Goal: Task Accomplishment & Management: Manage account settings

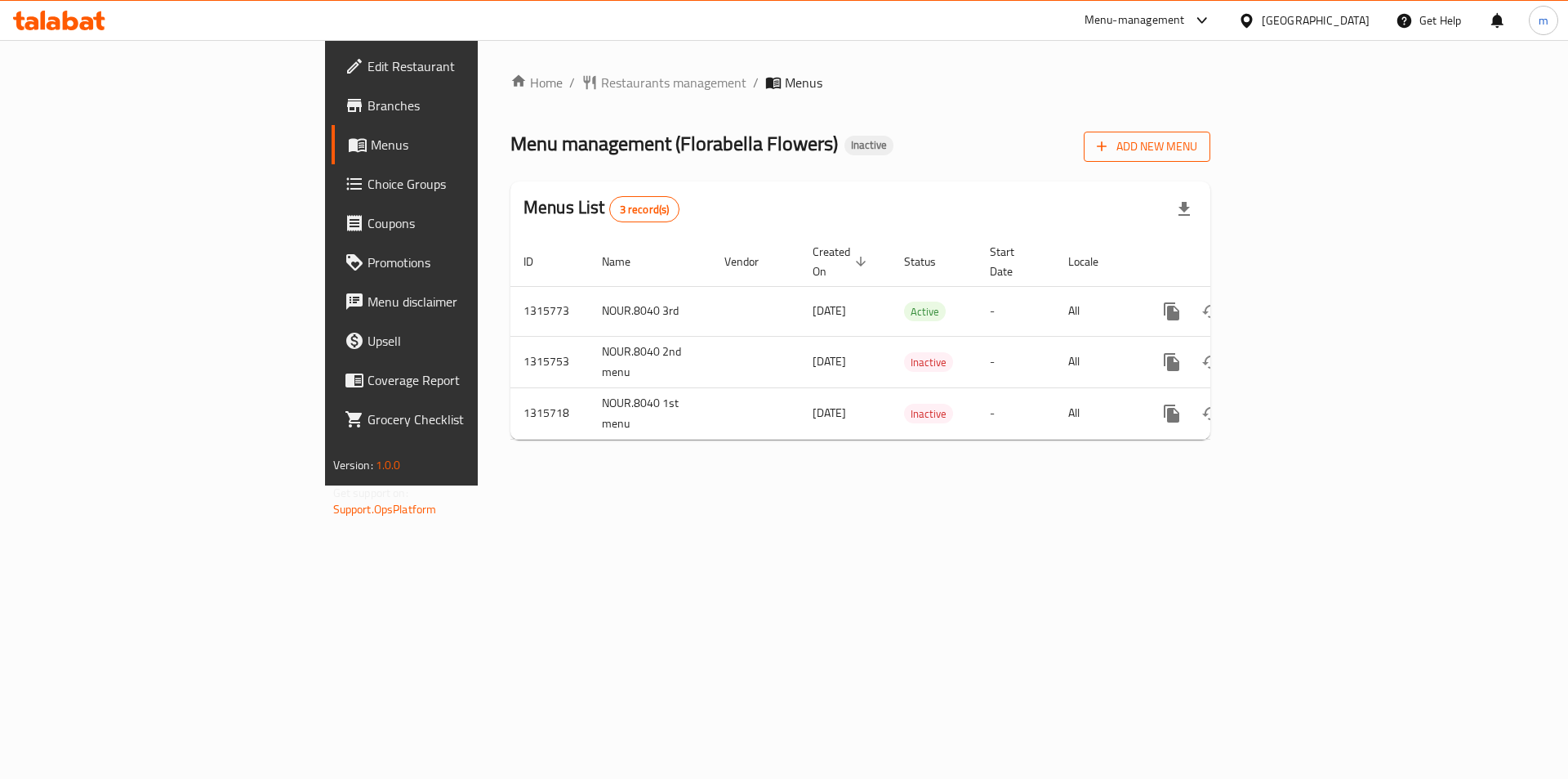
click at [1198, 144] on span "Add New Menu" at bounding box center [1147, 146] width 101 height 21
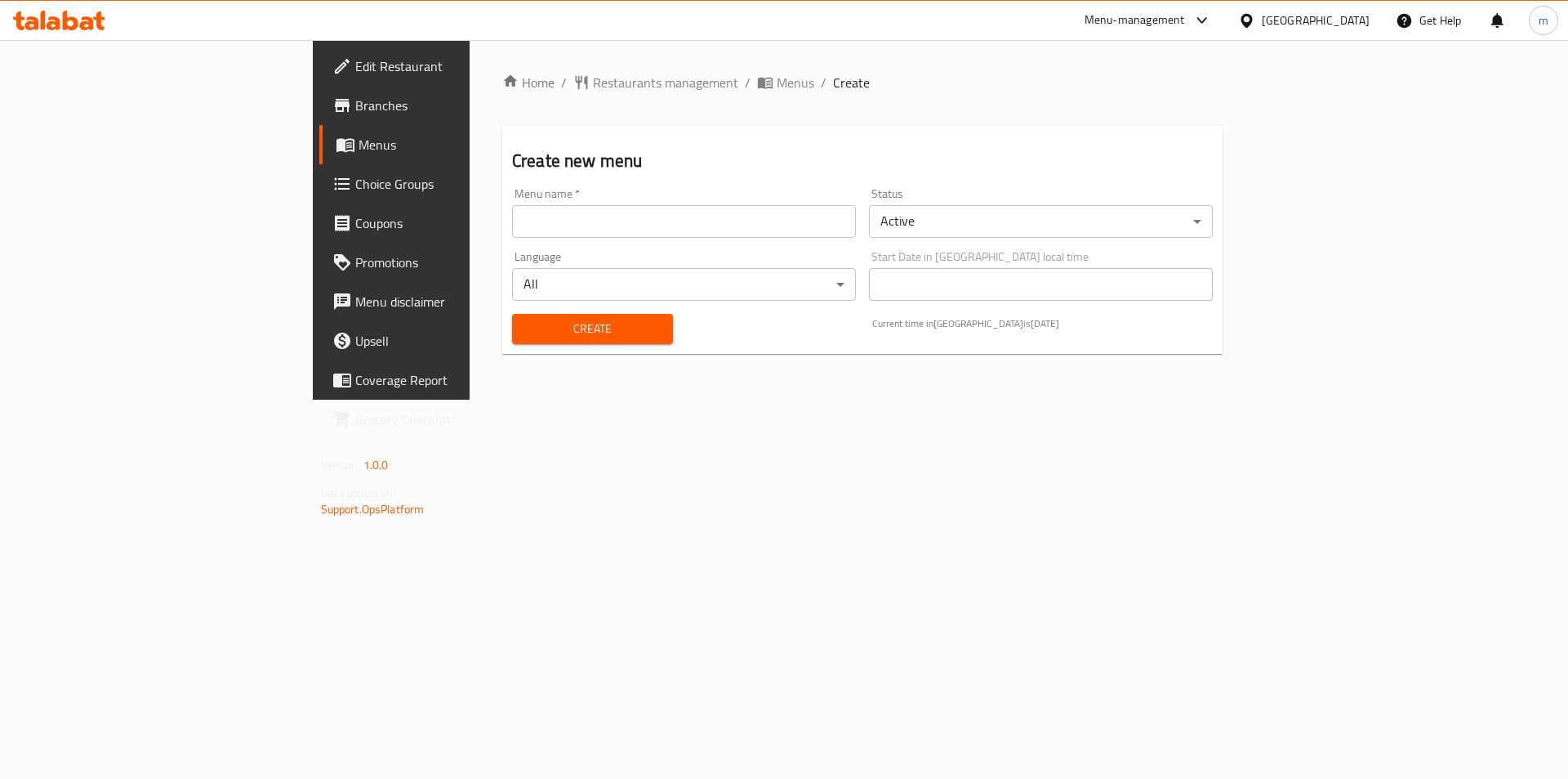
click at [601, 217] on input "text" at bounding box center [684, 222] width 344 height 33
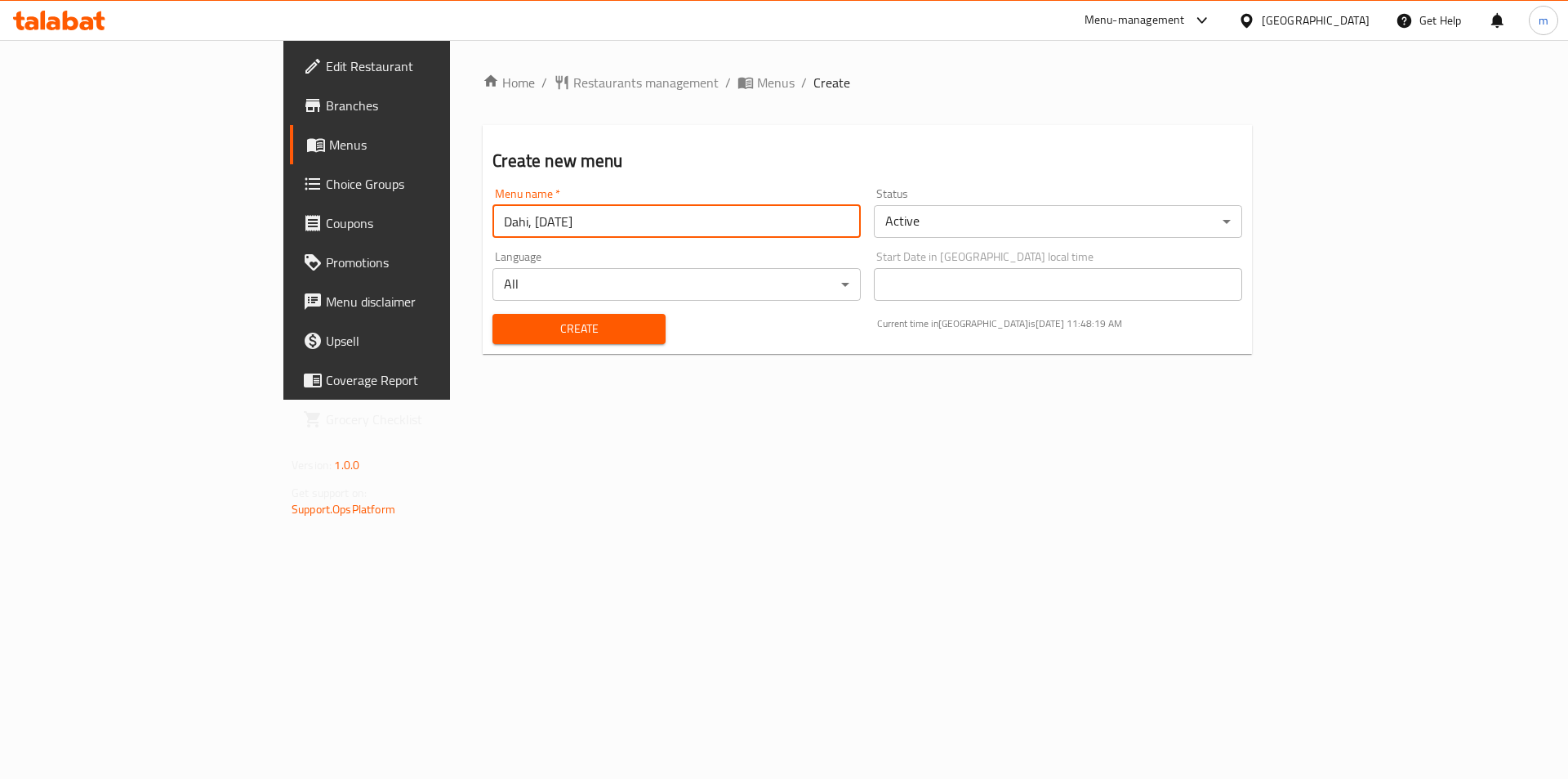
click at [493, 222] on input "Dahi, 12/10/2025" at bounding box center [677, 222] width 369 height 33
type input "[PERSON_NAME], [DATE]"
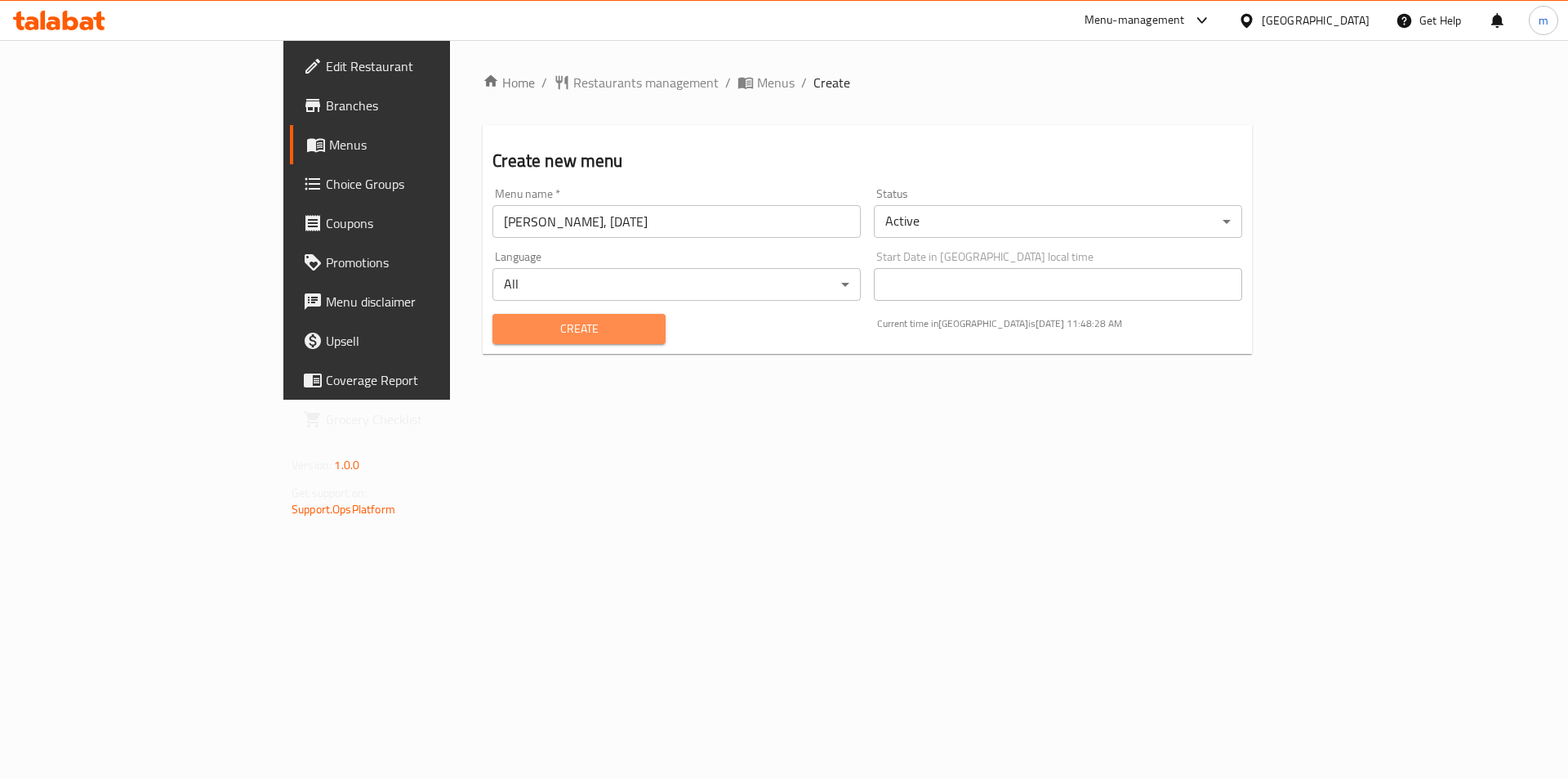
click at [506, 330] on span "Create" at bounding box center [579, 328] width 146 height 21
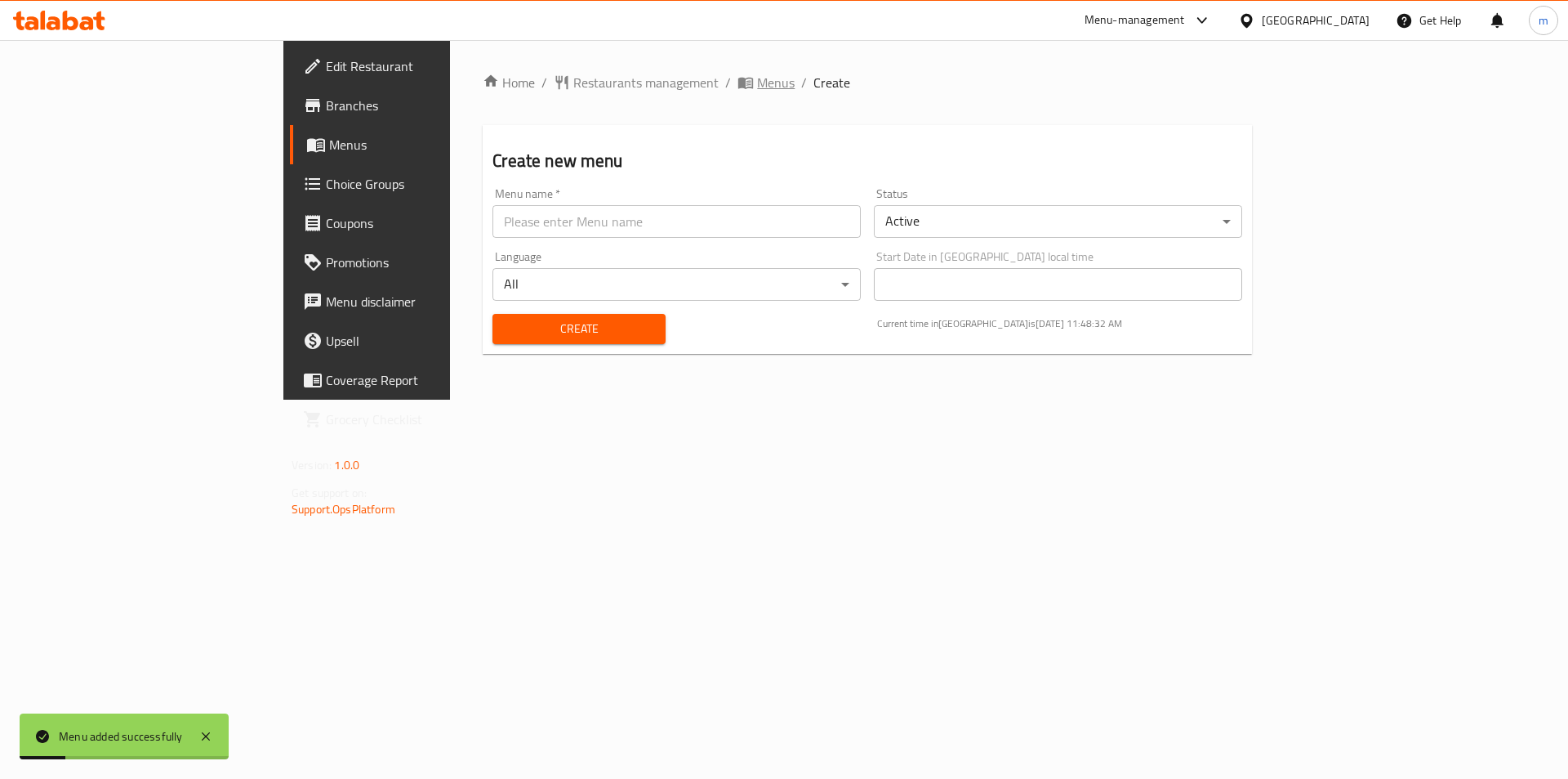
click at [757, 82] on span "Menus" at bounding box center [775, 83] width 37 height 20
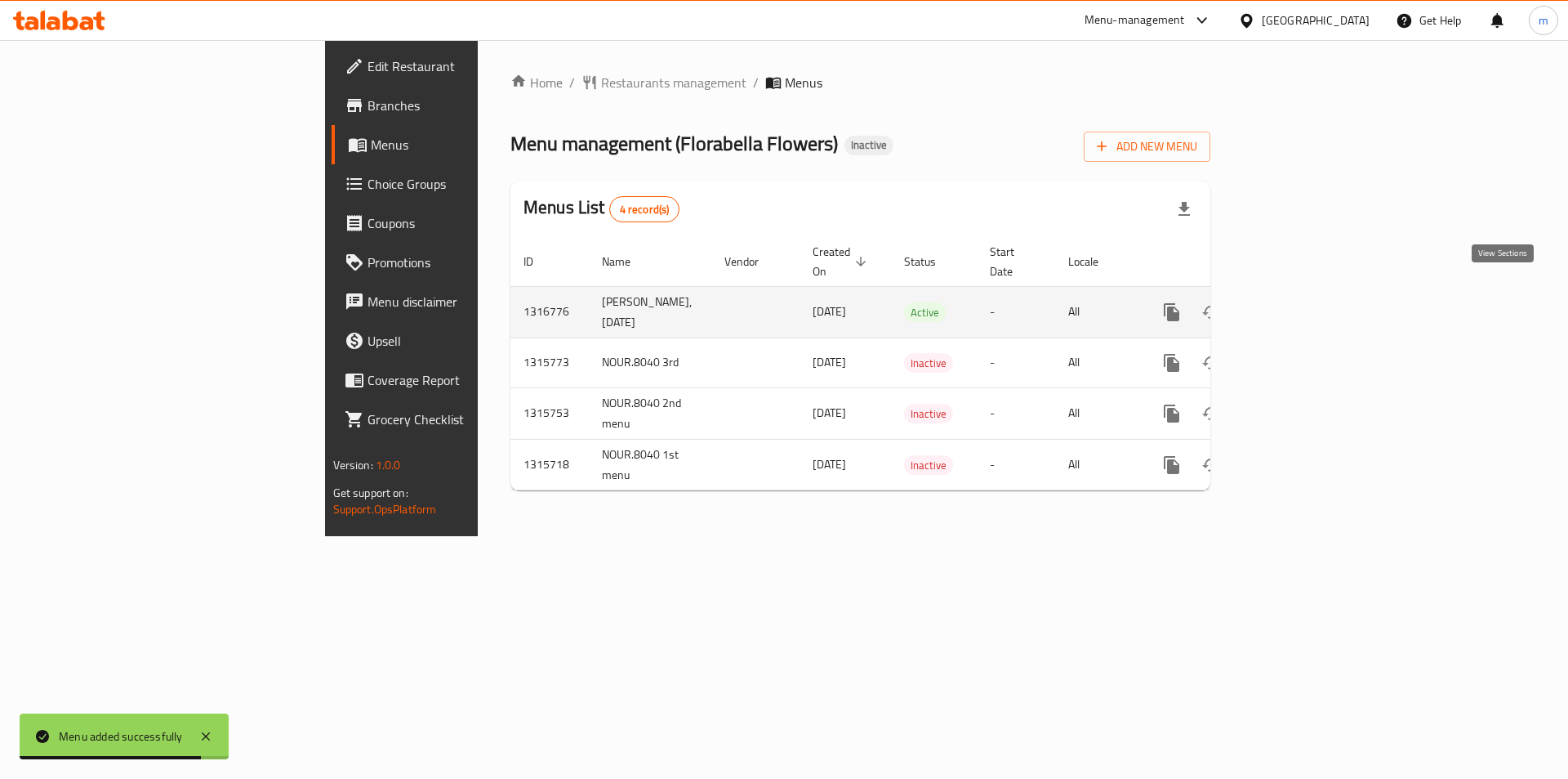
click at [1299, 303] on icon "enhanced table" at bounding box center [1289, 313] width 20 height 20
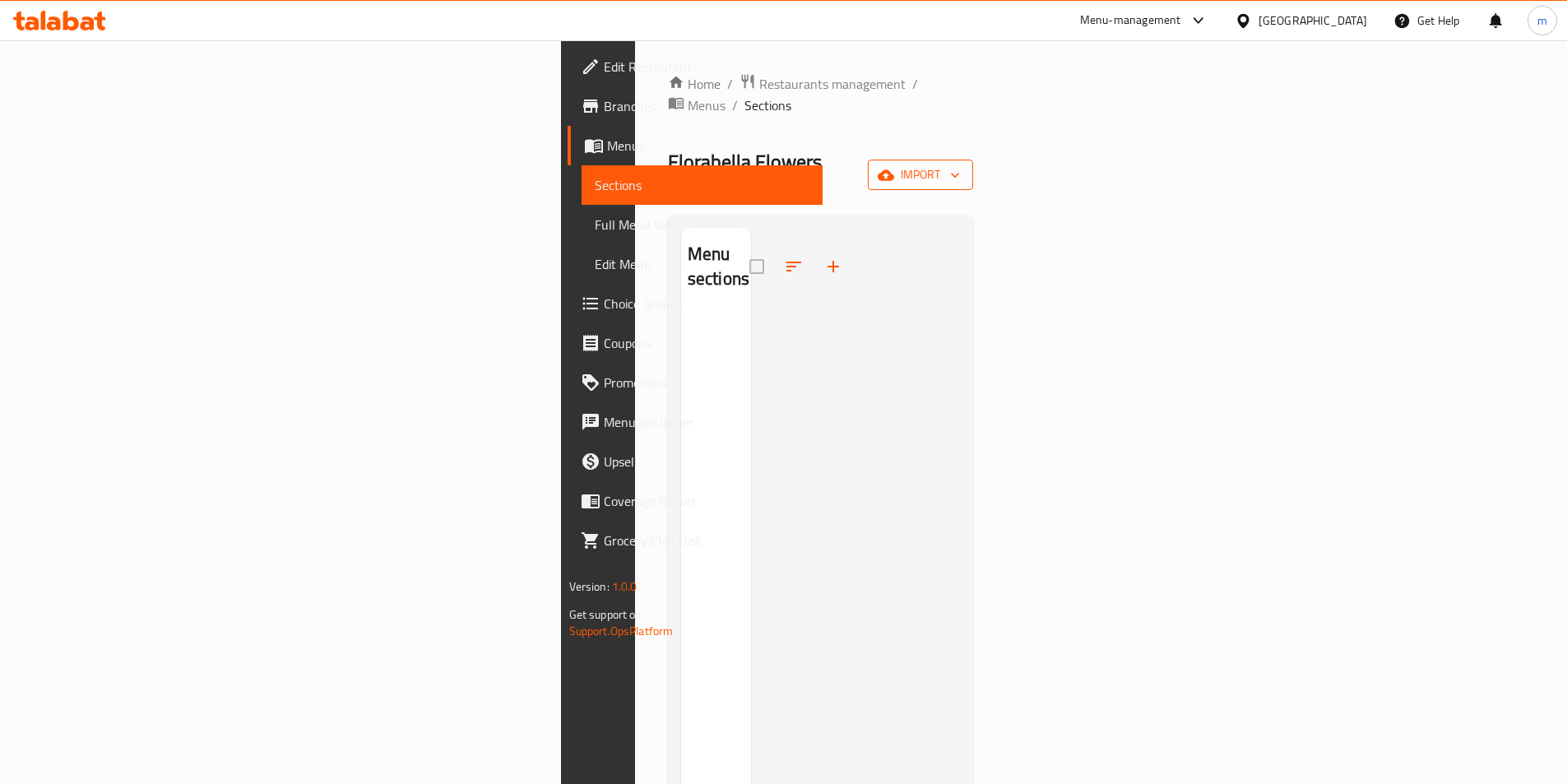
click at [960, 165] on span "import" at bounding box center [920, 175] width 79 height 21
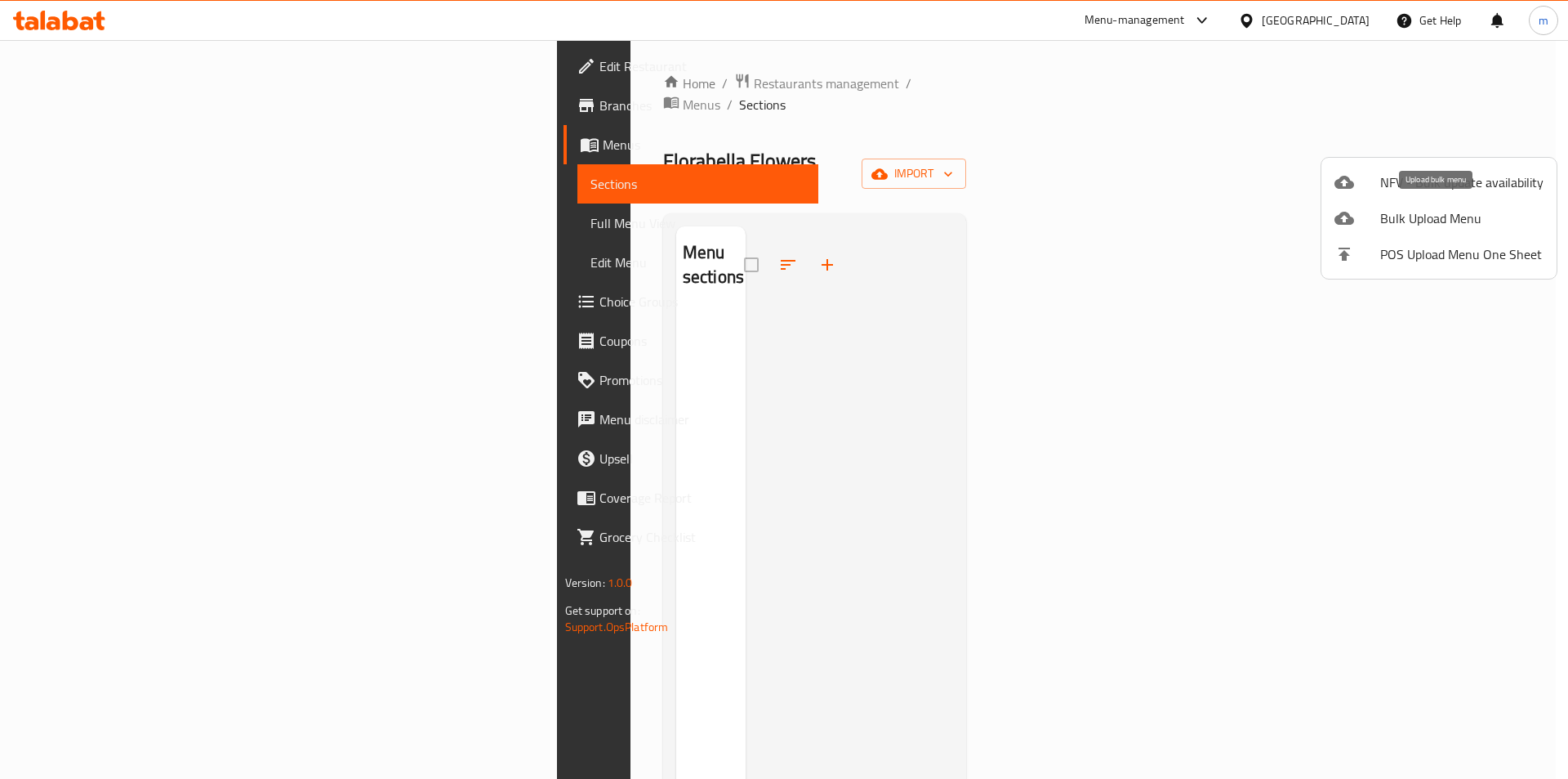
click at [1451, 219] on span "Bulk Upload Menu" at bounding box center [1462, 218] width 164 height 20
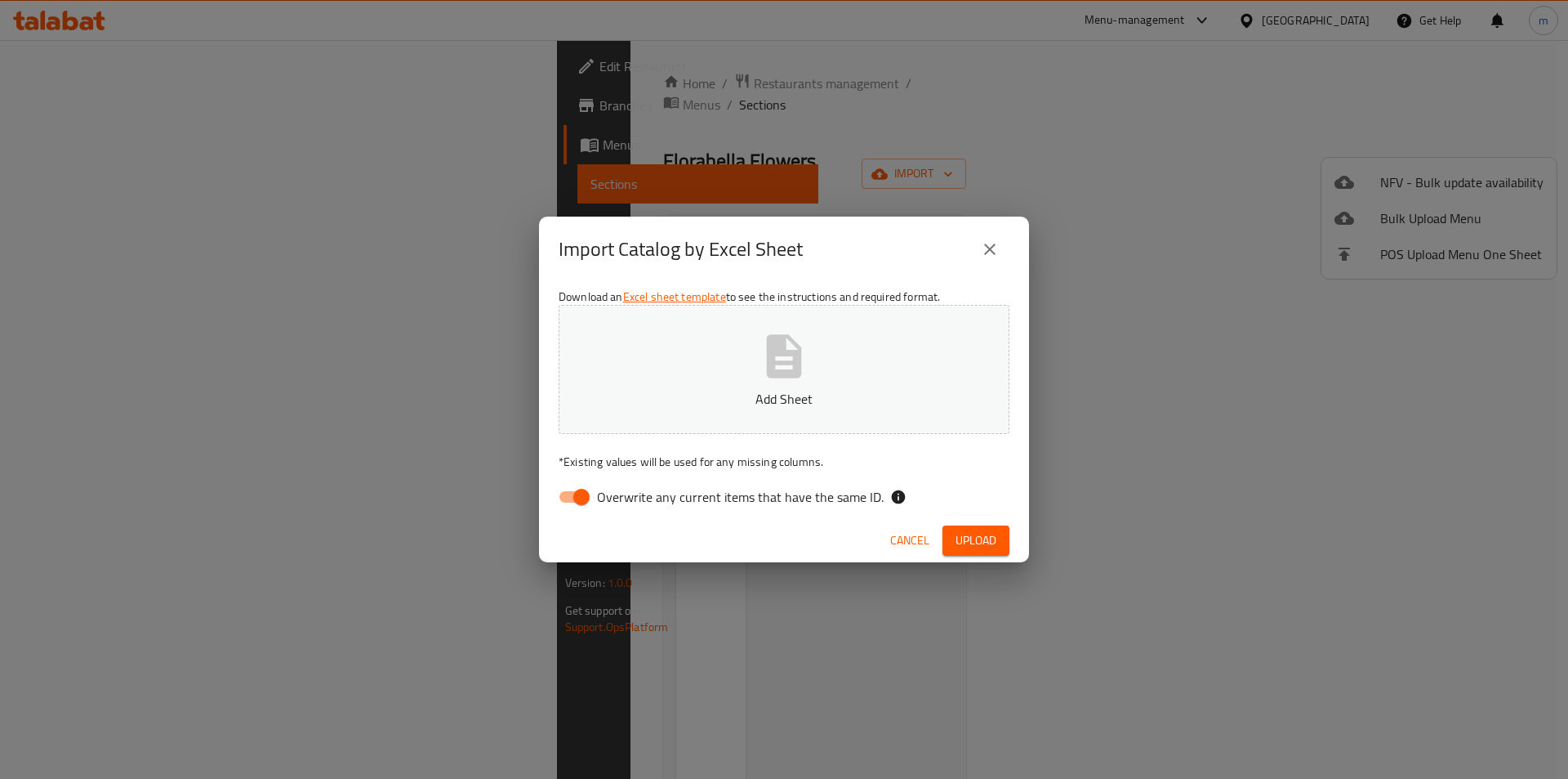
click at [565, 492] on input "Overwrite any current items that have the same ID." at bounding box center [581, 497] width 93 height 31
checkbox input "false"
click at [739, 386] on button "Add Sheet" at bounding box center [784, 370] width 450 height 129
click at [879, 242] on div "Import Catalog by Excel Sheet" at bounding box center [784, 249] width 450 height 39
click at [975, 536] on span "Upload" at bounding box center [975, 540] width 41 height 21
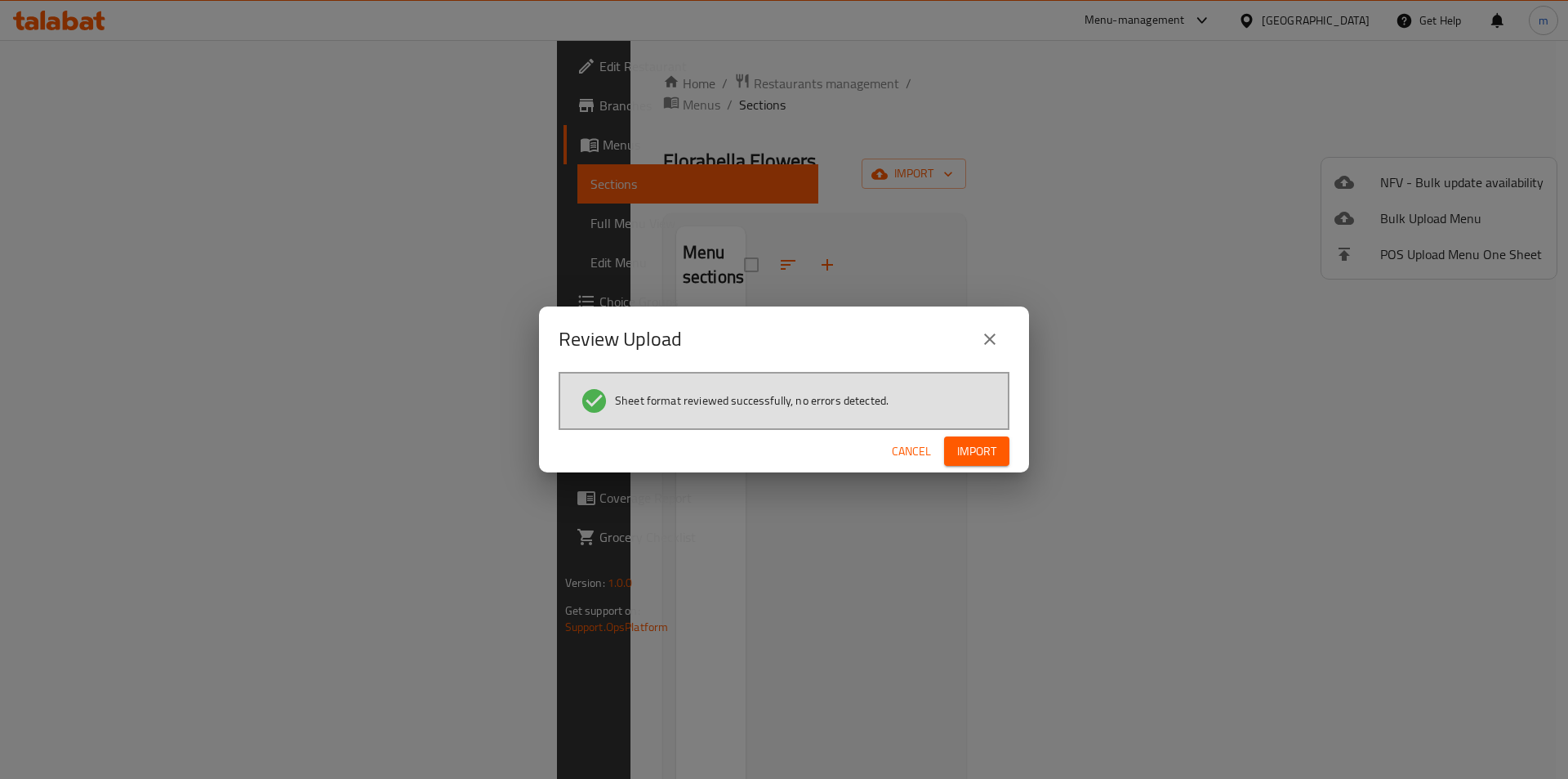
click at [970, 442] on span "Import" at bounding box center [976, 452] width 39 height 21
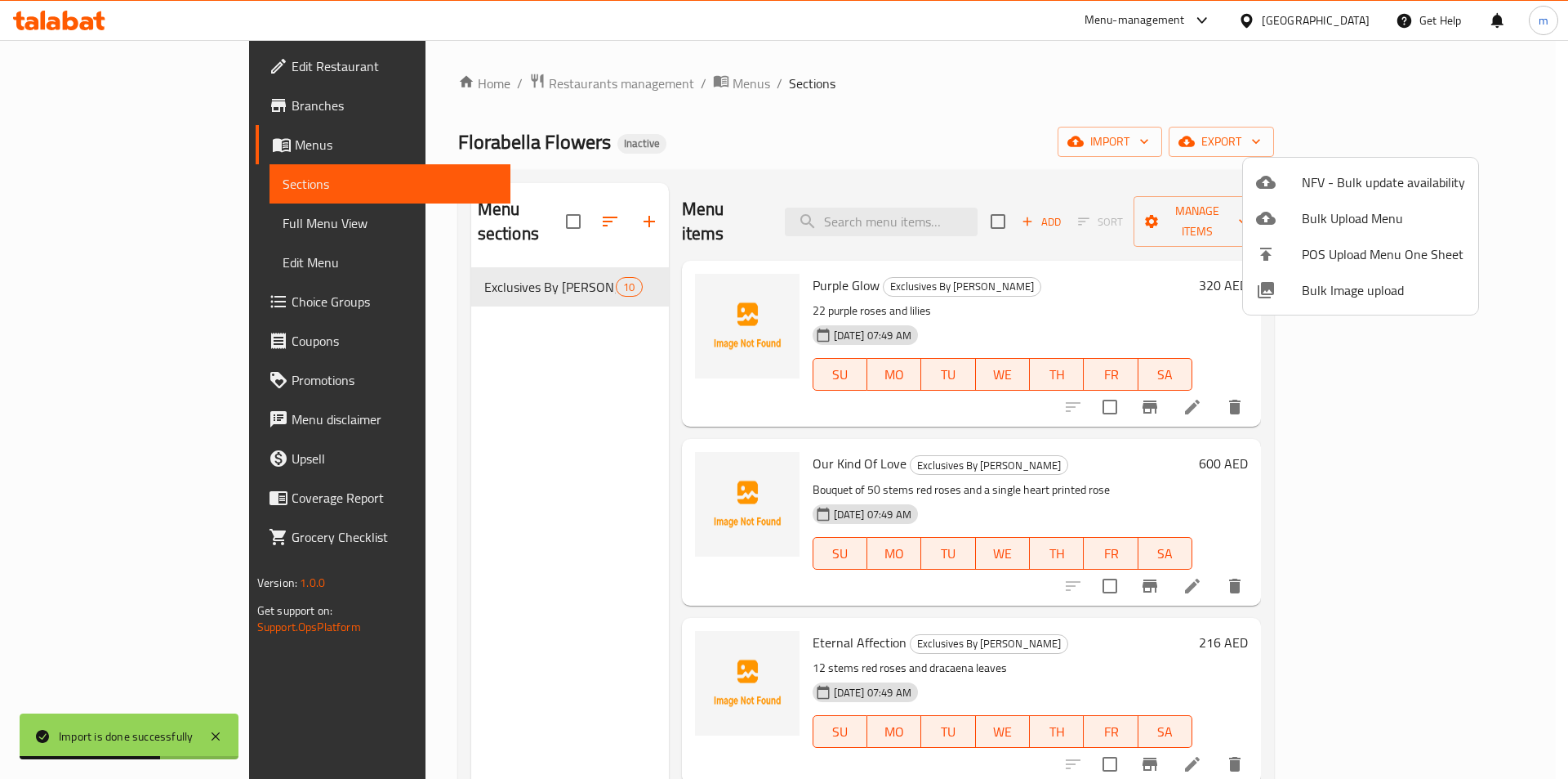
click at [90, 225] on div at bounding box center [784, 390] width 1568 height 779
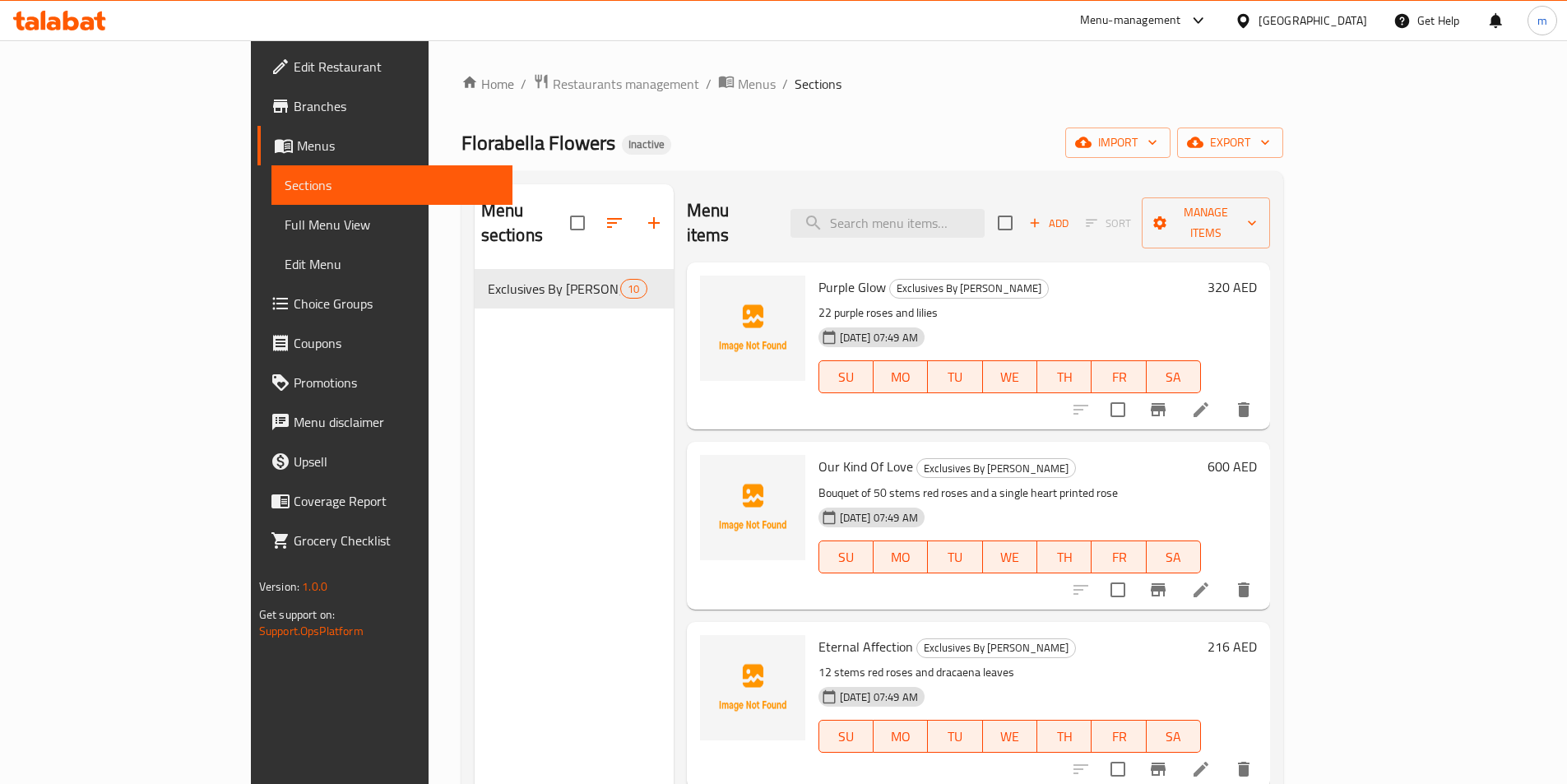
click at [285, 226] on span "Full Menu View" at bounding box center [392, 225] width 215 height 20
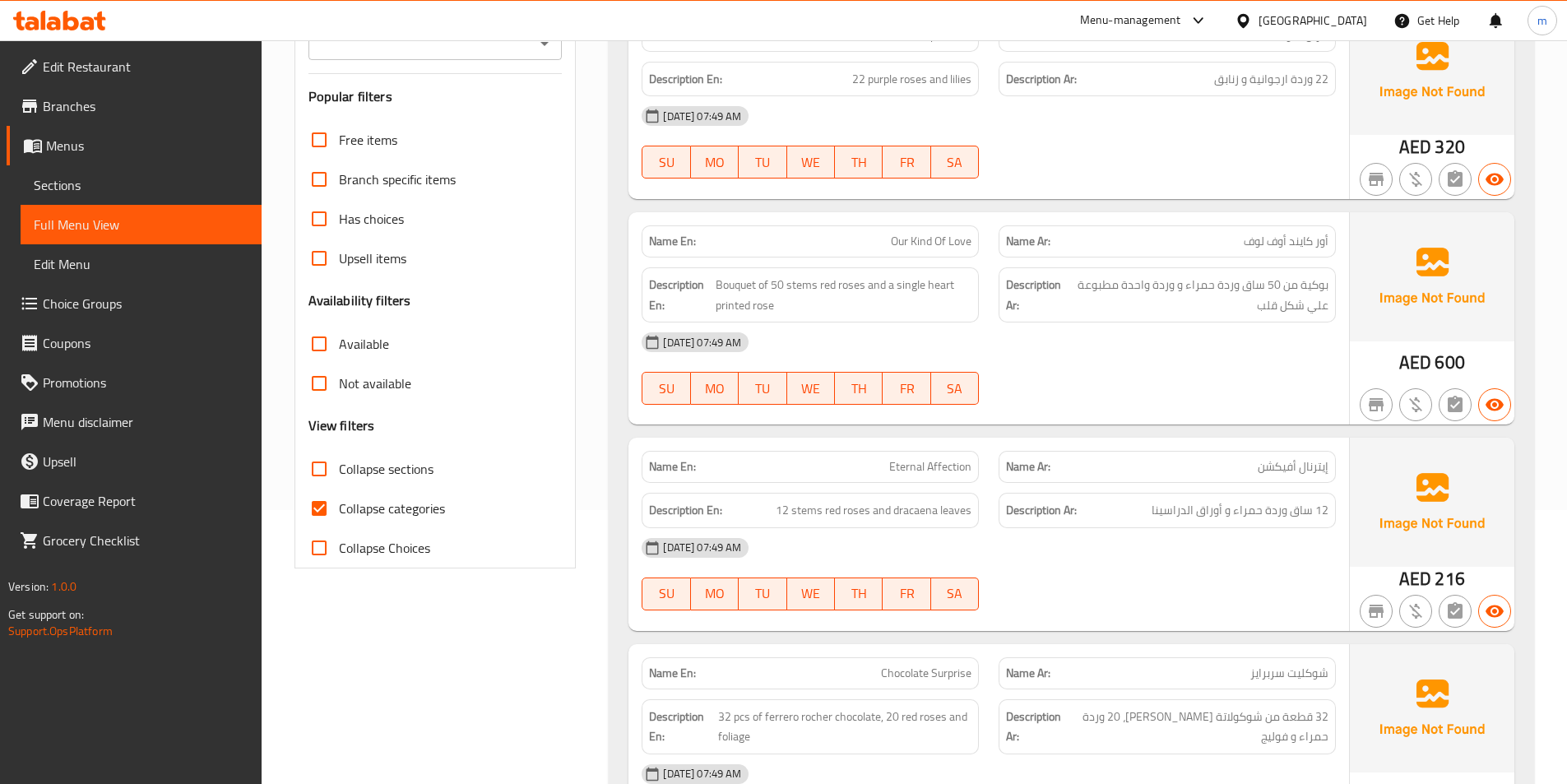
scroll to position [329, 0]
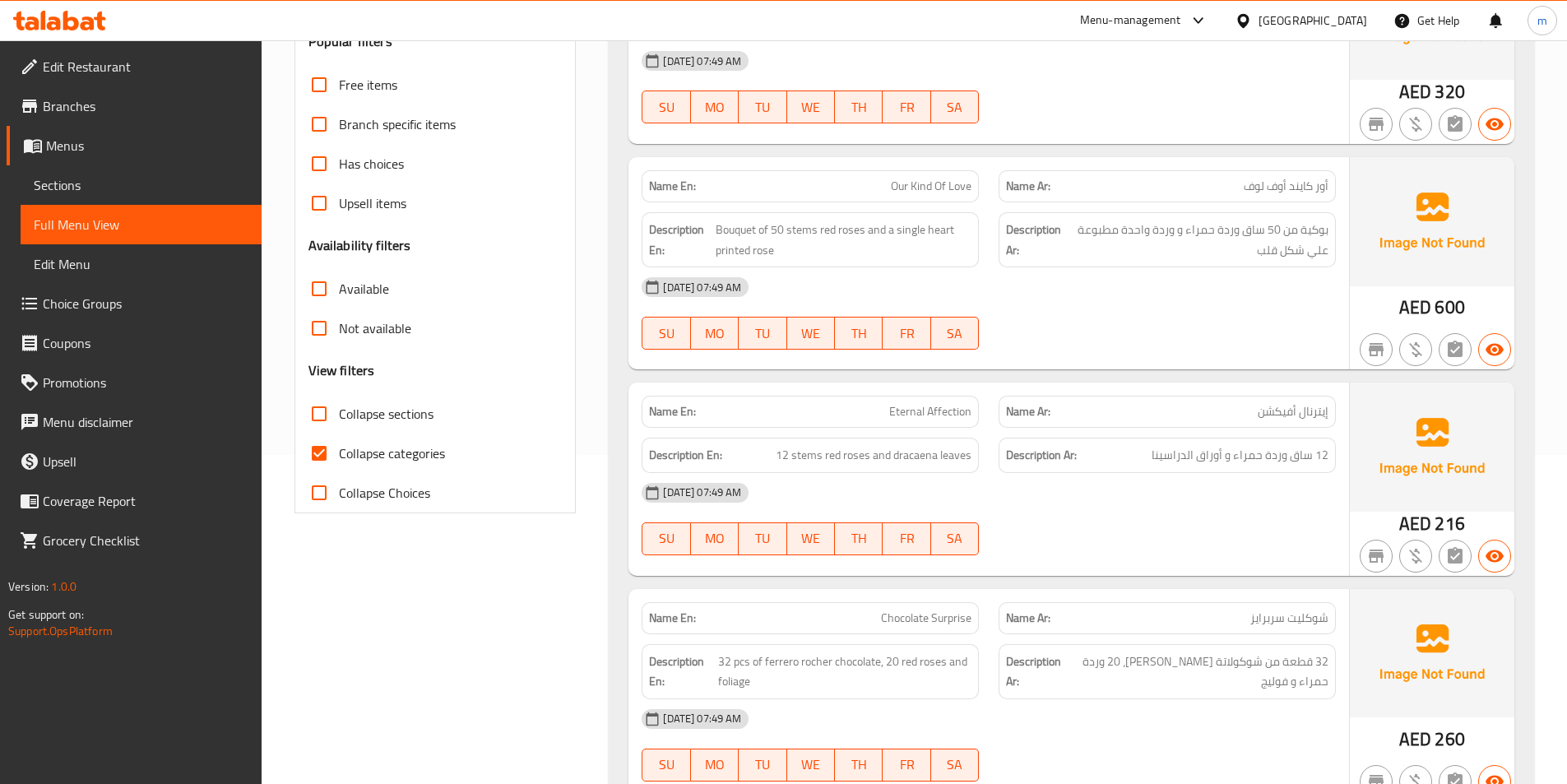
click at [316, 457] on input "Collapse categories" at bounding box center [319, 453] width 39 height 39
checkbox input "false"
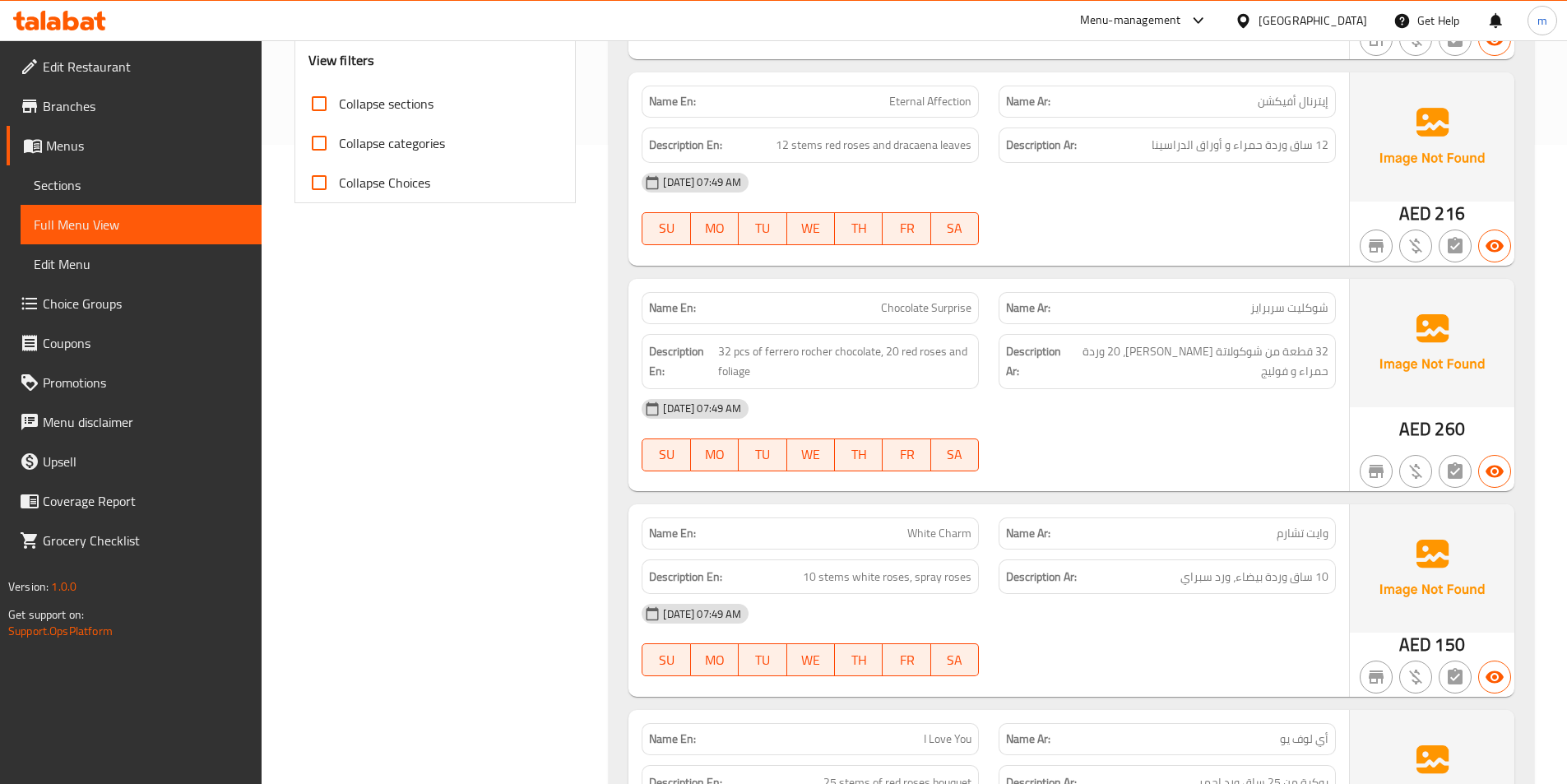
scroll to position [658, 0]
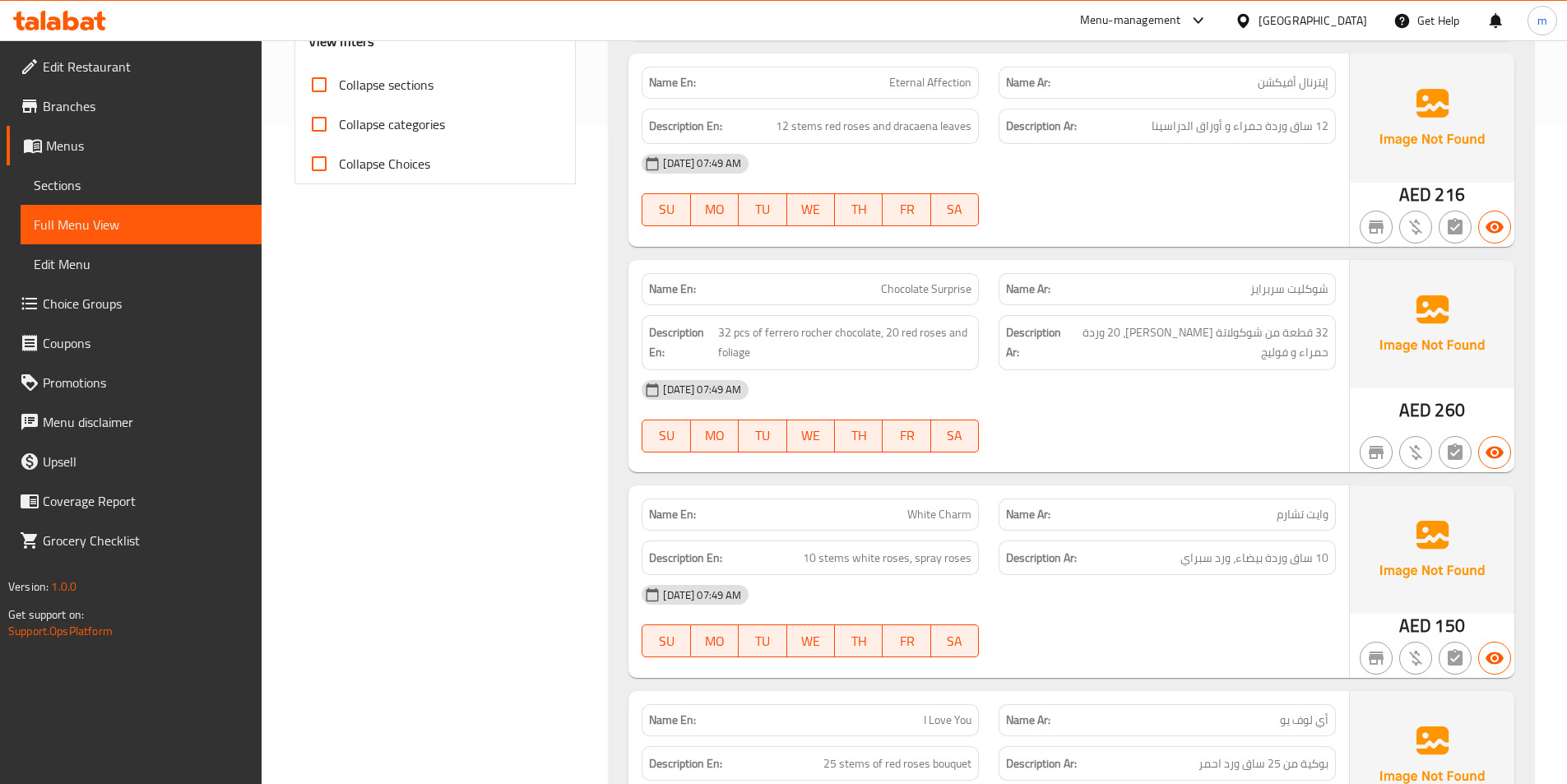
click at [1081, 417] on div "12-10-2025 07:49 AM SU MO TU WE TH FR SA" at bounding box center [989, 416] width 714 height 92
click at [725, 354] on span "32 pcs of ferrero rocher chocolate, 20 red roses and foliage" at bounding box center [845, 342] width 253 height 40
click at [734, 354] on span "32 pcs of ferrero rocher chocolate, 20 red roses and foliage" at bounding box center [845, 342] width 253 height 40
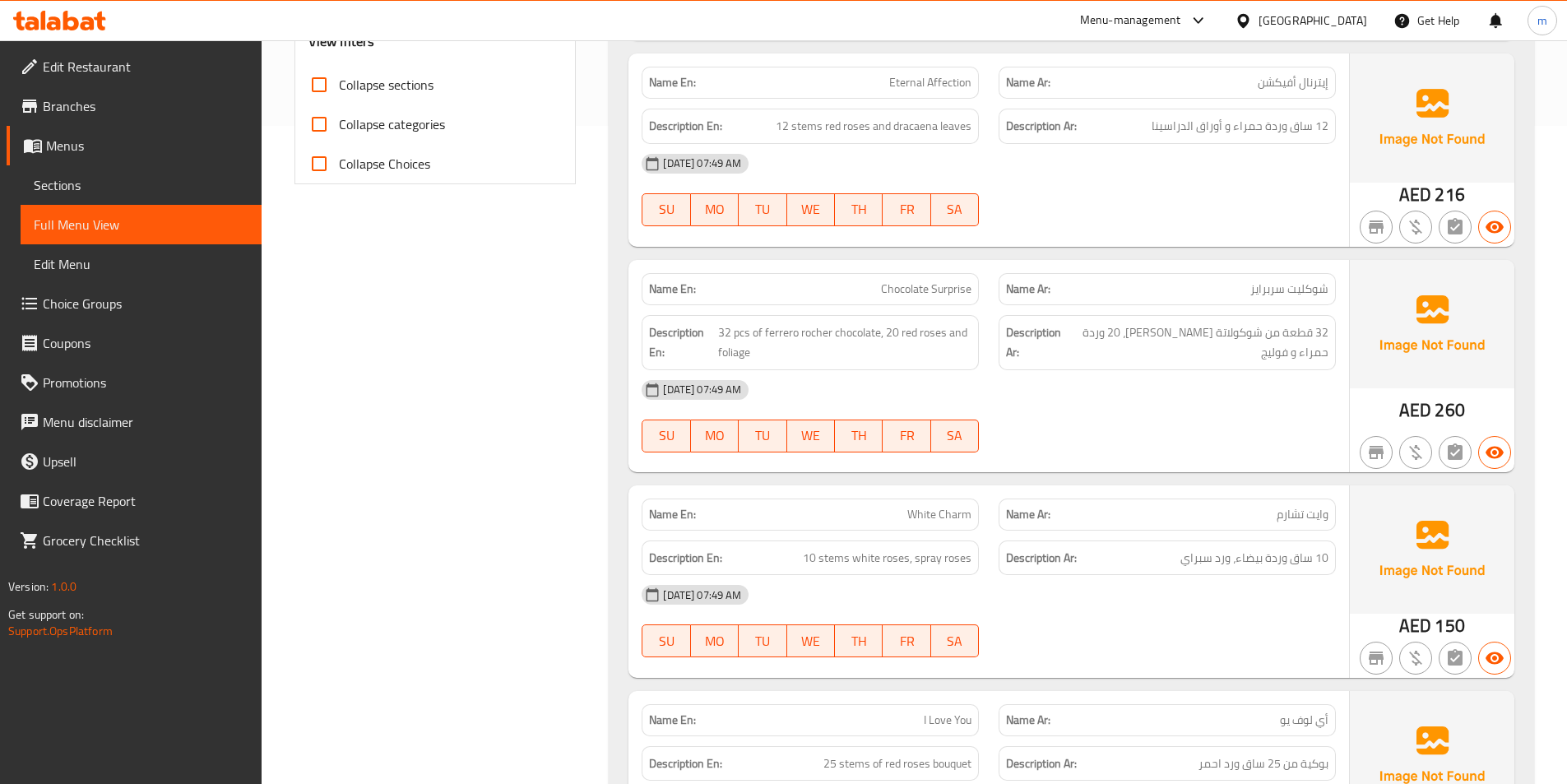
click at [1042, 384] on div "12-10-2025 07:49 AM" at bounding box center [989, 390] width 714 height 39
click at [986, 393] on div "12-10-2025 07:49 AM" at bounding box center [989, 390] width 714 height 39
click at [73, 180] on span "Sections" at bounding box center [142, 185] width 215 height 20
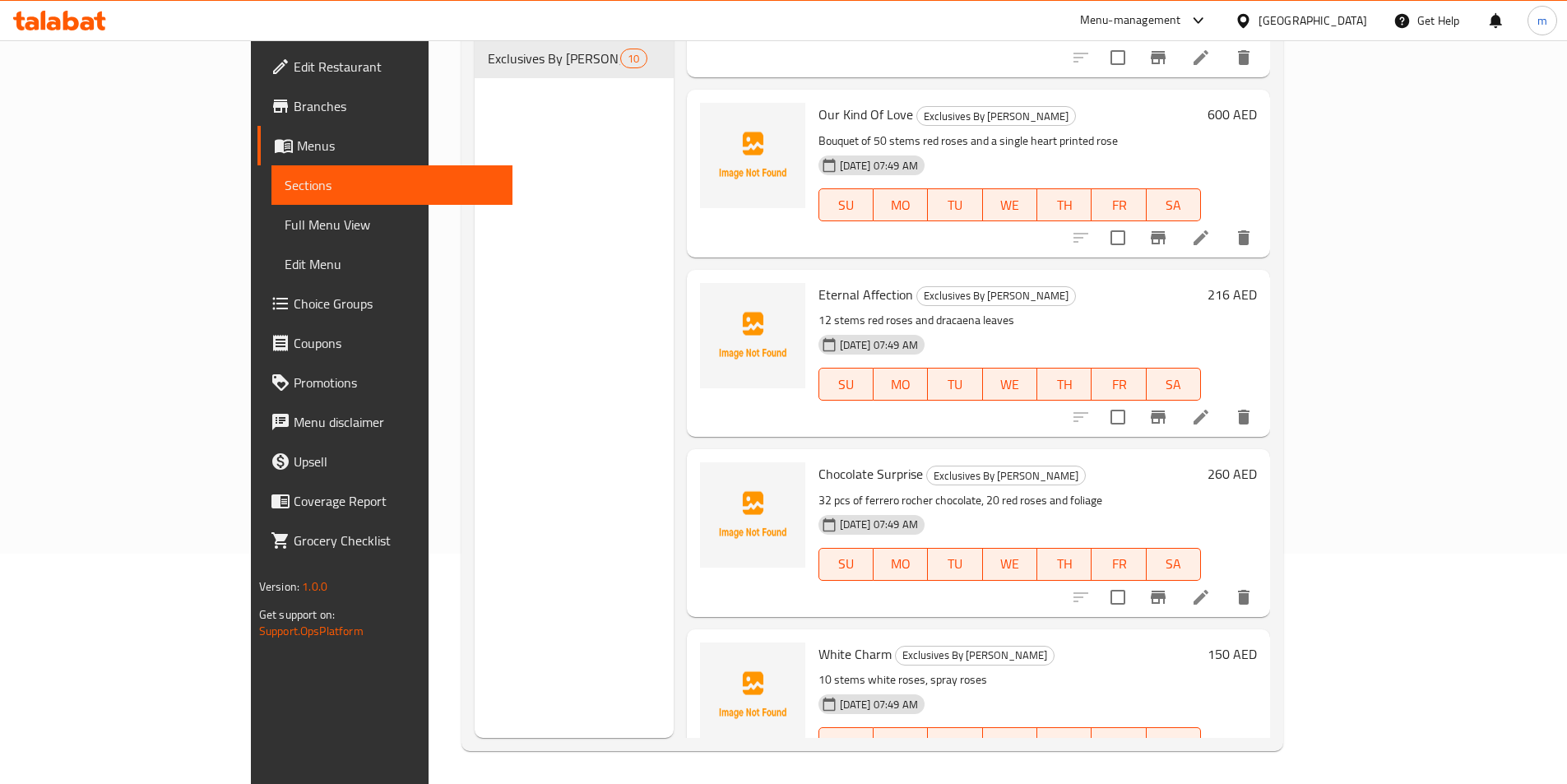
scroll to position [246, 0]
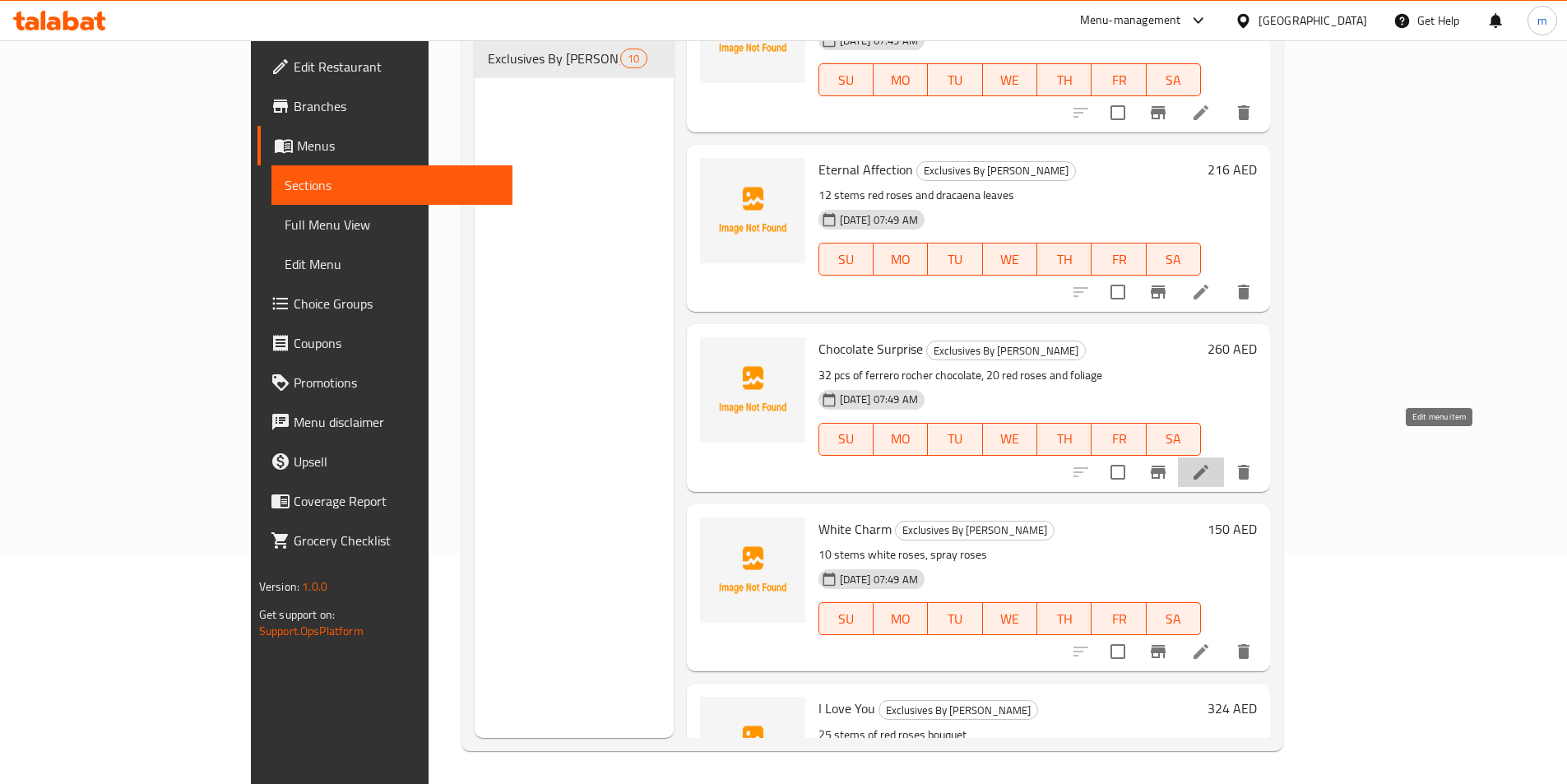
click at [1209, 464] on icon at bounding box center [1201, 472] width 15 height 15
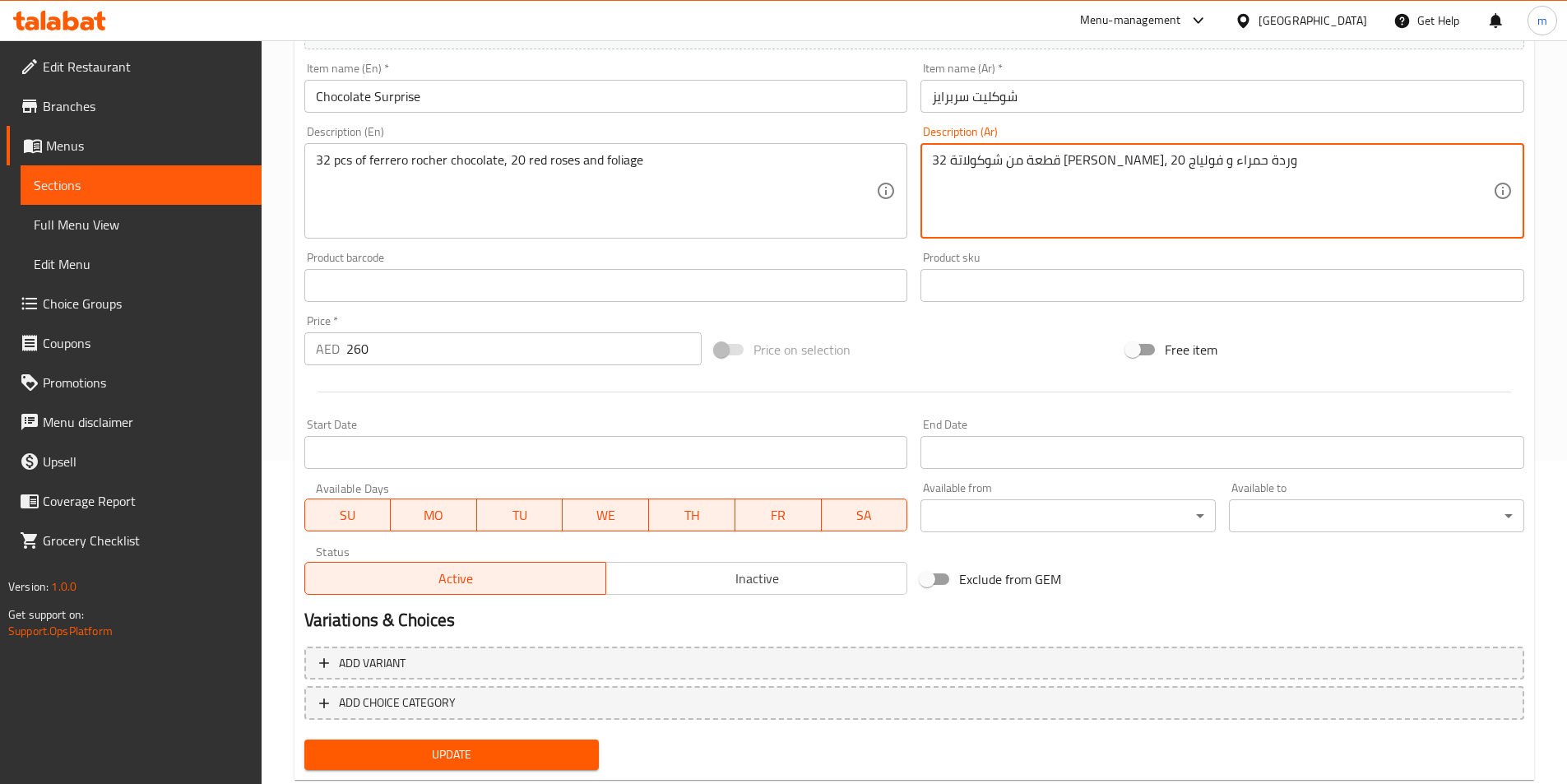
scroll to position [365, 0]
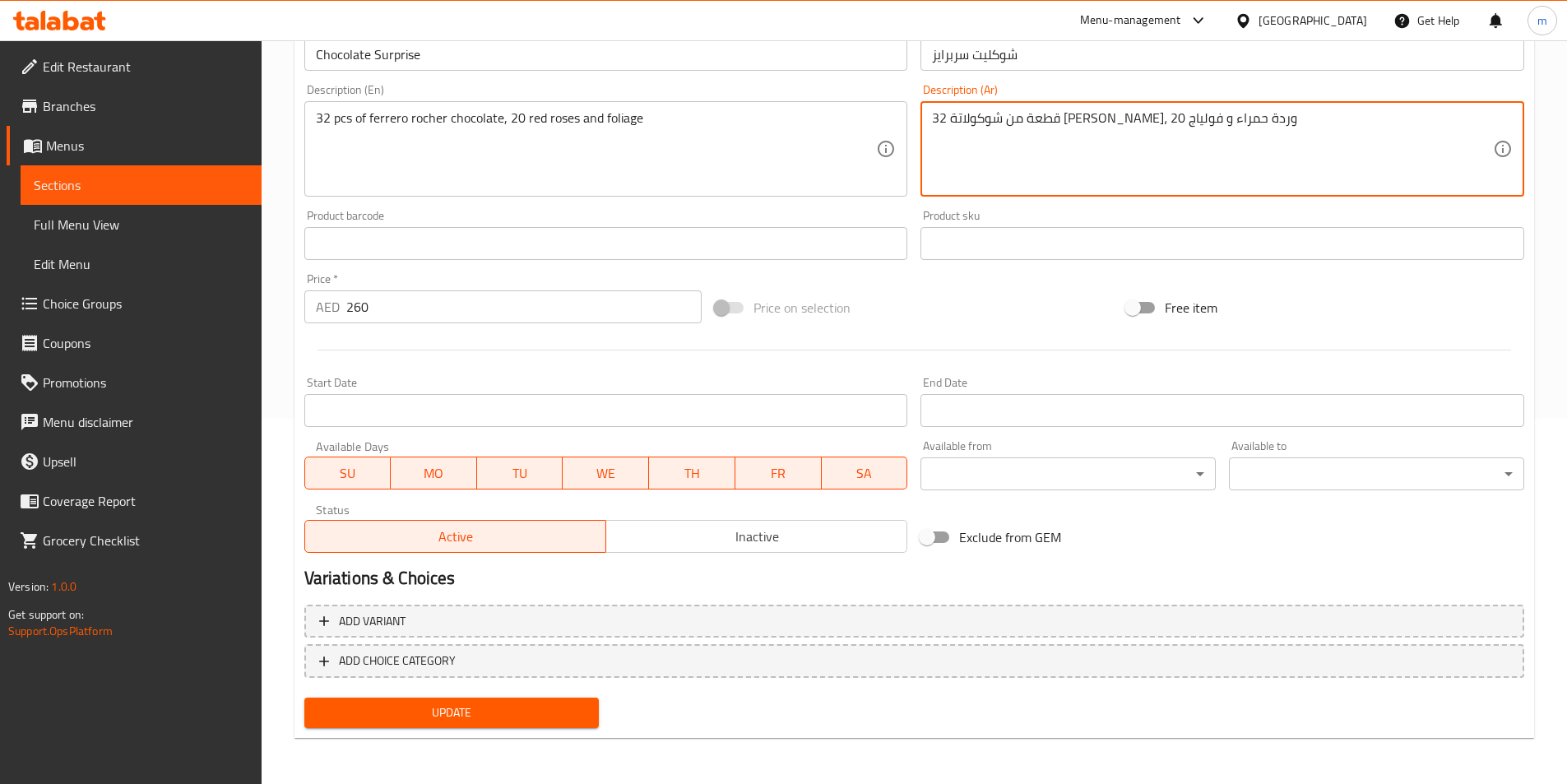
type textarea "32 قطعة من شوكولاتة فيريرو روشيه، 20 وردة حمراء و فولياج"
click at [520, 718] on span "Update" at bounding box center [451, 712] width 269 height 21
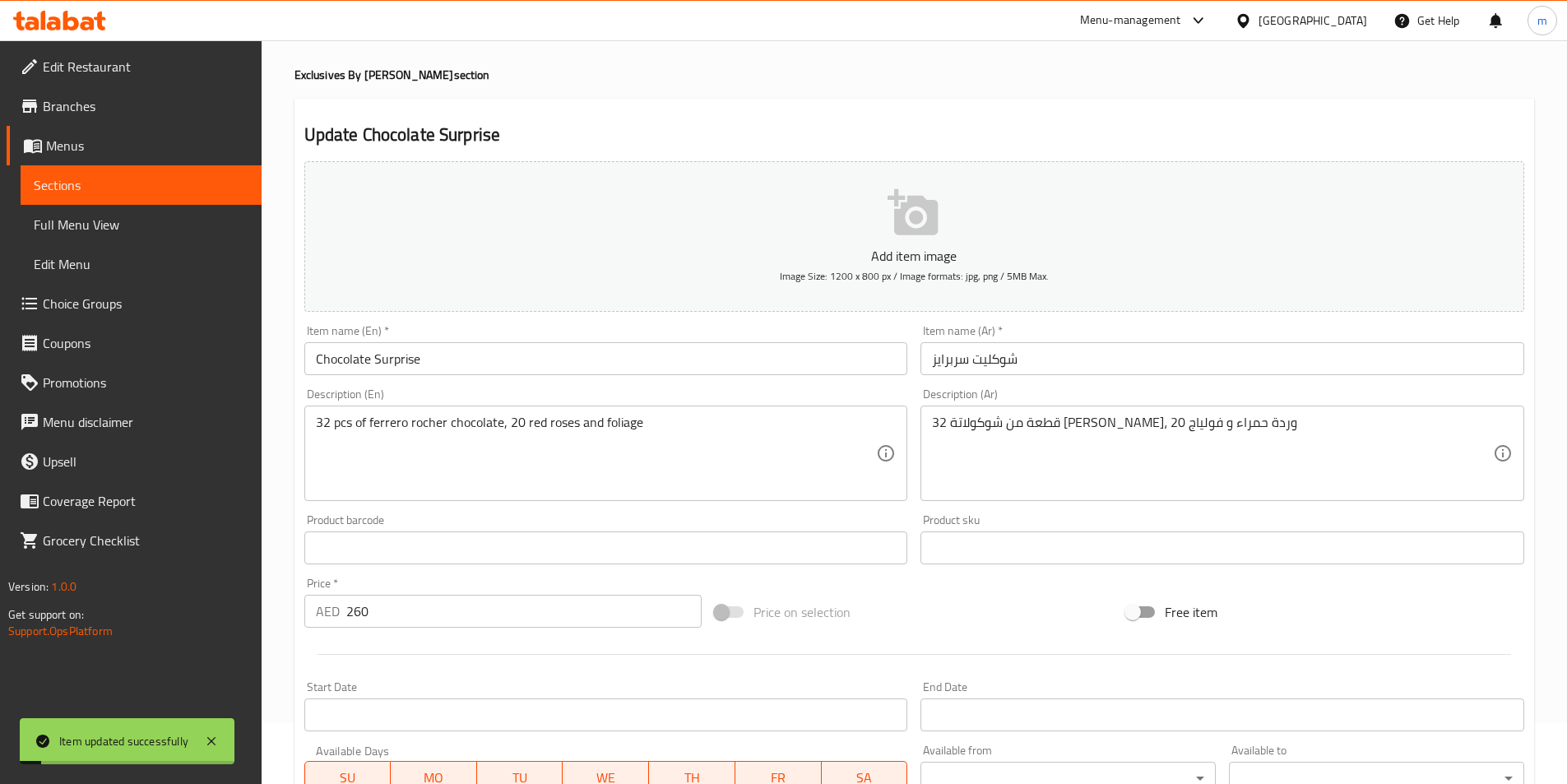
scroll to position [36, 0]
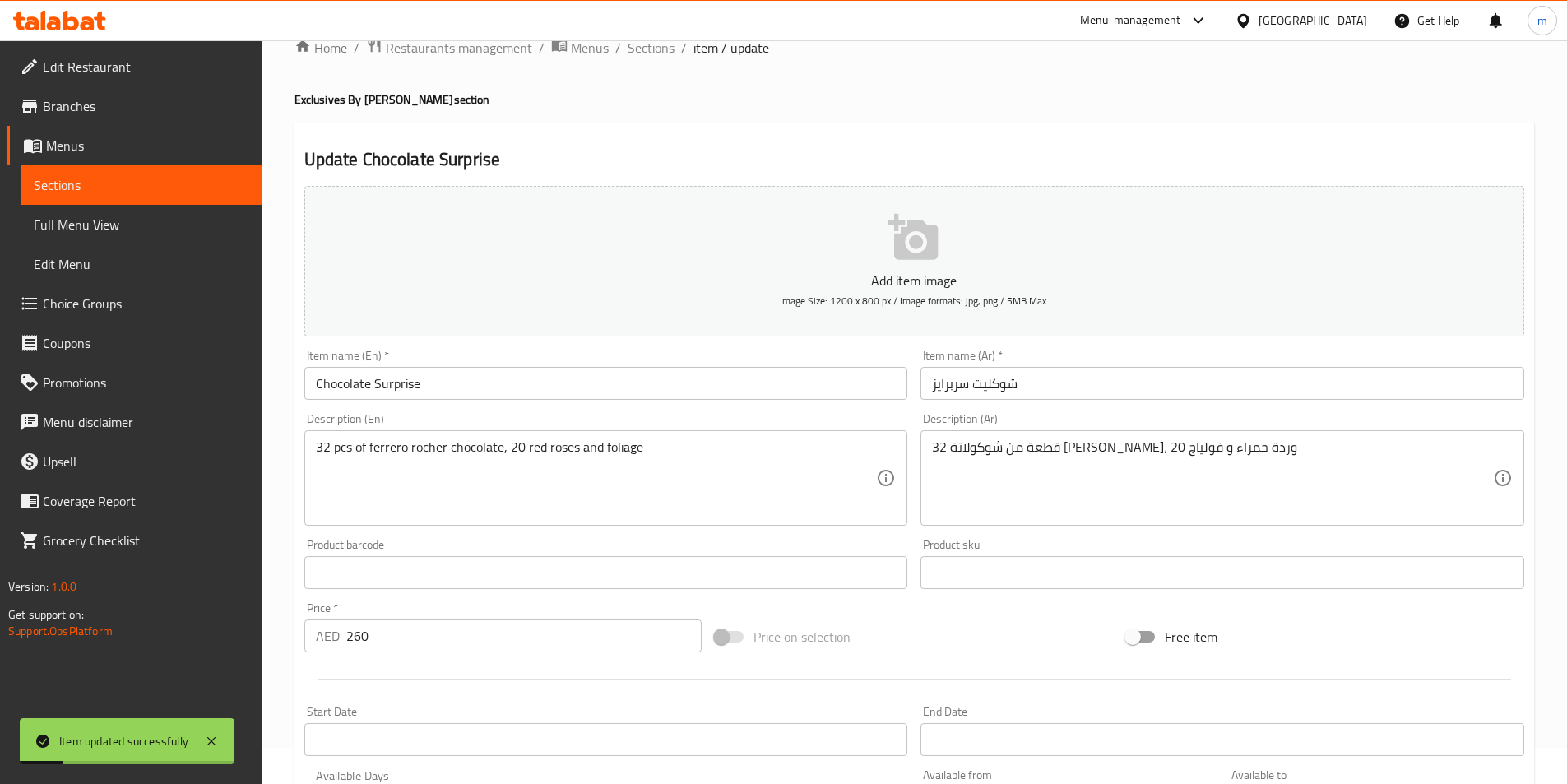
click at [80, 237] on link "Full Menu View" at bounding box center [142, 224] width 241 height 39
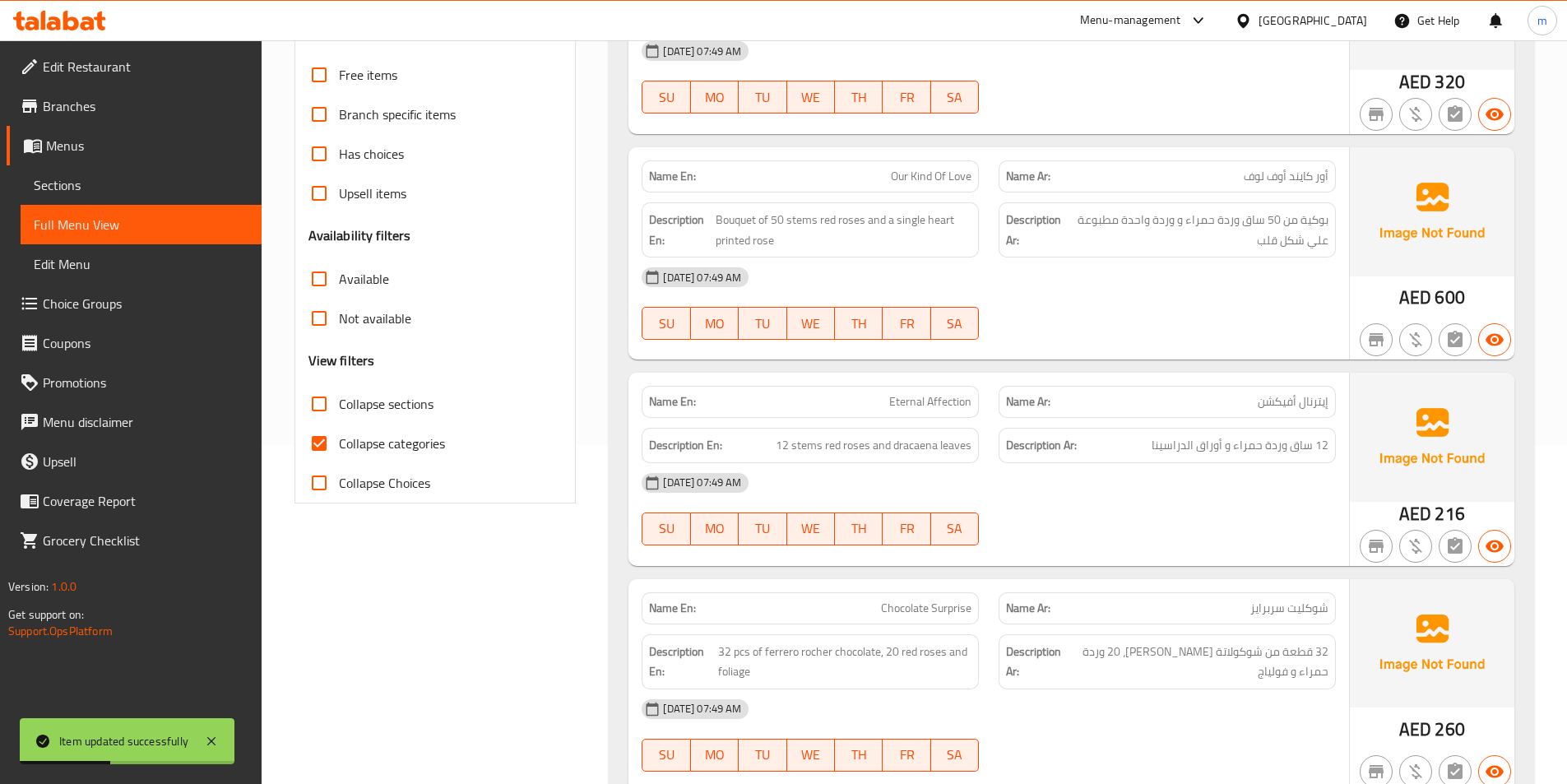
scroll to position [365, 0]
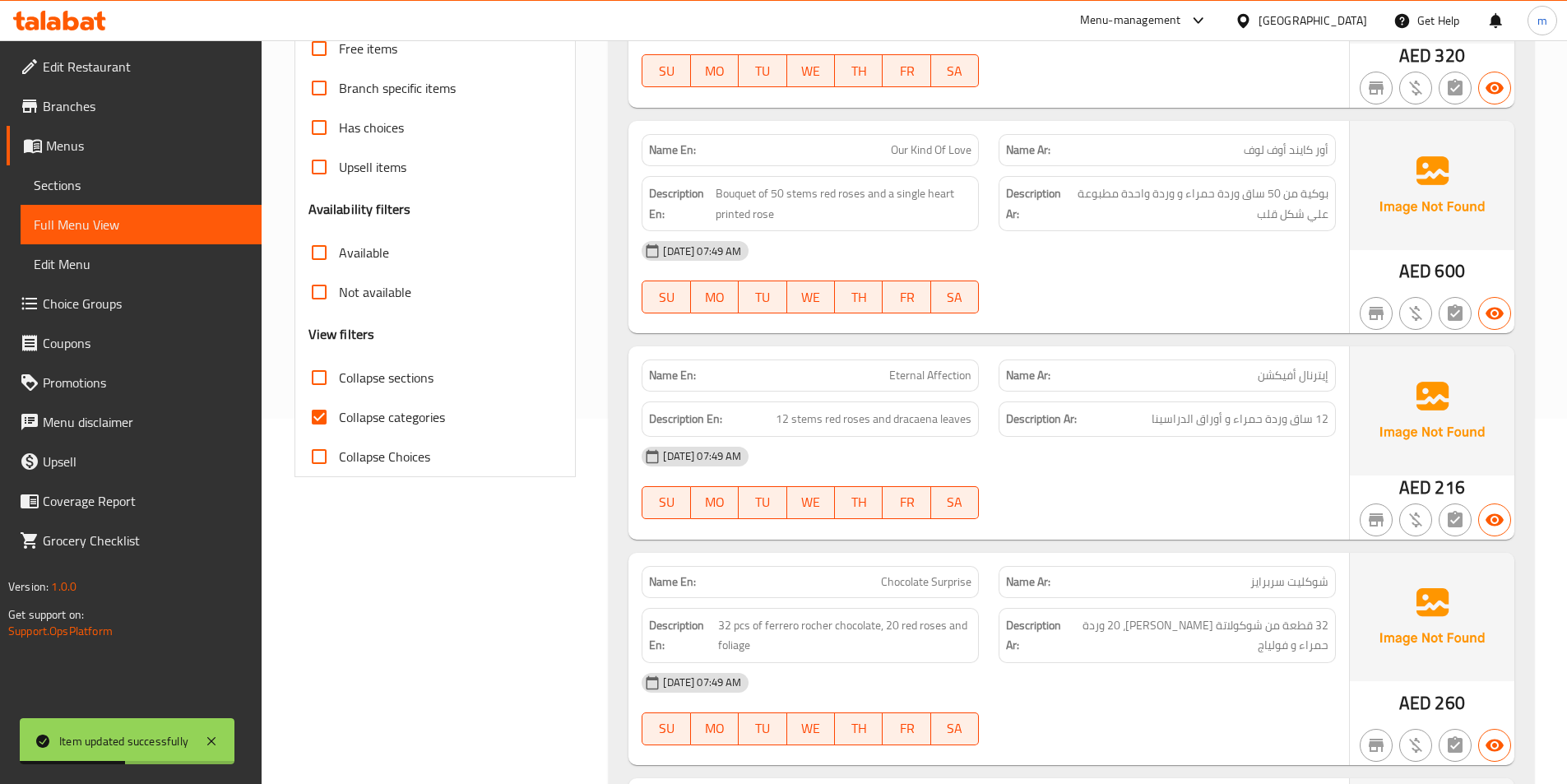
click at [370, 424] on span "Collapse categories" at bounding box center [391, 417] width 106 height 20
click at [339, 424] on input "Collapse categories" at bounding box center [319, 416] width 39 height 39
checkbox input "false"
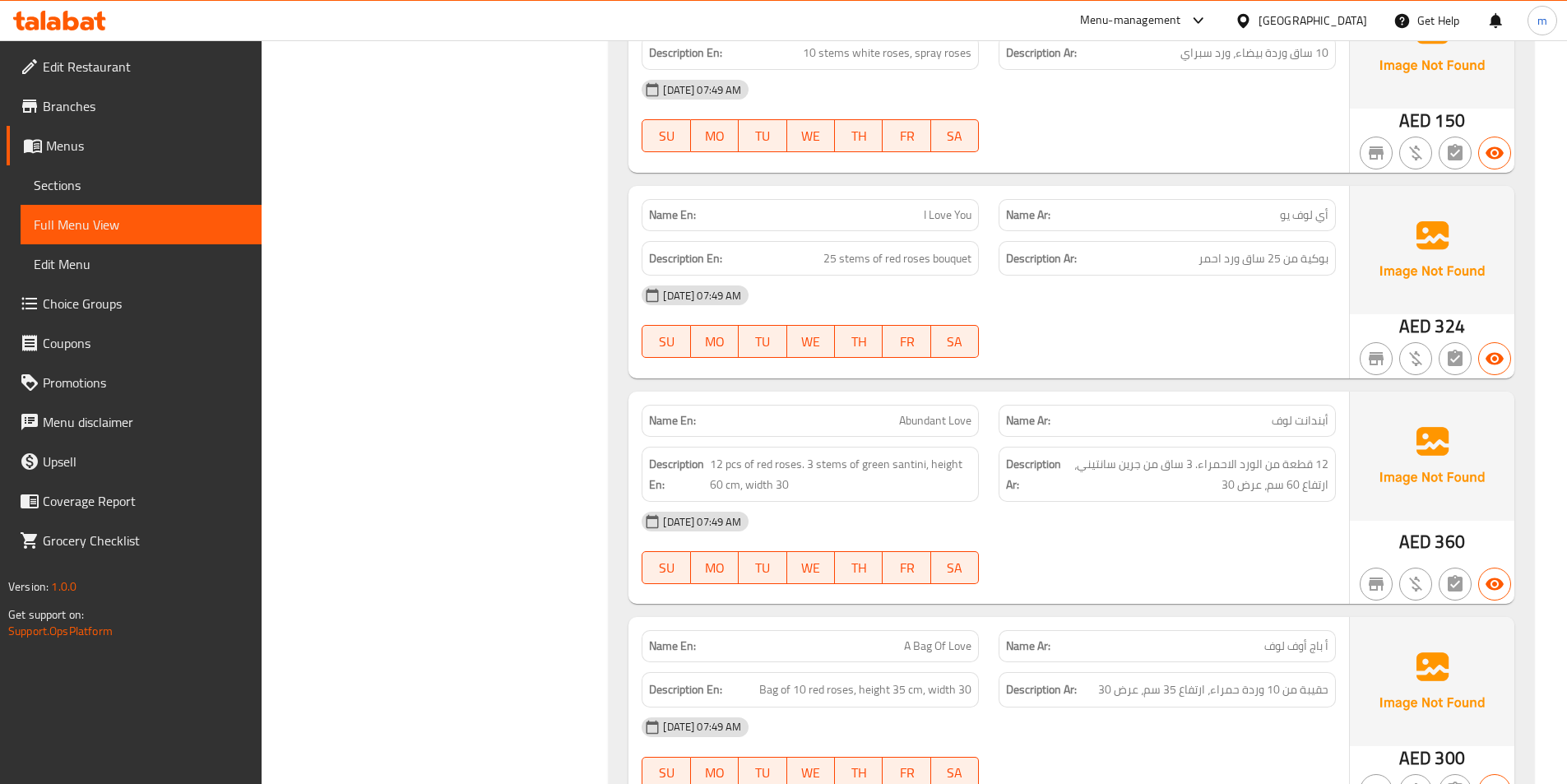
scroll to position [1188, 0]
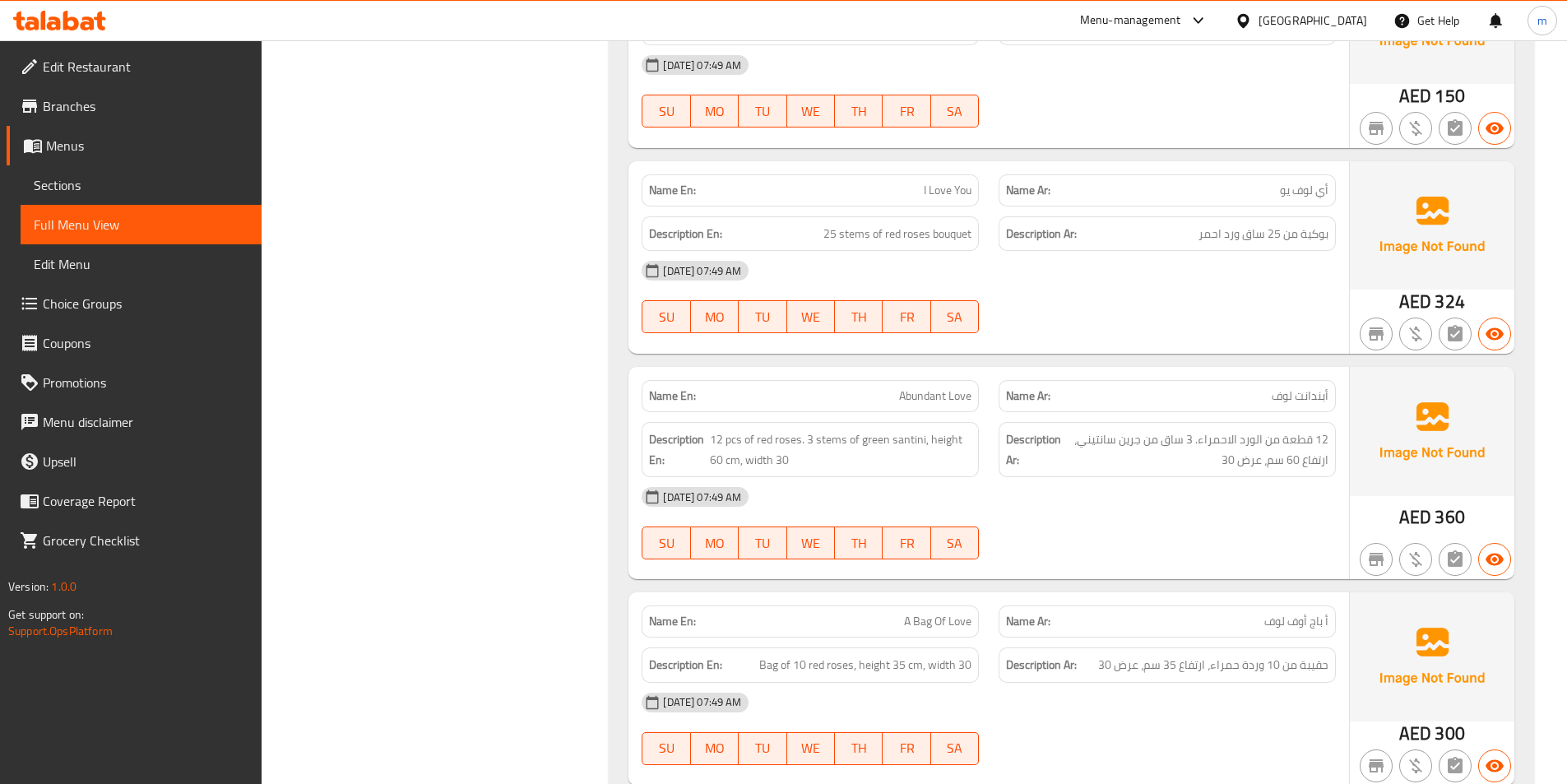
click at [1050, 449] on strong "Description Ar:" at bounding box center [1033, 449] width 55 height 40
click at [54, 263] on span "Edit Menu" at bounding box center [142, 264] width 215 height 20
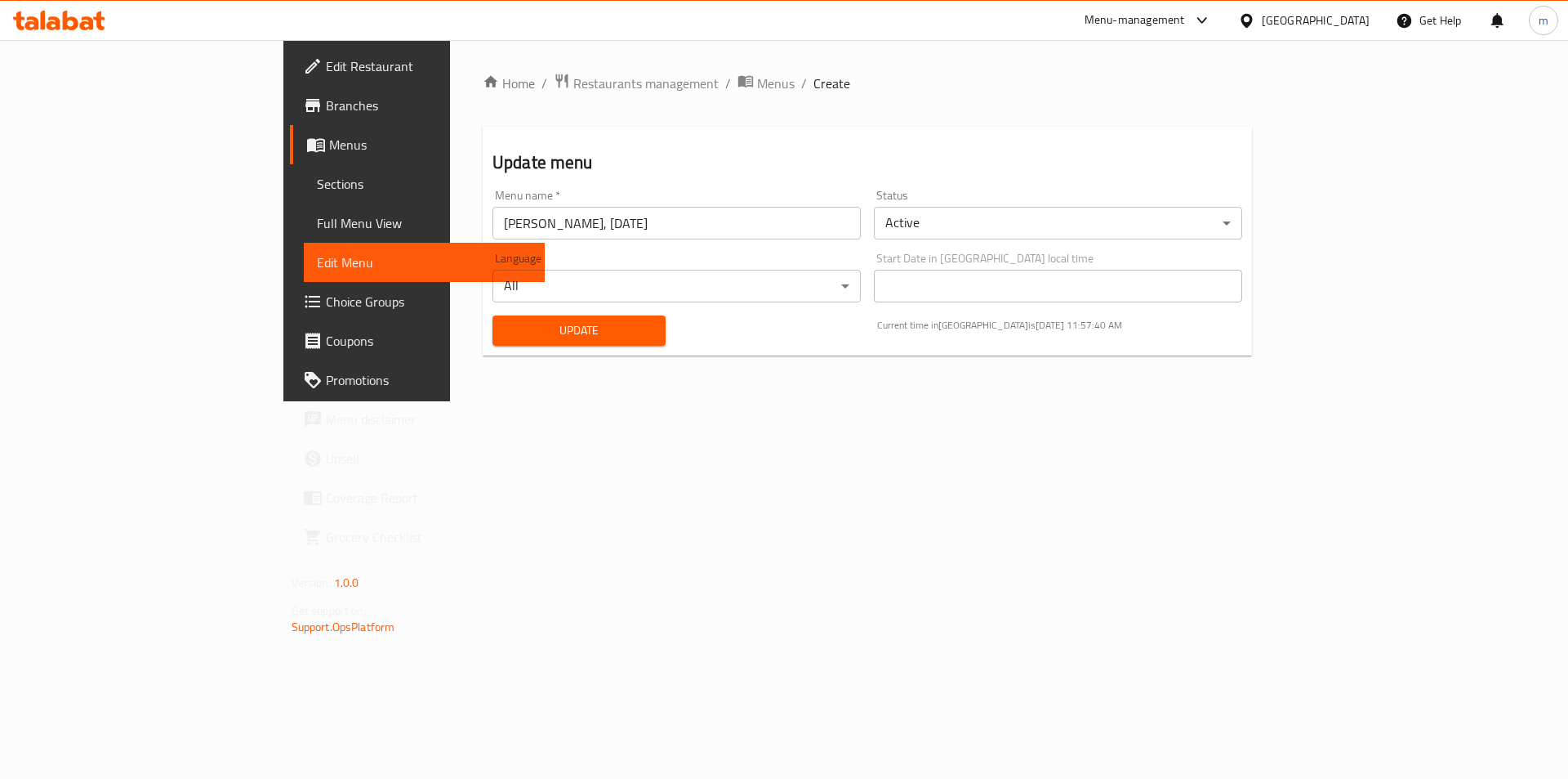
click at [317, 222] on span "Full Menu View" at bounding box center [424, 223] width 216 height 20
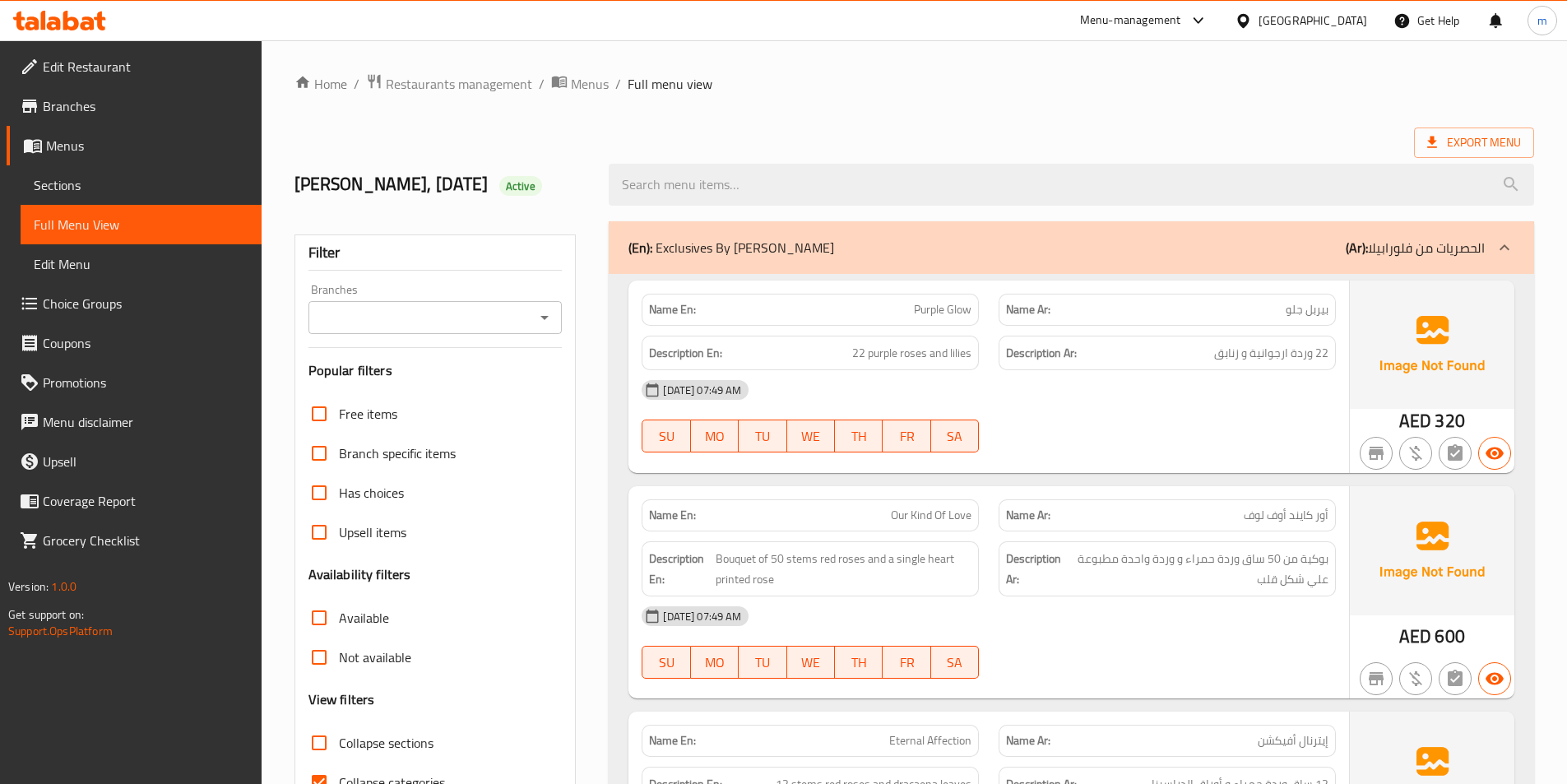
click at [102, 246] on link "Edit Menu" at bounding box center [142, 263] width 241 height 39
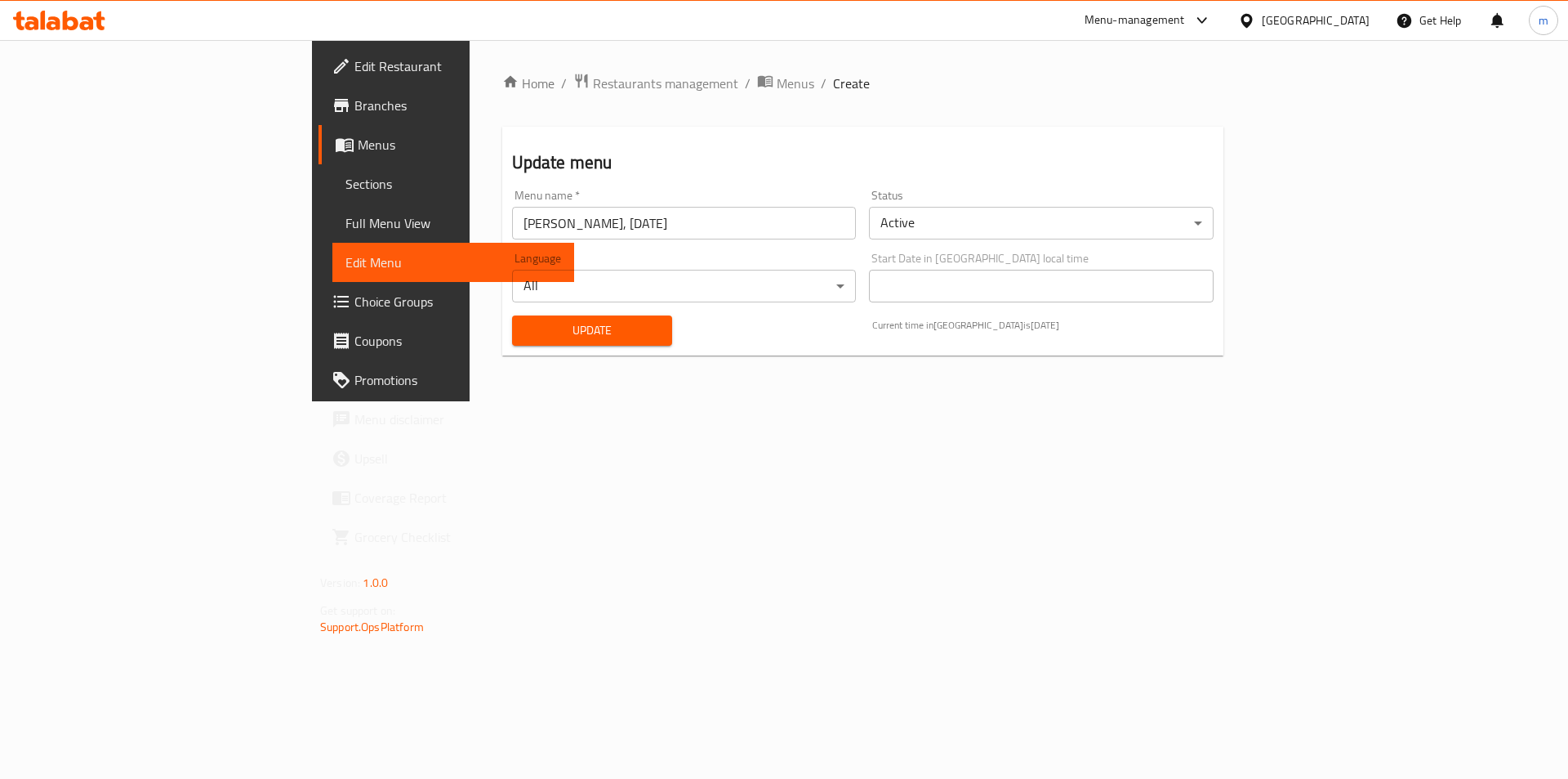
click at [346, 222] on span "Full Menu View" at bounding box center [453, 223] width 216 height 20
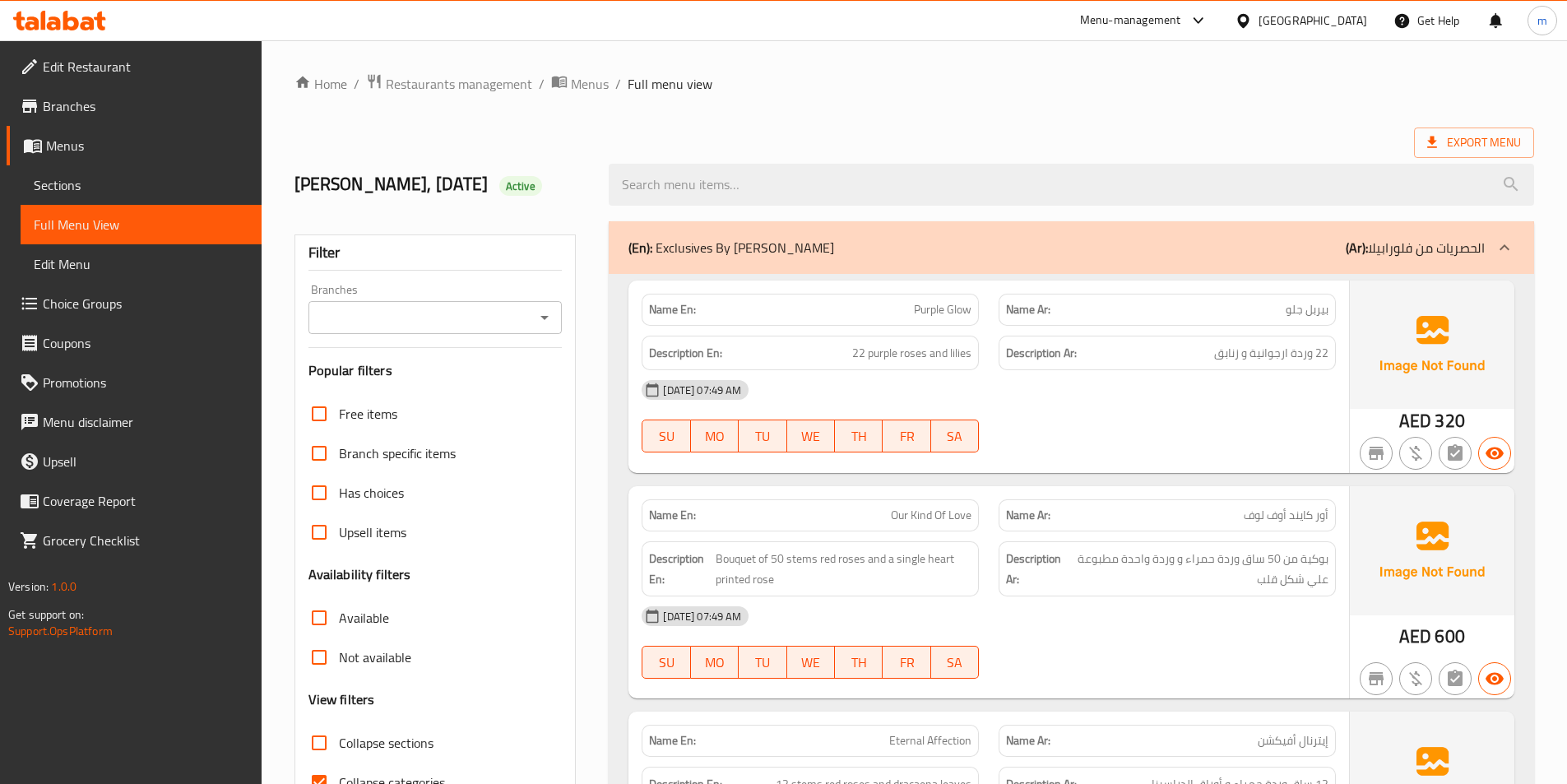
click at [63, 184] on span "Sections" at bounding box center [142, 185] width 215 height 20
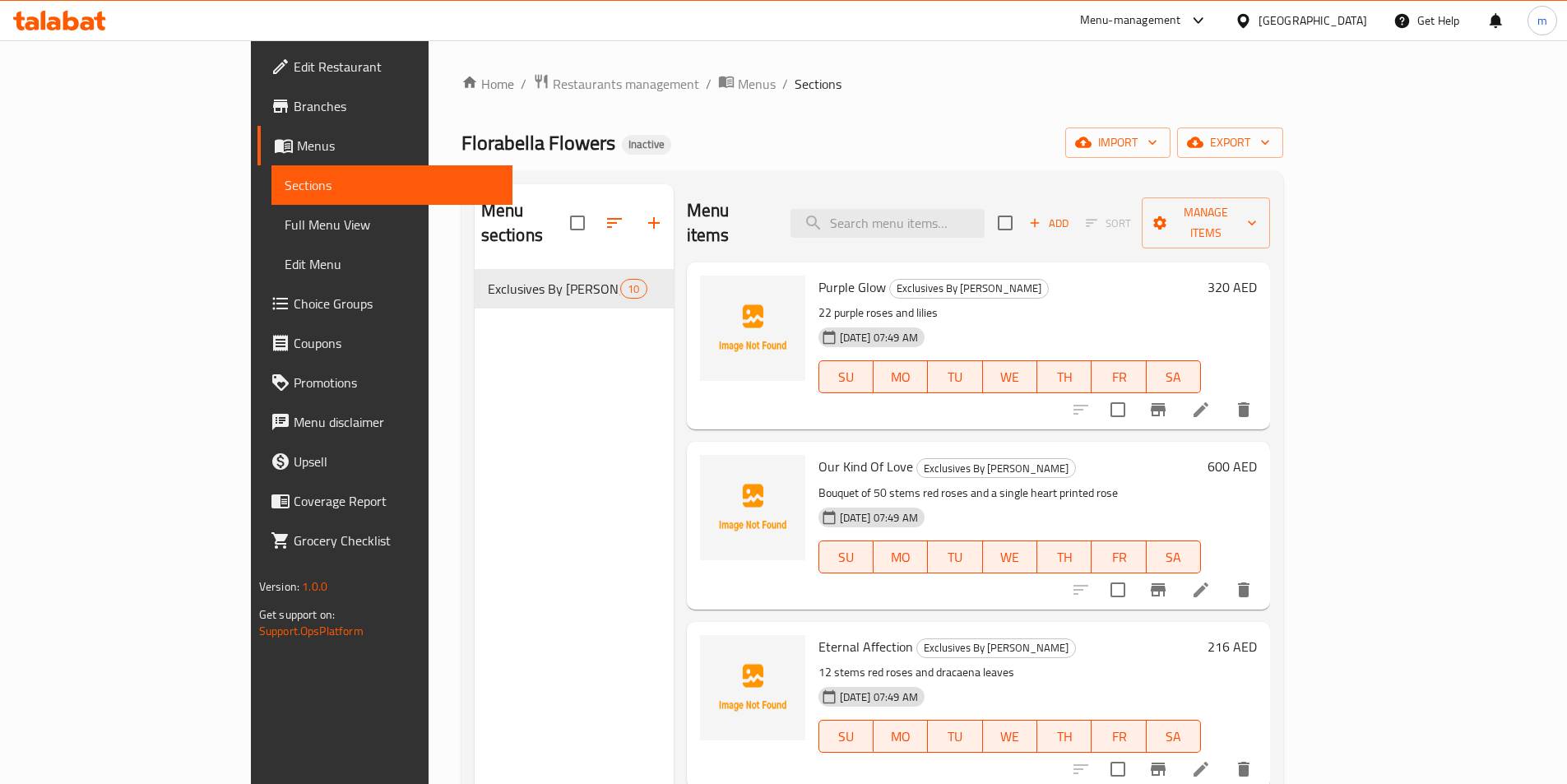
click at [285, 222] on span "Full Menu View" at bounding box center [392, 225] width 215 height 20
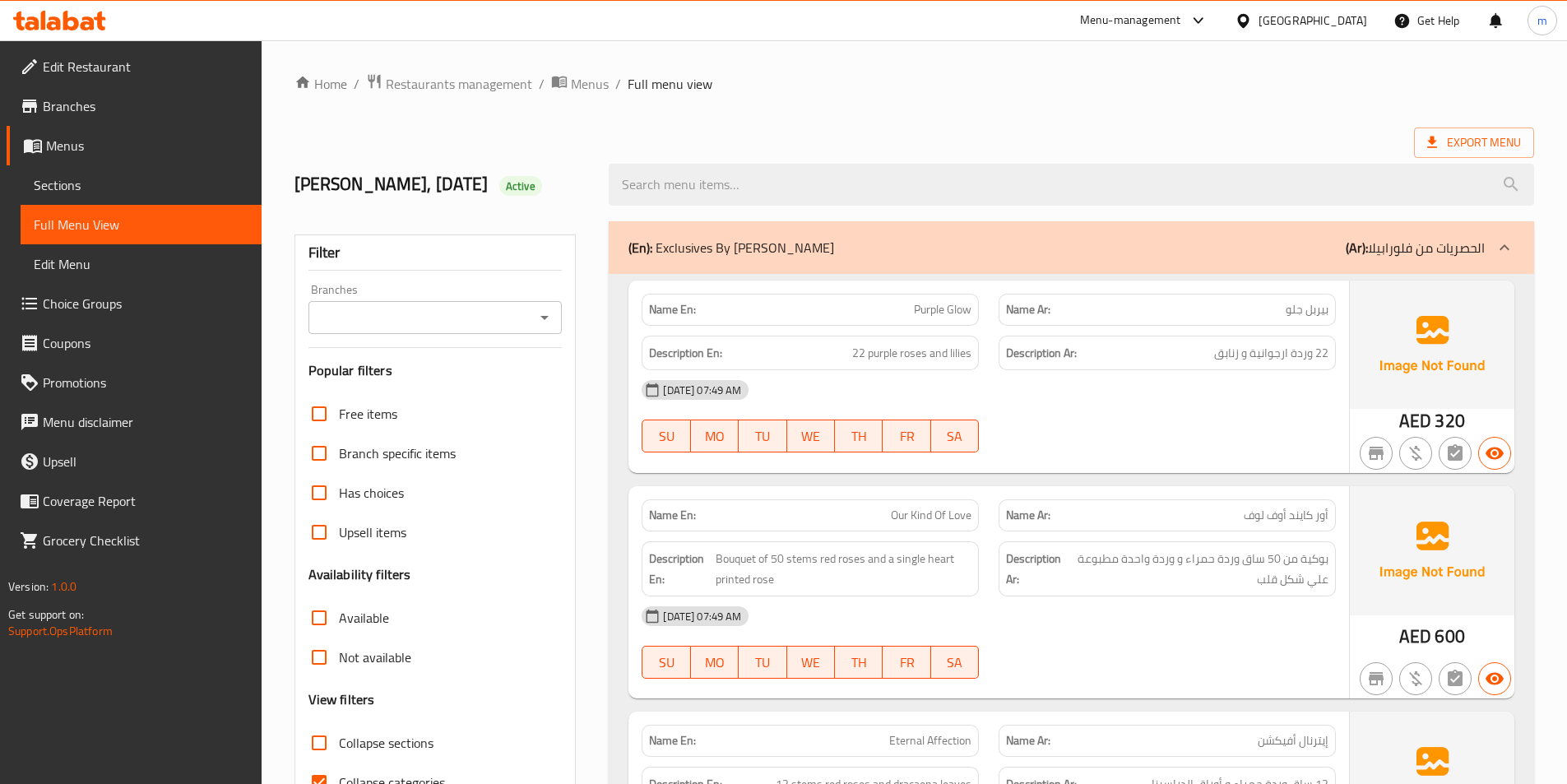
click at [71, 270] on span "Edit Menu" at bounding box center [142, 264] width 215 height 20
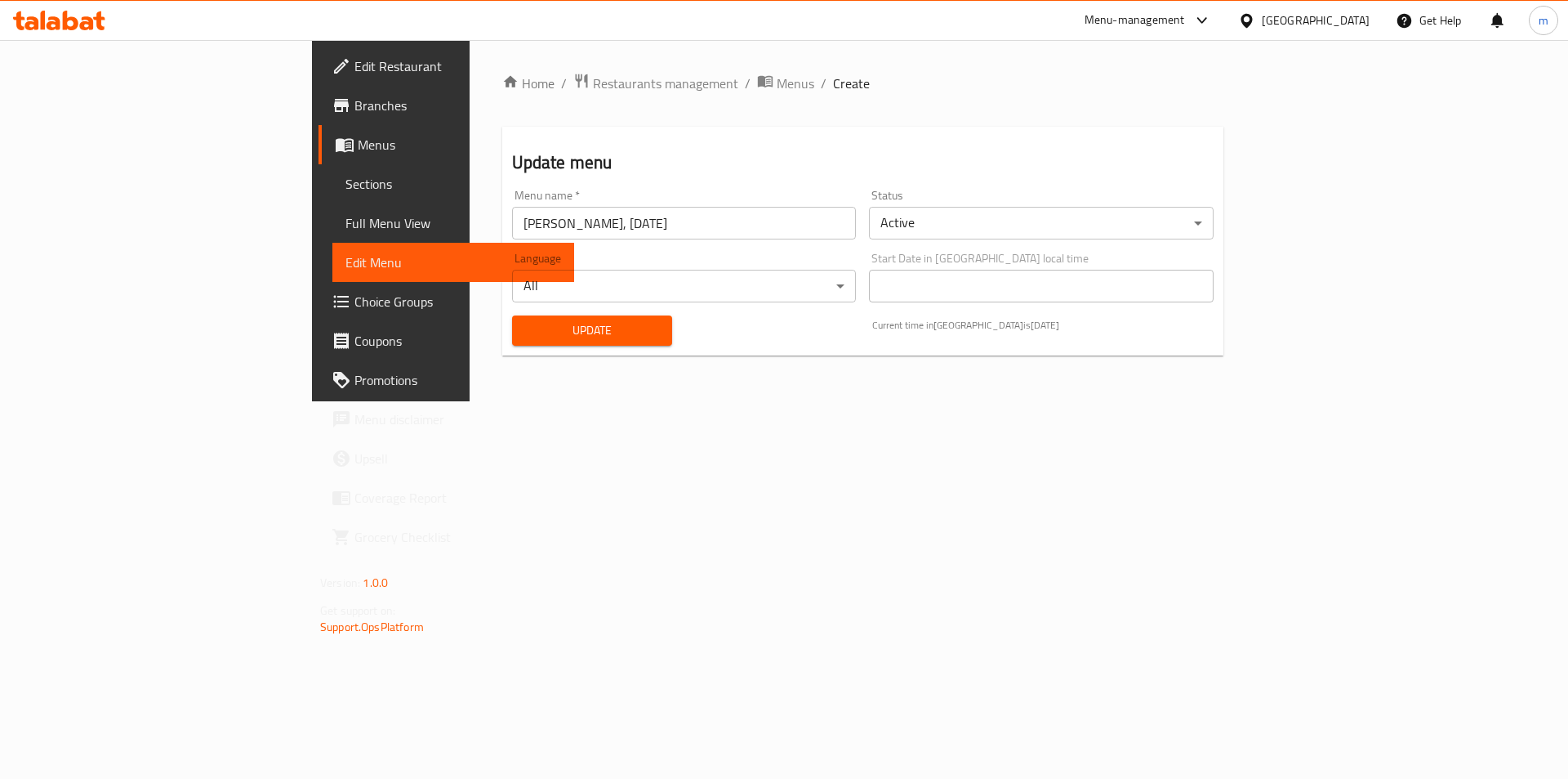
click at [346, 183] on span "Sections" at bounding box center [453, 184] width 216 height 20
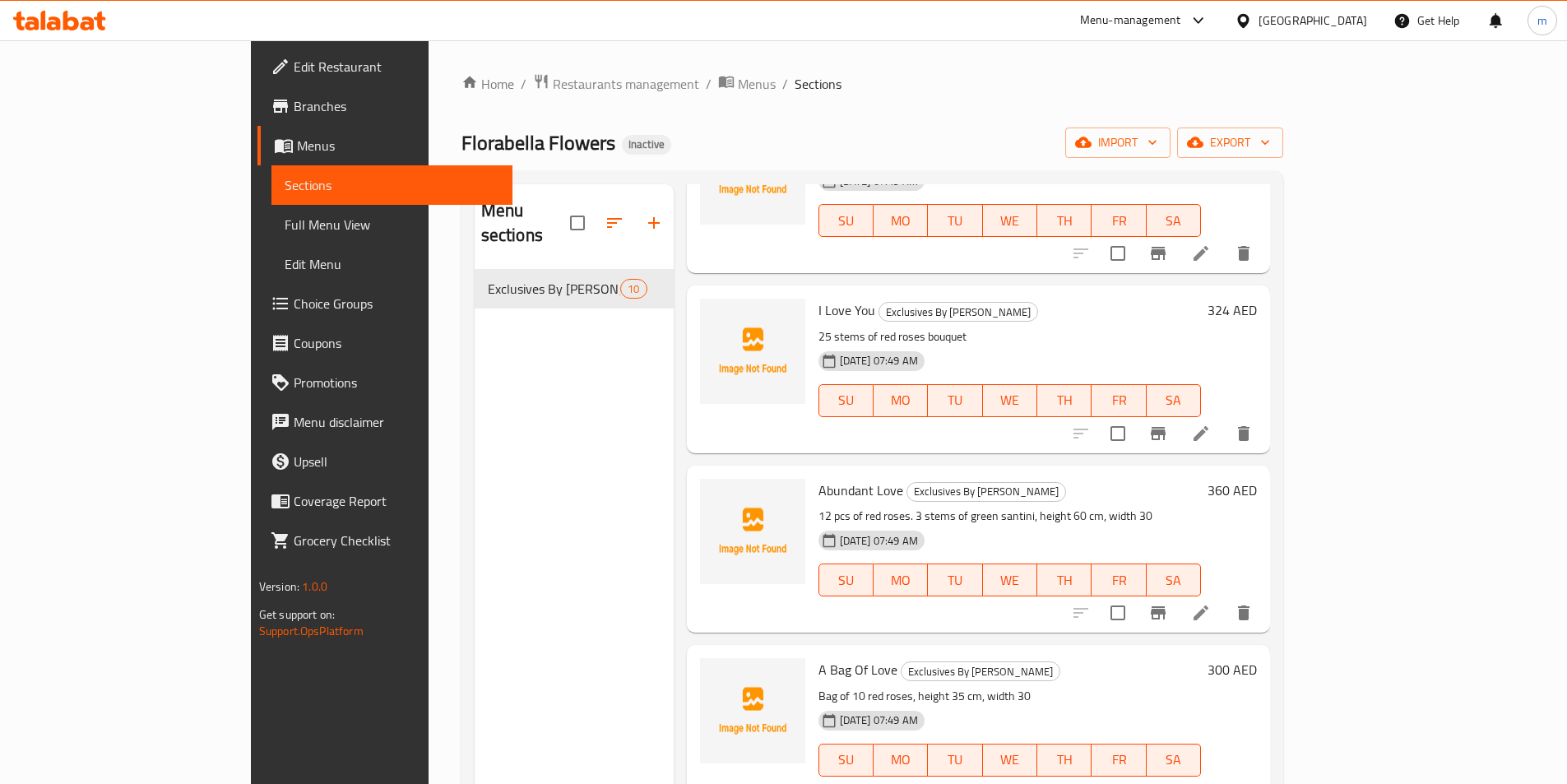
scroll to position [1054, 0]
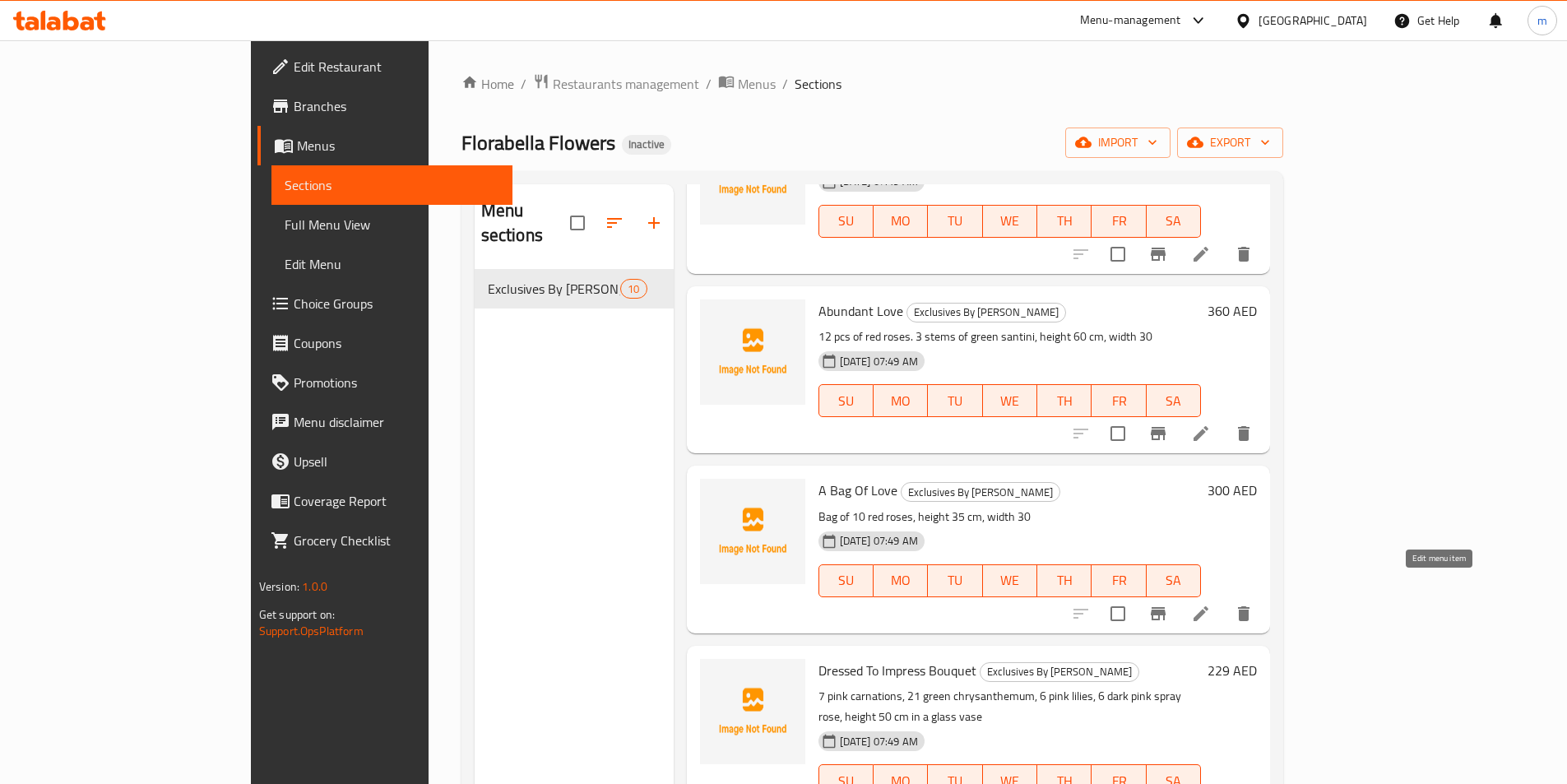
click at [1211, 603] on icon at bounding box center [1201, 613] width 20 height 20
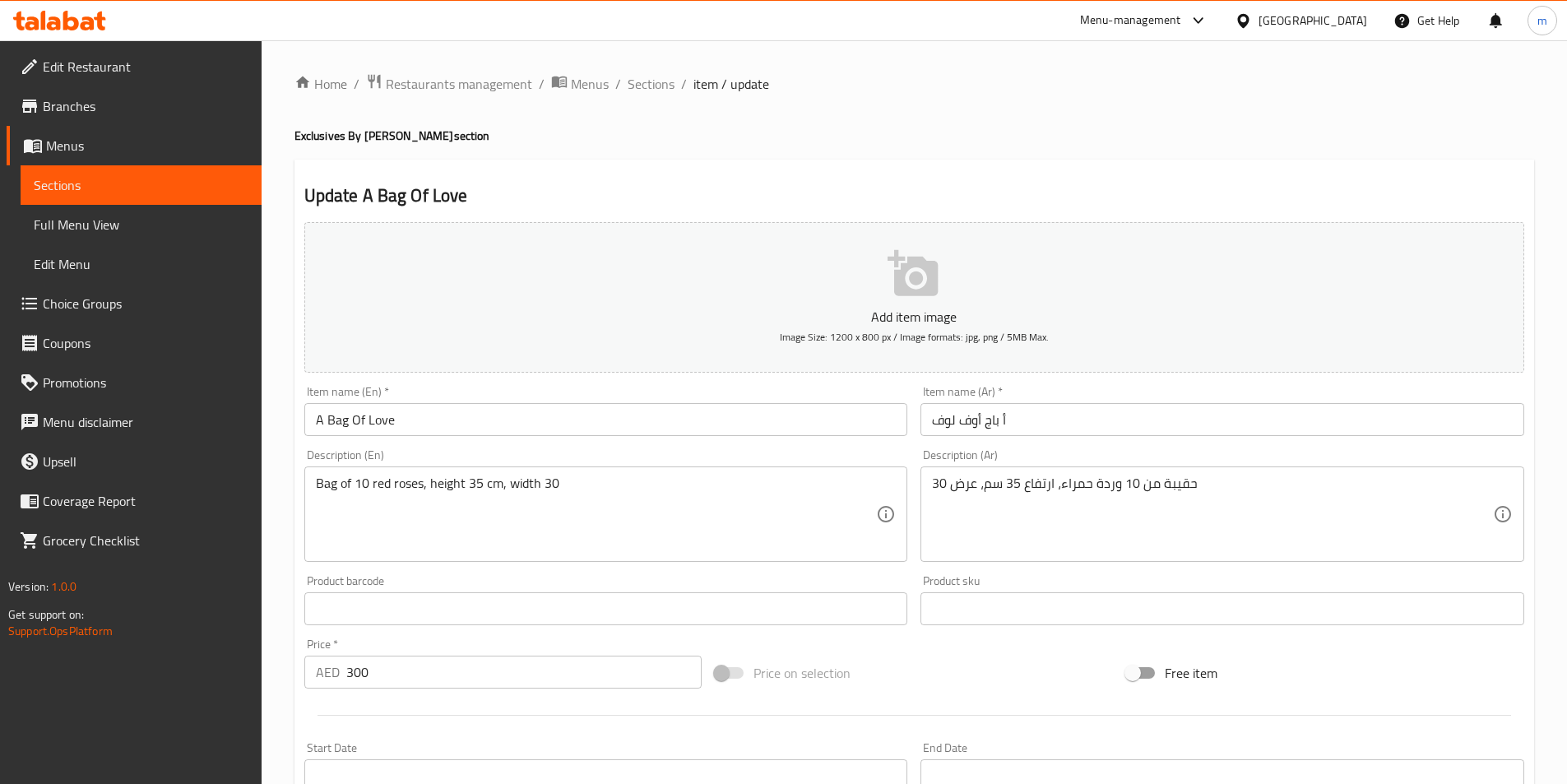
click at [694, 83] on span "item / update" at bounding box center [731, 84] width 76 height 20
click at [655, 76] on span "Sections" at bounding box center [651, 84] width 47 height 20
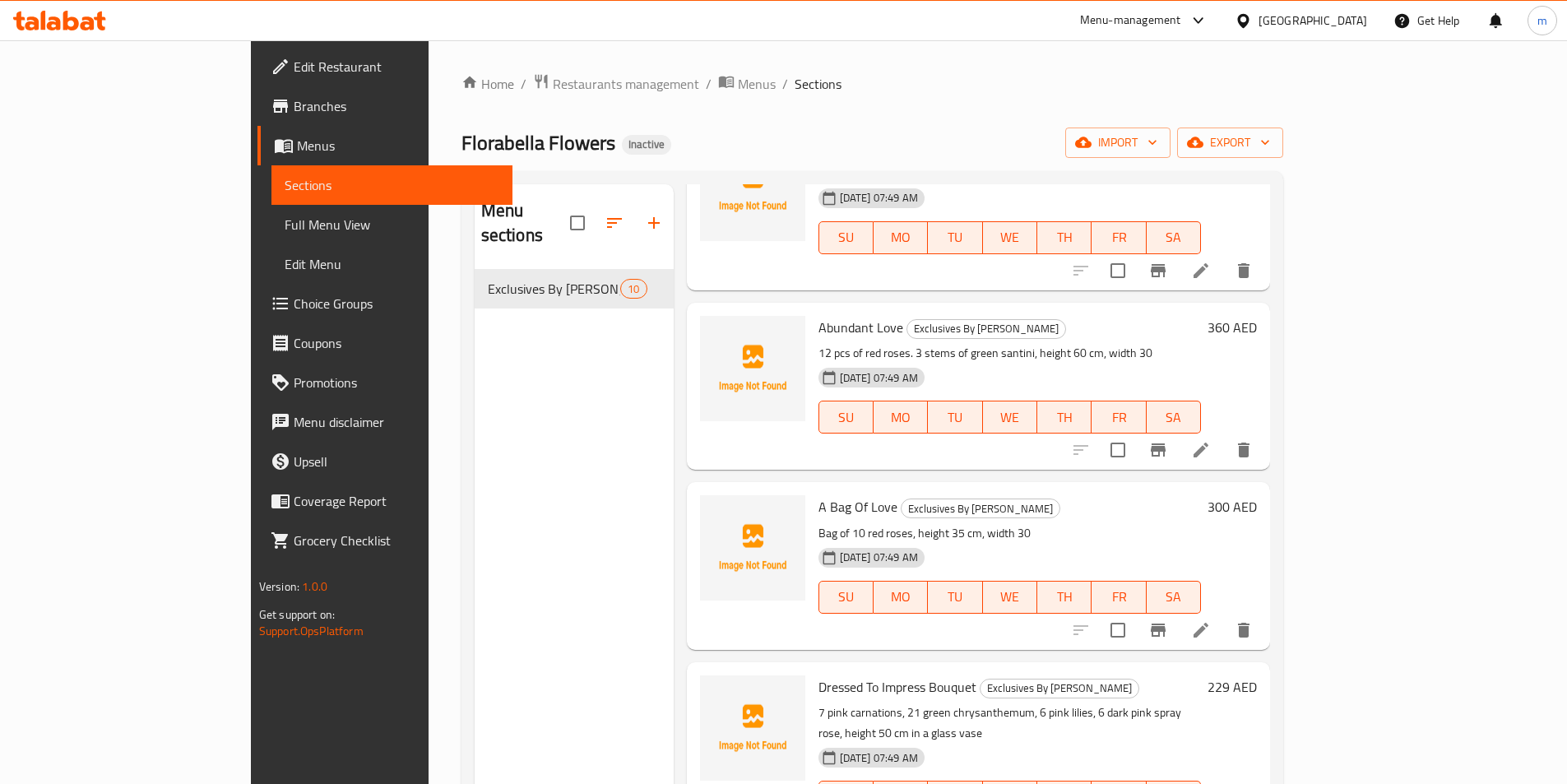
scroll to position [1054, 0]
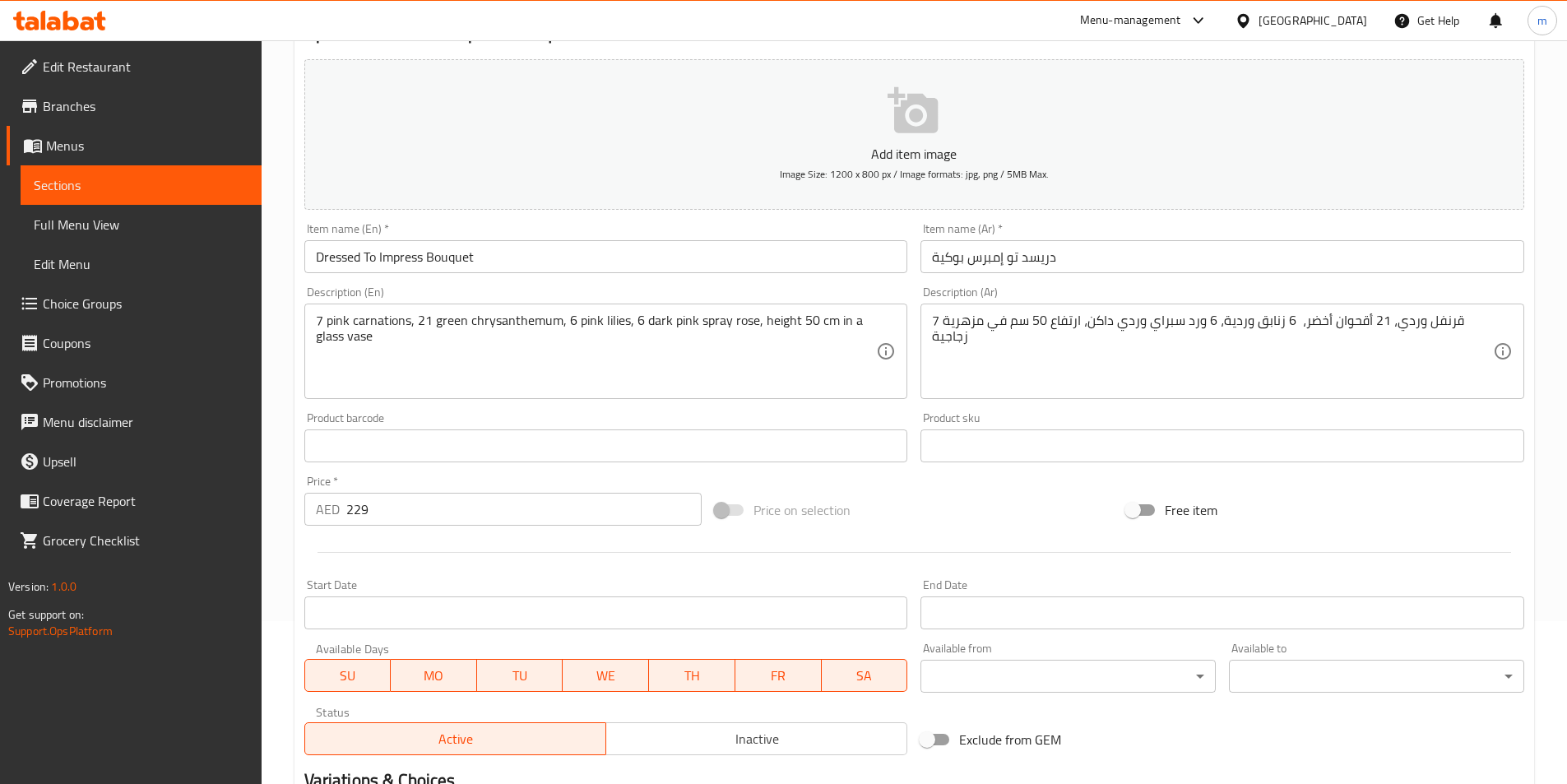
scroll to position [165, 0]
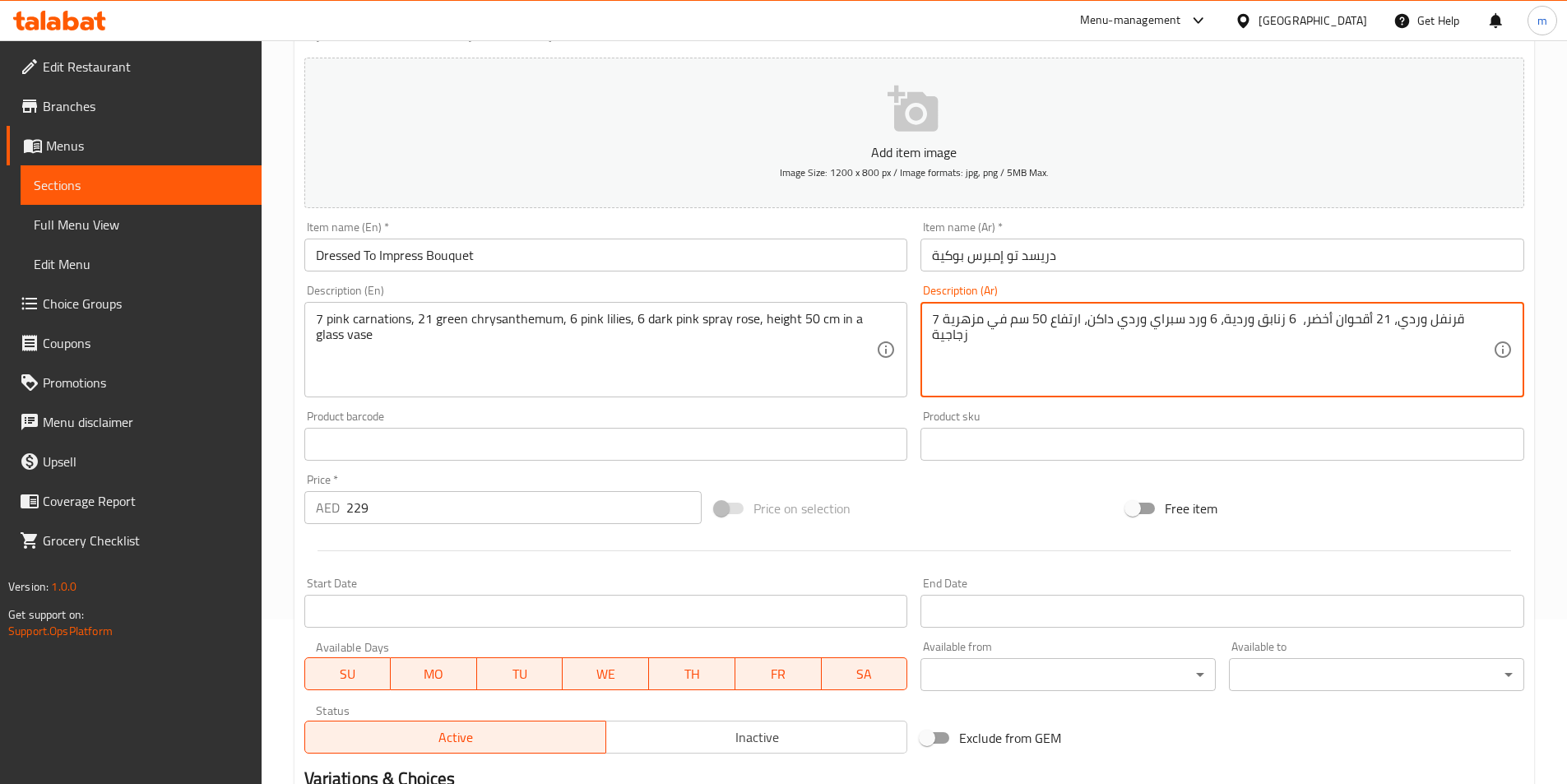
click at [1285, 340] on textarea "7 قرنفل وردي، 21 أقحوان أخضر، 6 زنابق وردية، 6 ورد سبراي وردي داكن، ارتفاع 50 س…" at bounding box center [1213, 350] width 561 height 78
paste textarea "شائع"
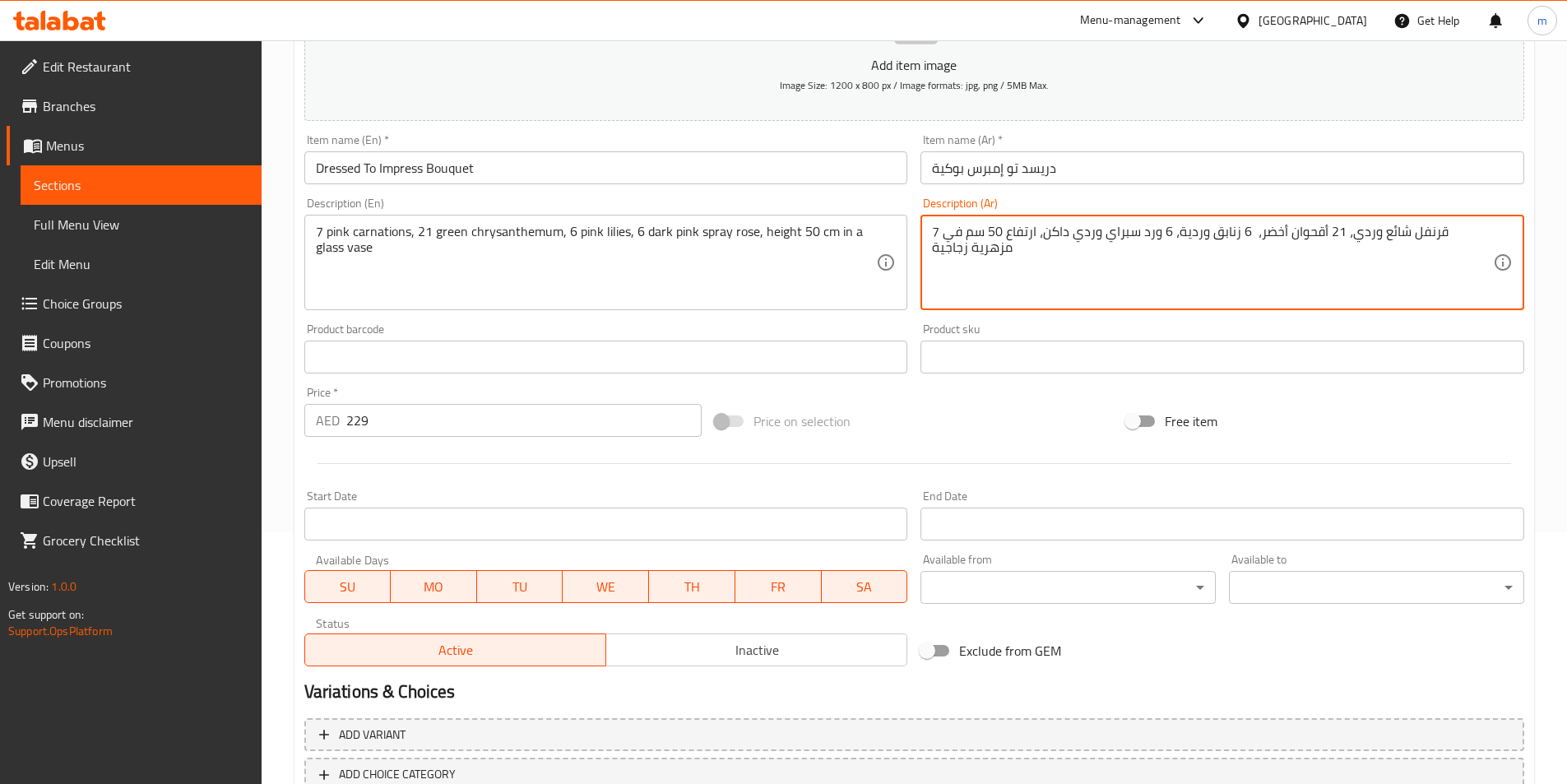
scroll to position [365, 0]
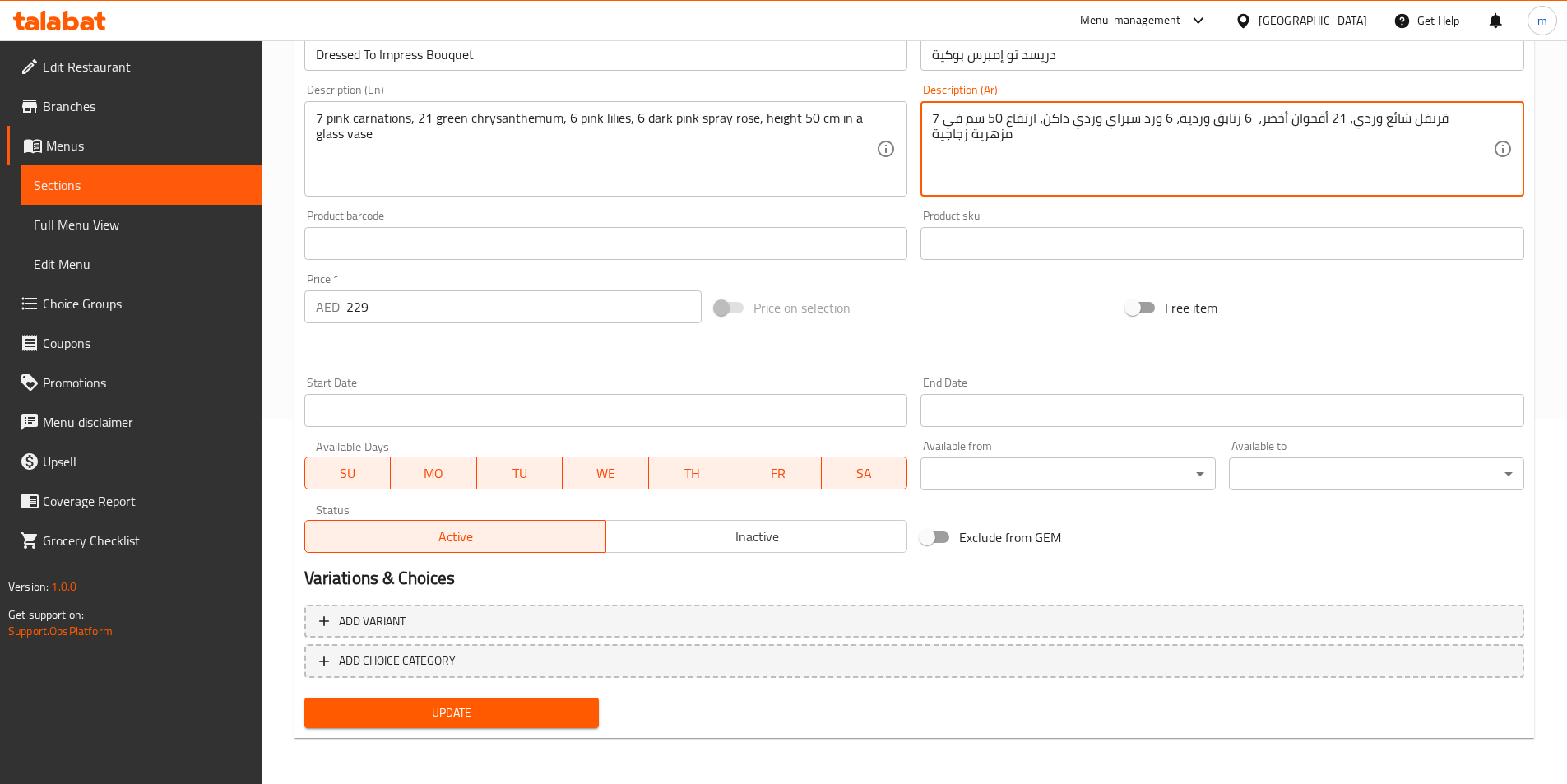
type textarea "7 قرنفل شائع وردي، 21 أقحوان أخضر، 6 زنابق وردية، 6 ورد سبراي وردي داكن، ارتفاع…"
click at [509, 716] on span "Update" at bounding box center [451, 712] width 269 height 21
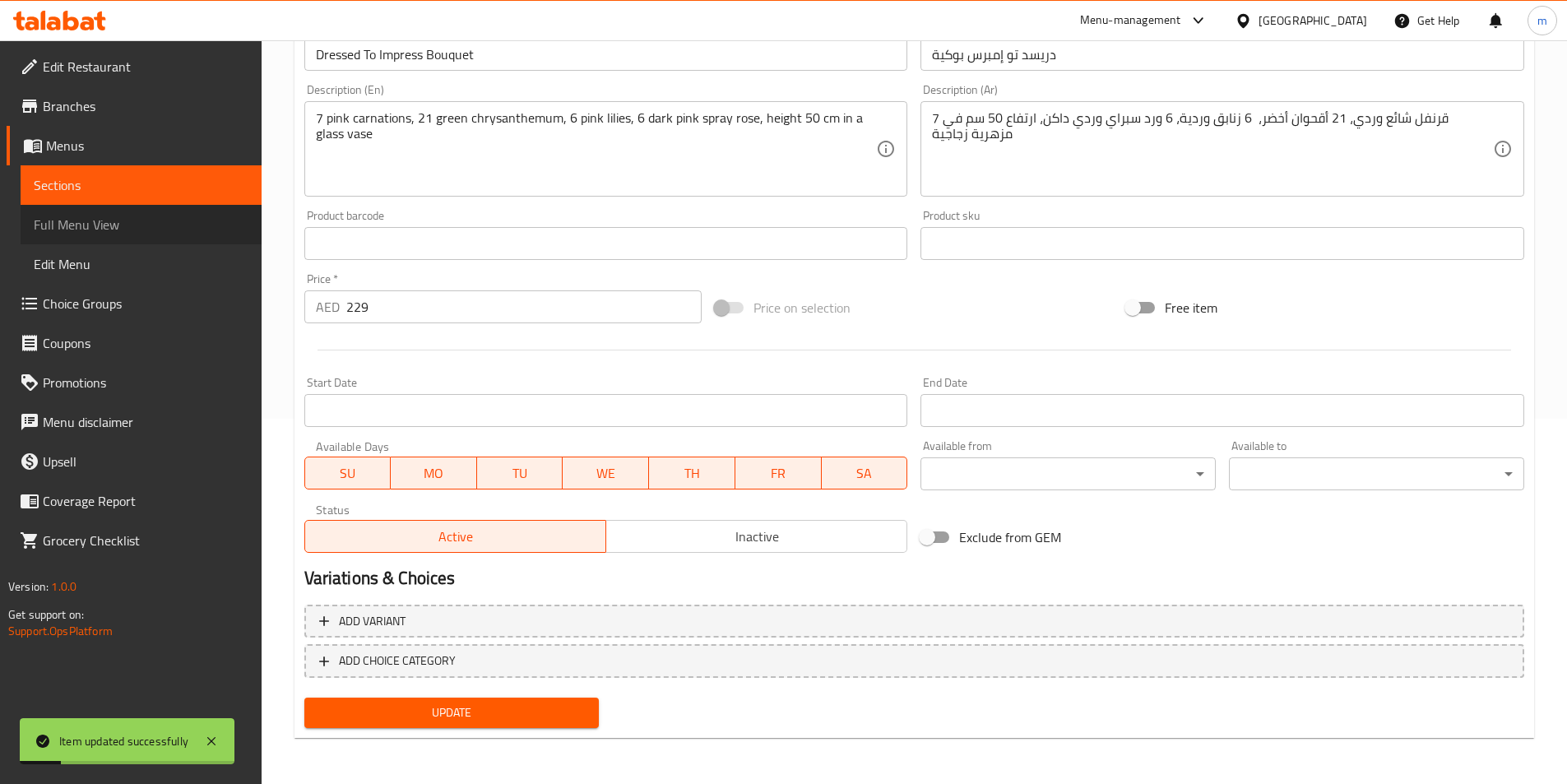
click at [106, 221] on span "Full Menu View" at bounding box center [142, 225] width 215 height 20
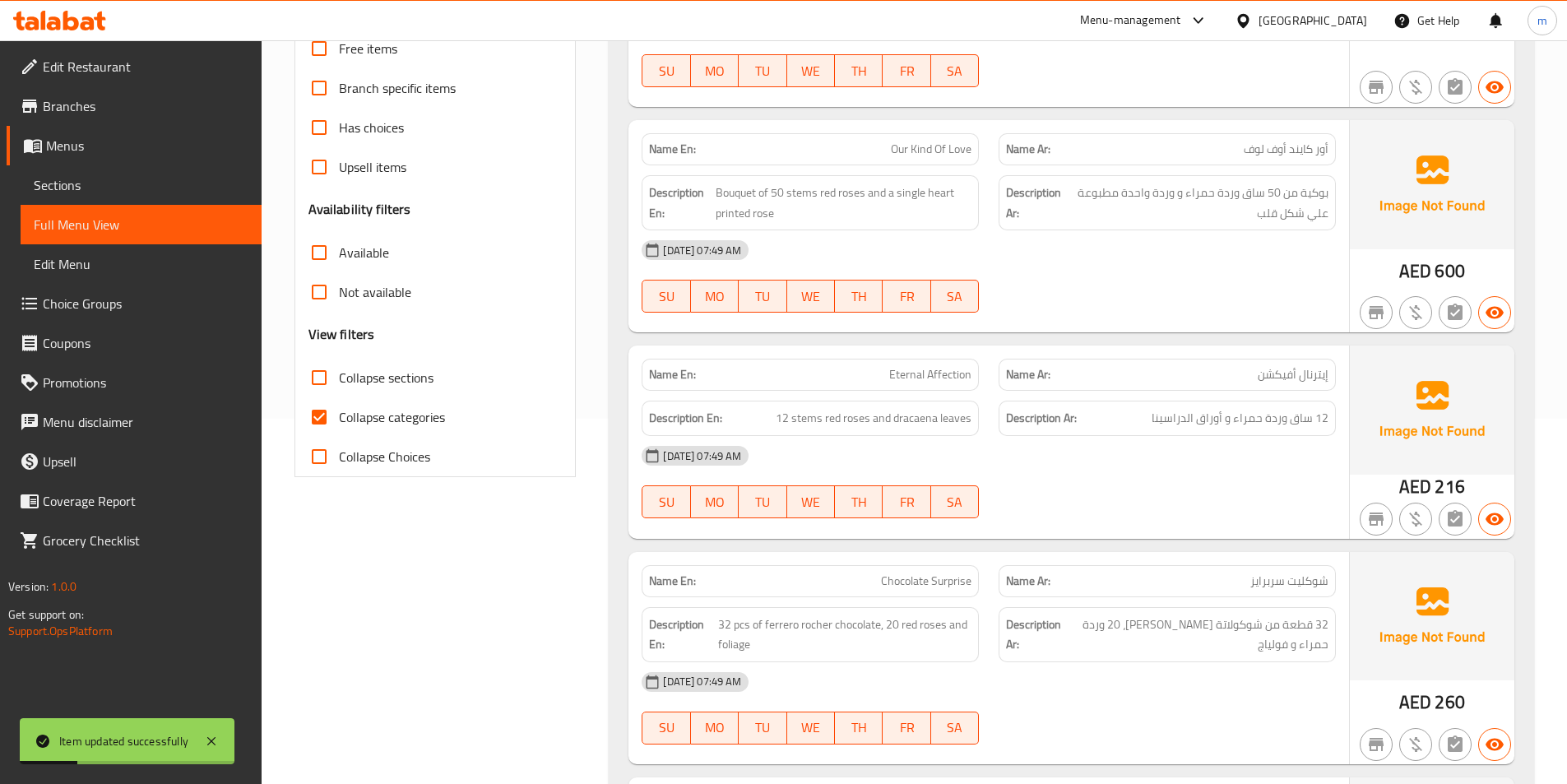
click at [331, 415] on input "Collapse categories" at bounding box center [319, 416] width 39 height 39
checkbox input "false"
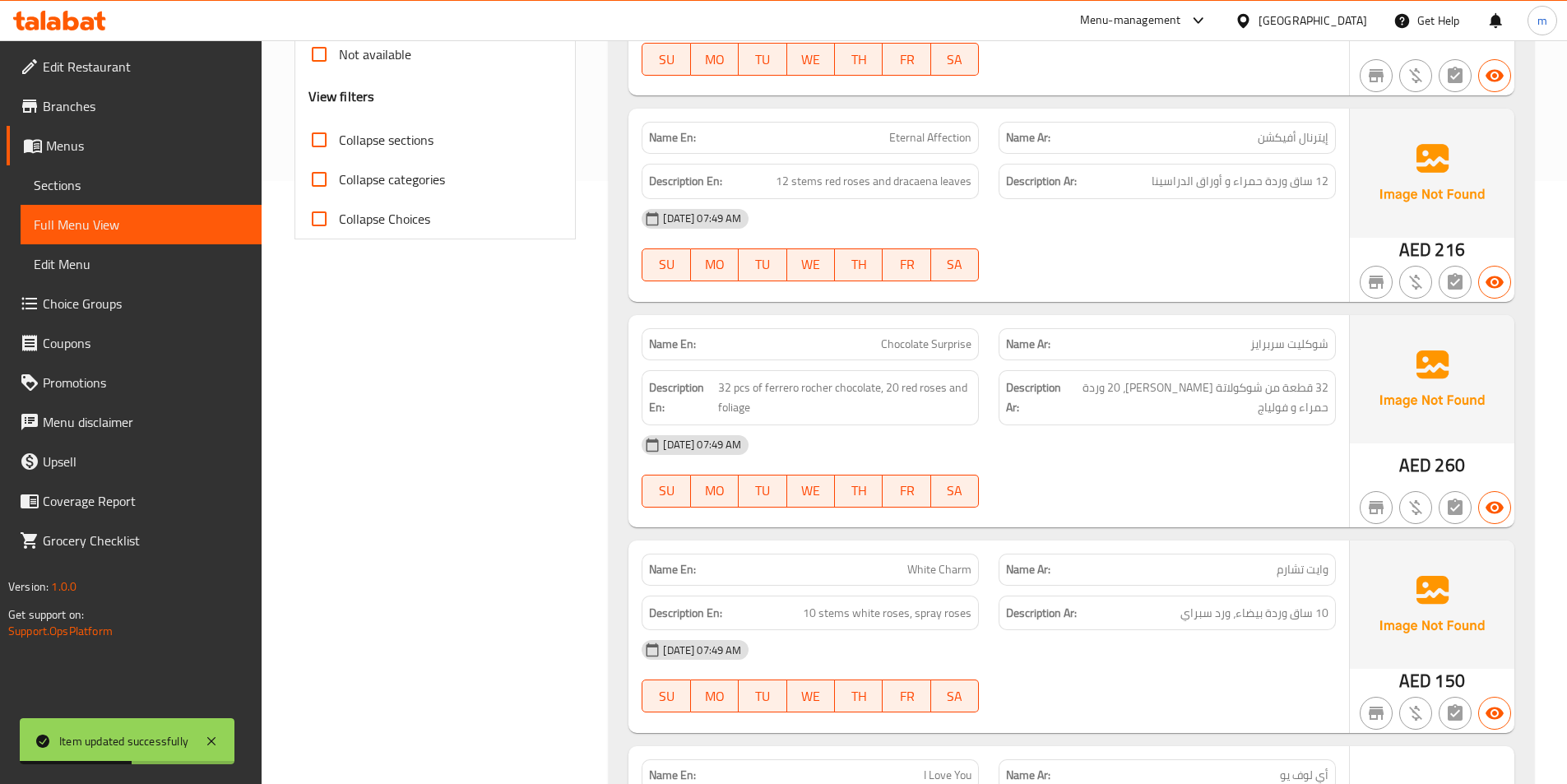
scroll to position [612, 0]
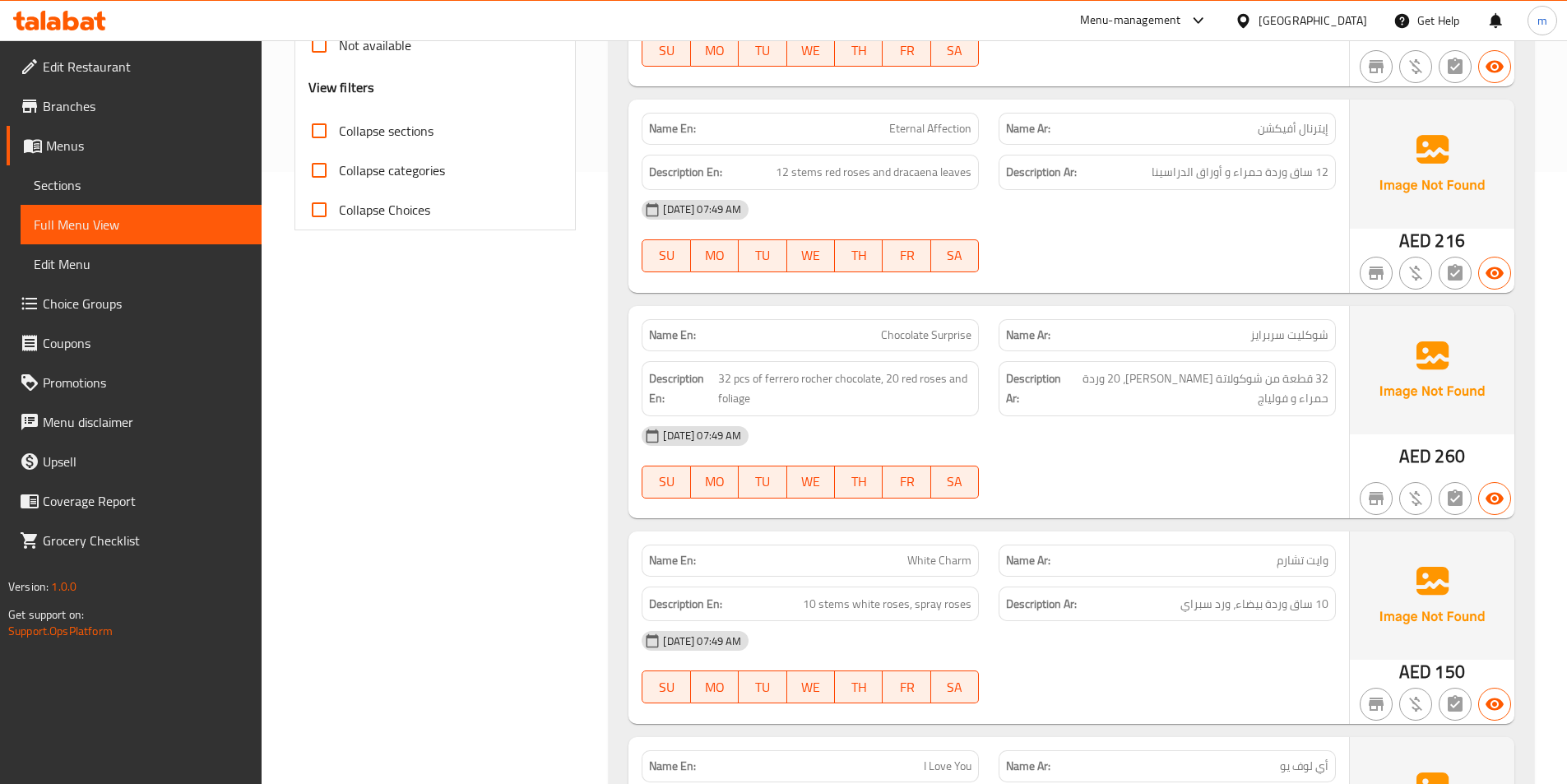
click at [1074, 418] on div "12-10-2025 07:49 AM" at bounding box center [989, 435] width 714 height 39
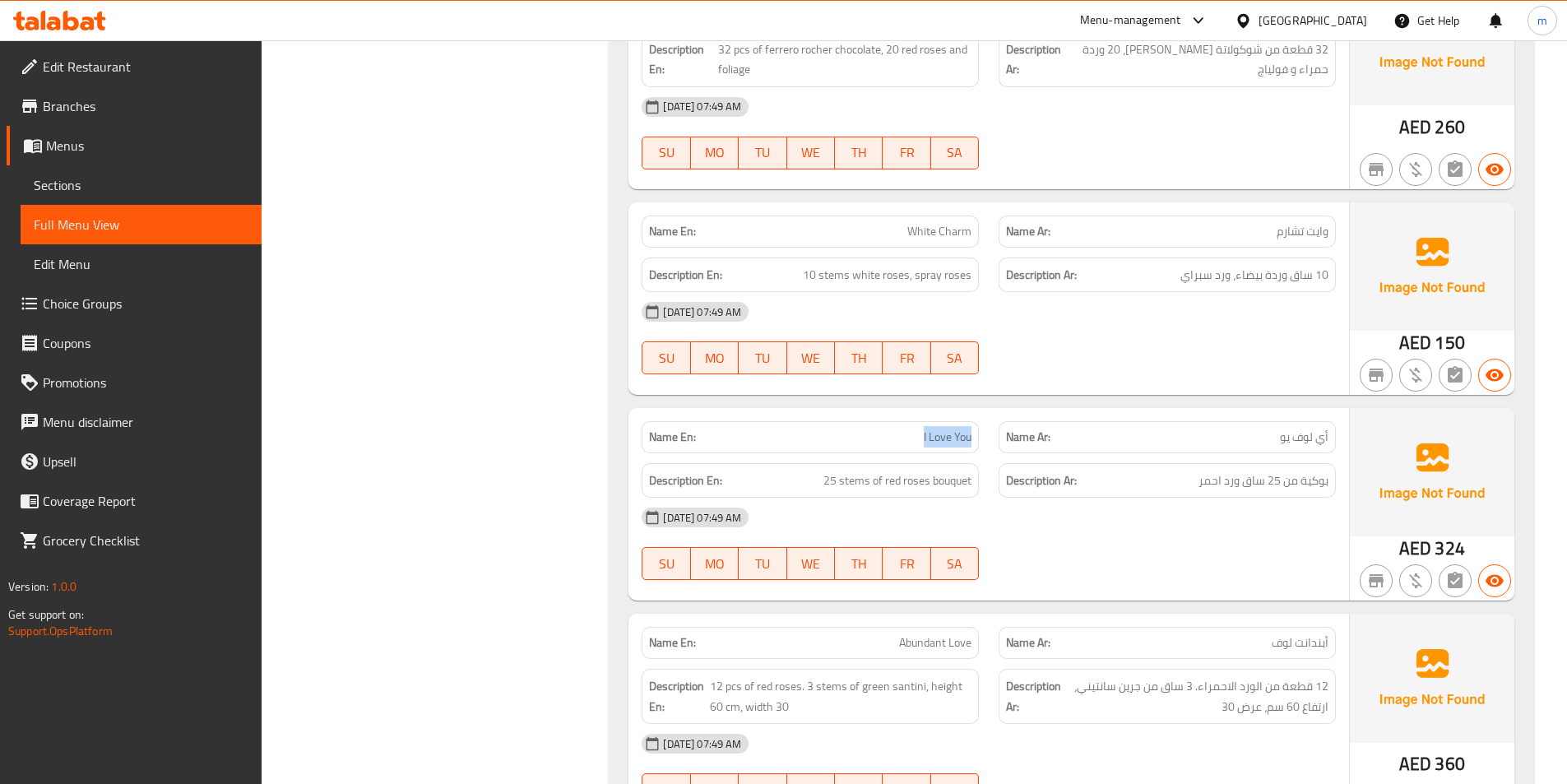
scroll to position [1023, 0]
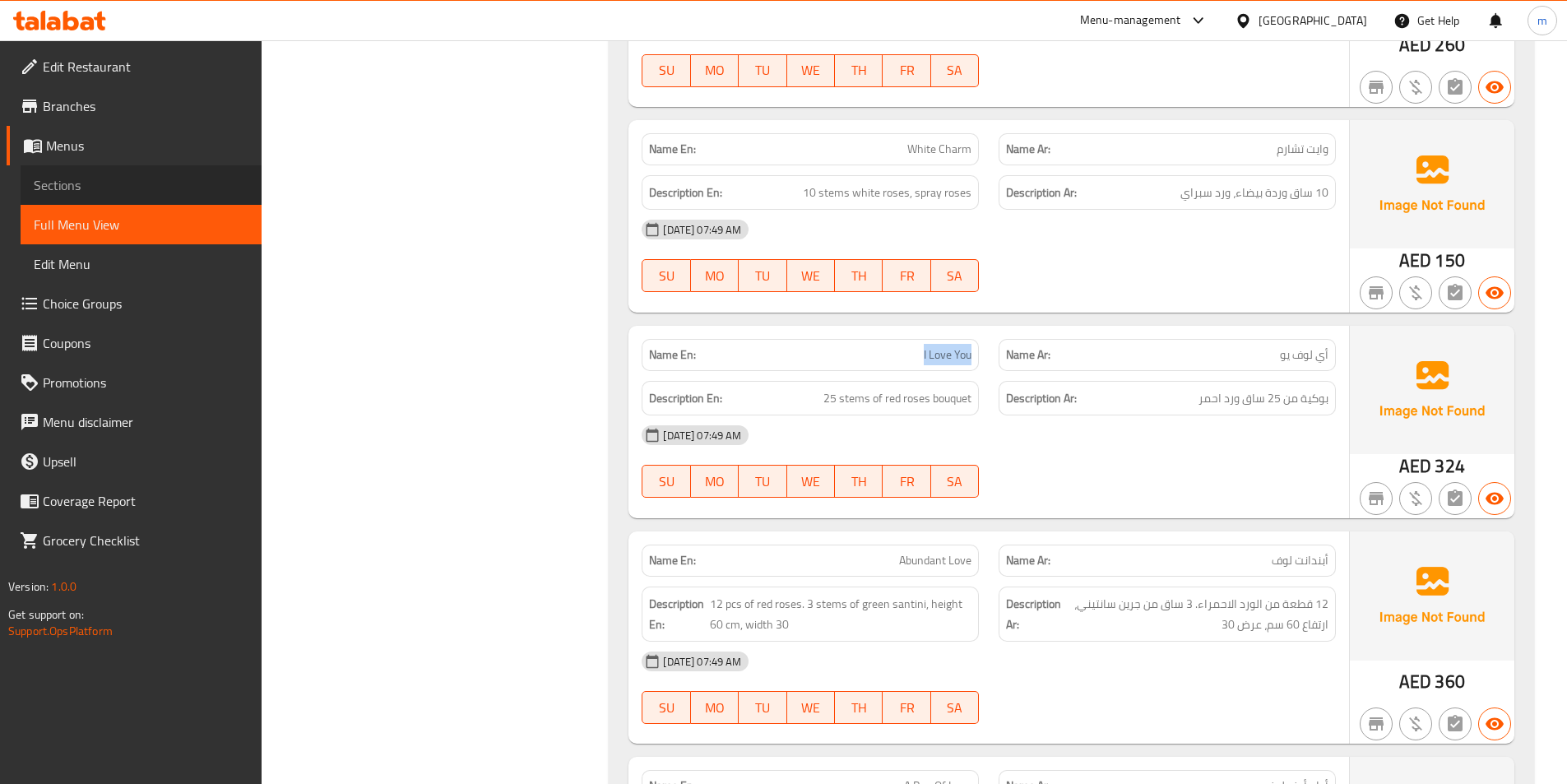
click at [79, 189] on span "Sections" at bounding box center [142, 185] width 215 height 20
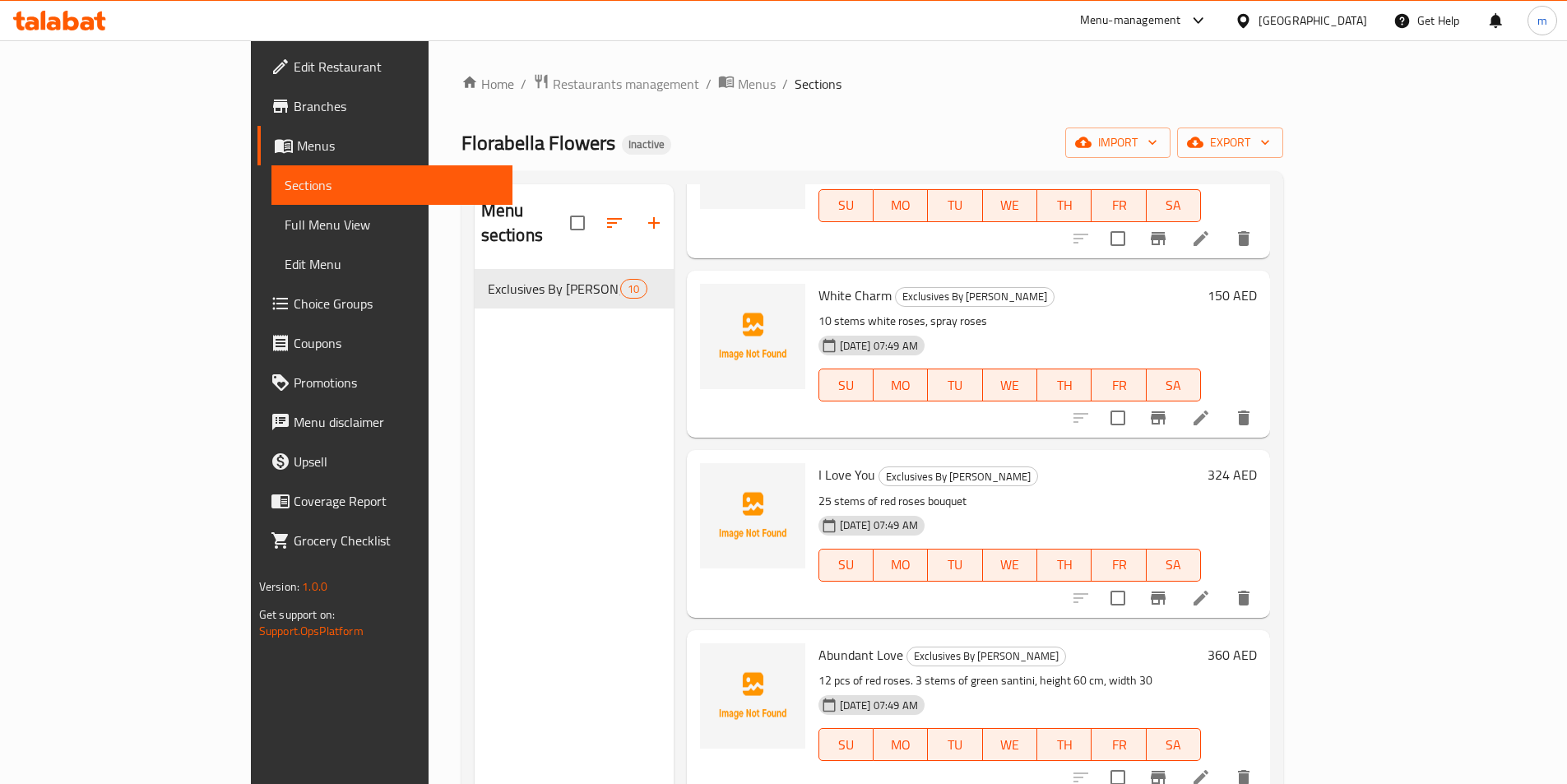
scroll to position [740, 0]
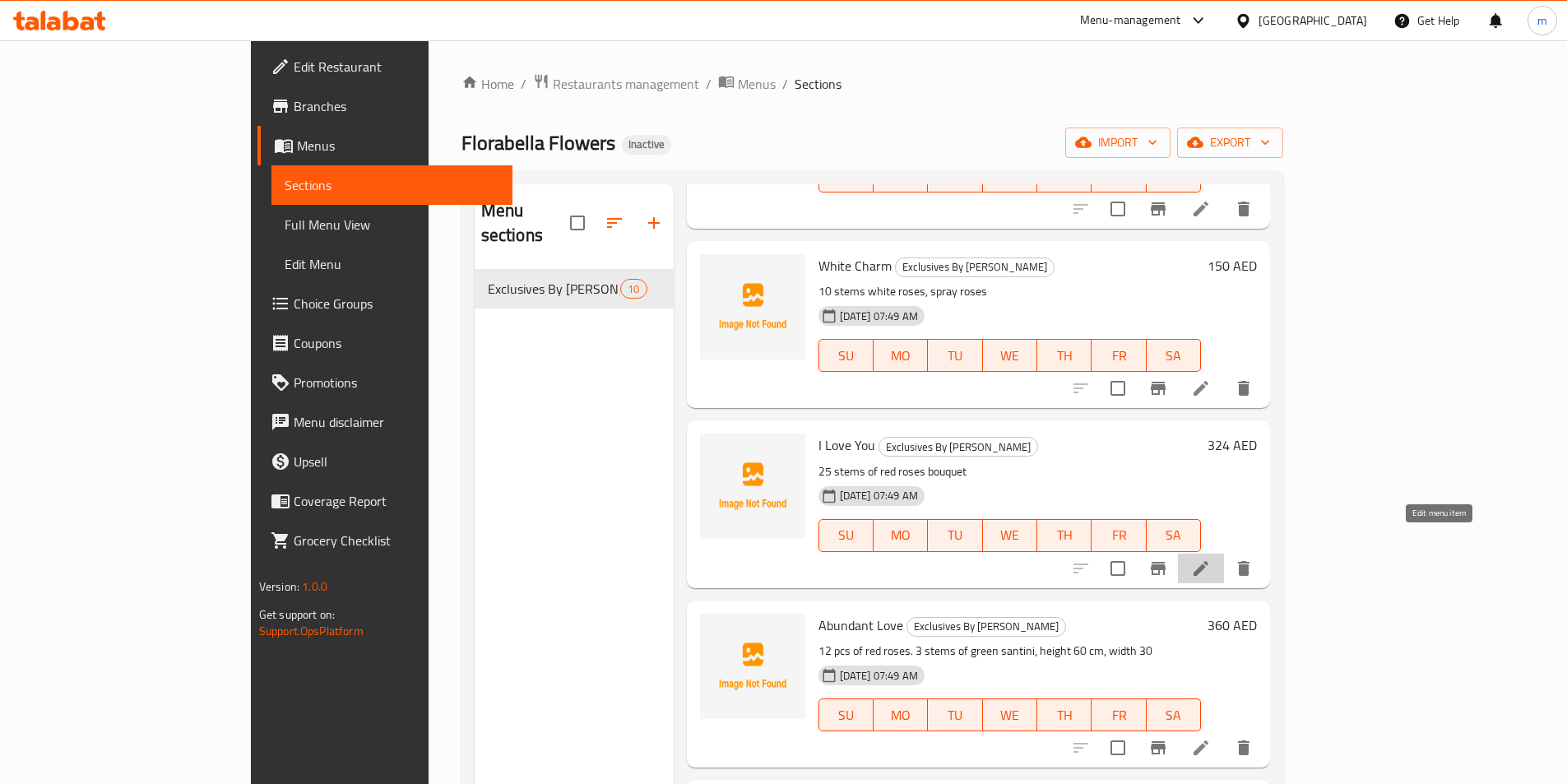
click at [1211, 558] on icon at bounding box center [1201, 568] width 20 height 20
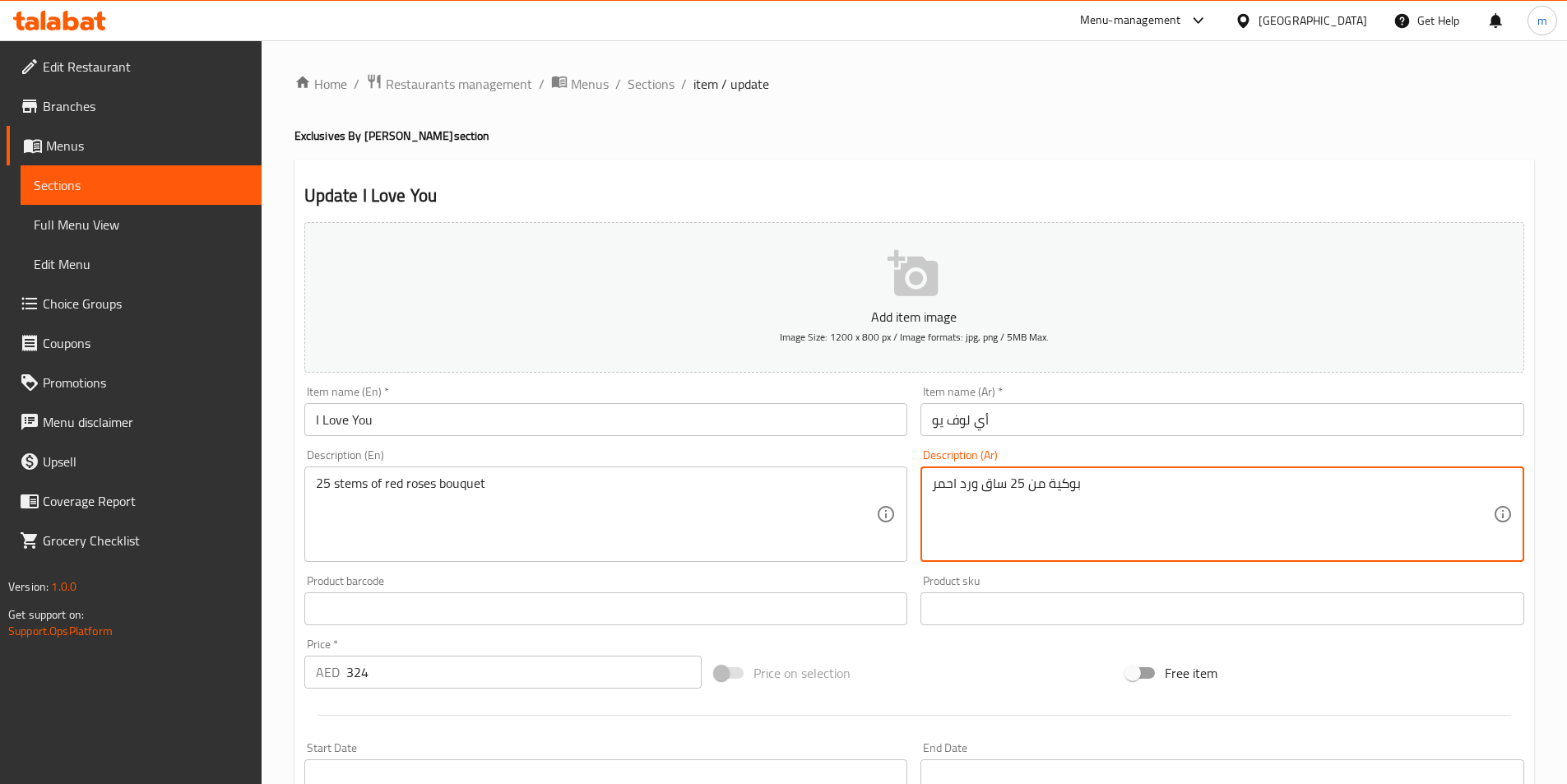
click at [1072, 497] on textarea "بوكية من 25 ساق ورد احمر" at bounding box center [1213, 514] width 561 height 78
paste textarea "ة حمراء"
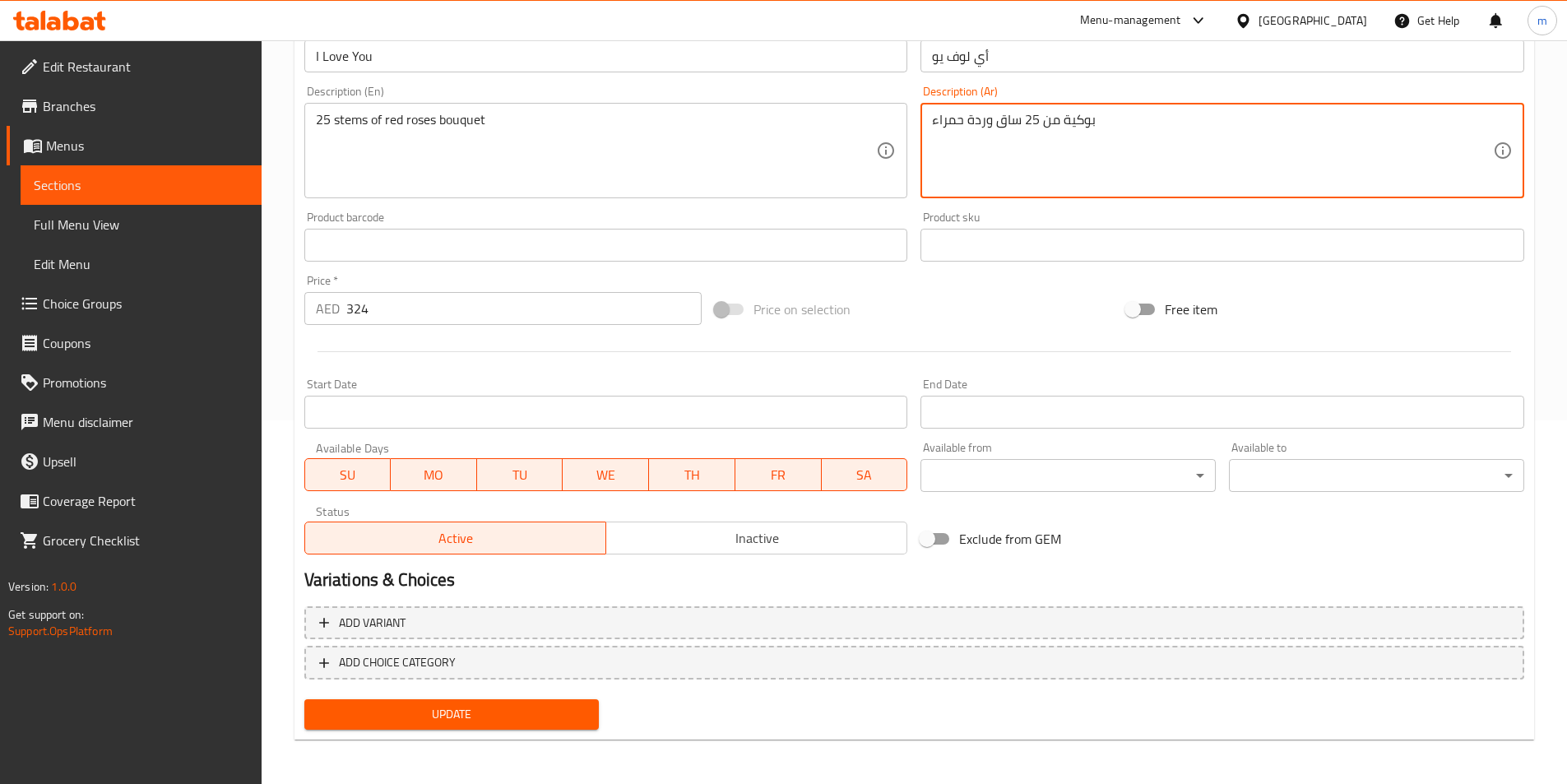
scroll to position [365, 0]
type textarea "بوكية من 25 ساق وردة حمراء"
click at [494, 713] on span "Update" at bounding box center [451, 712] width 269 height 21
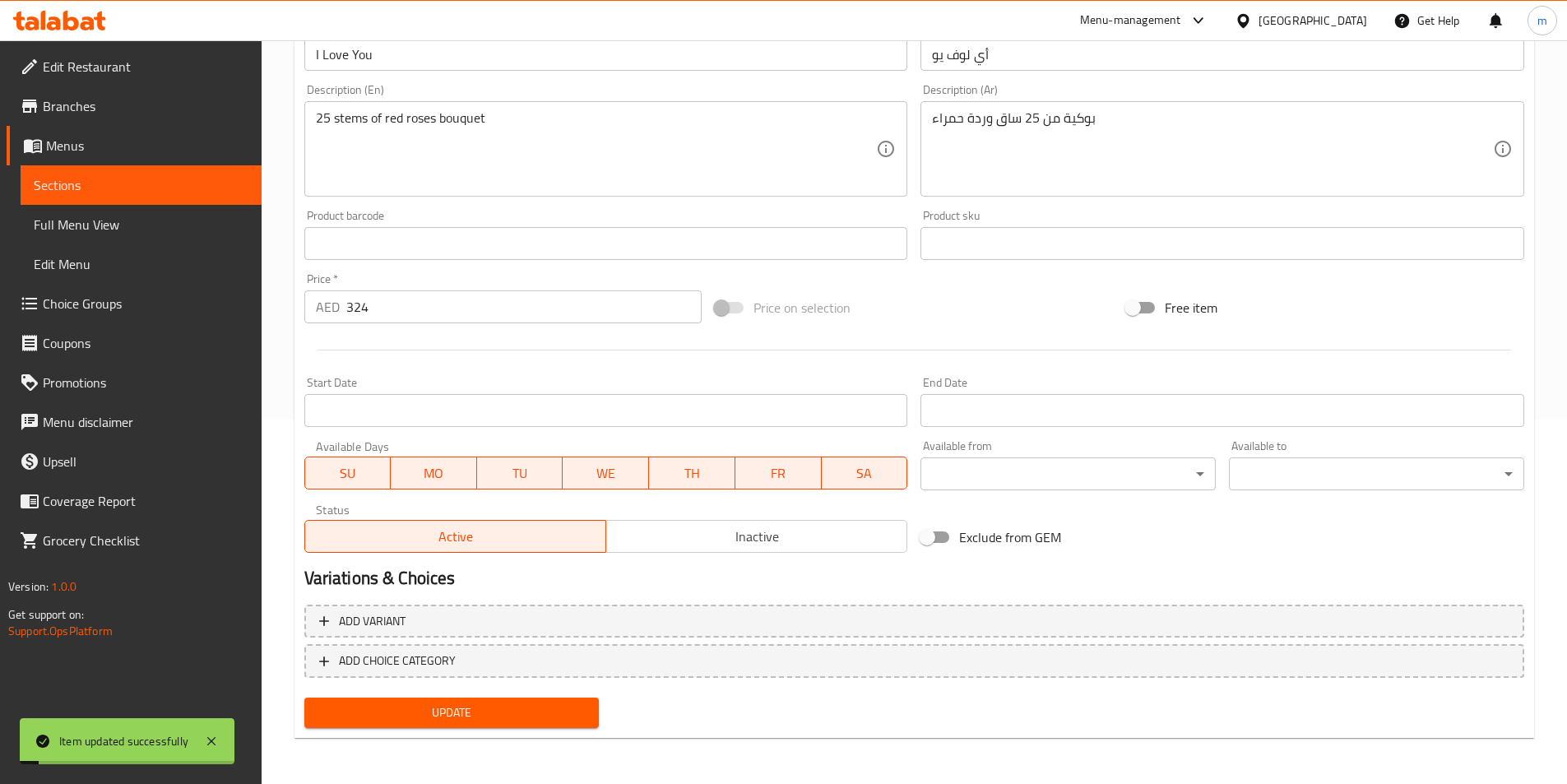
click at [59, 226] on span "Full Menu View" at bounding box center [142, 225] width 215 height 20
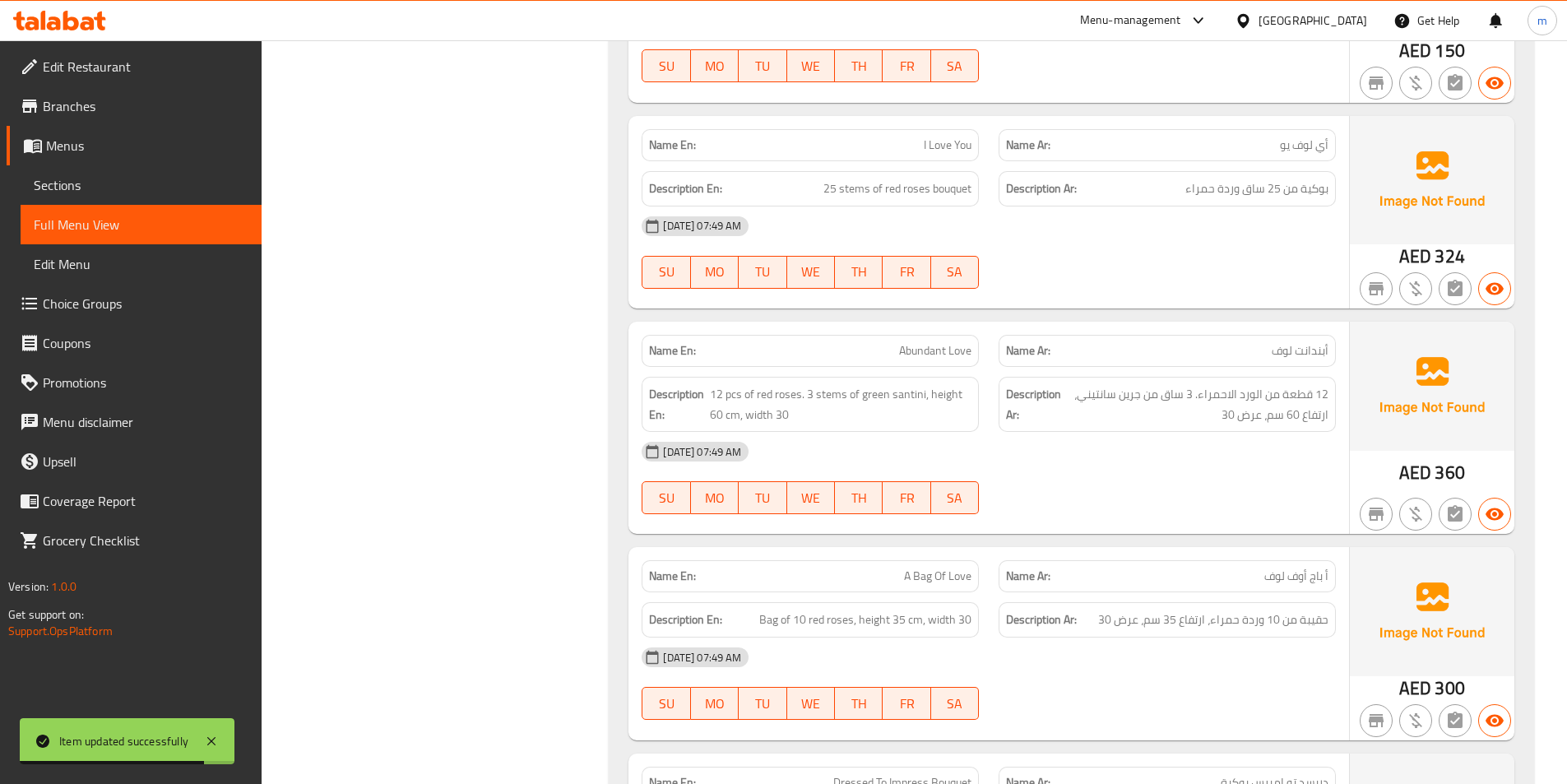
scroll to position [1188, 0]
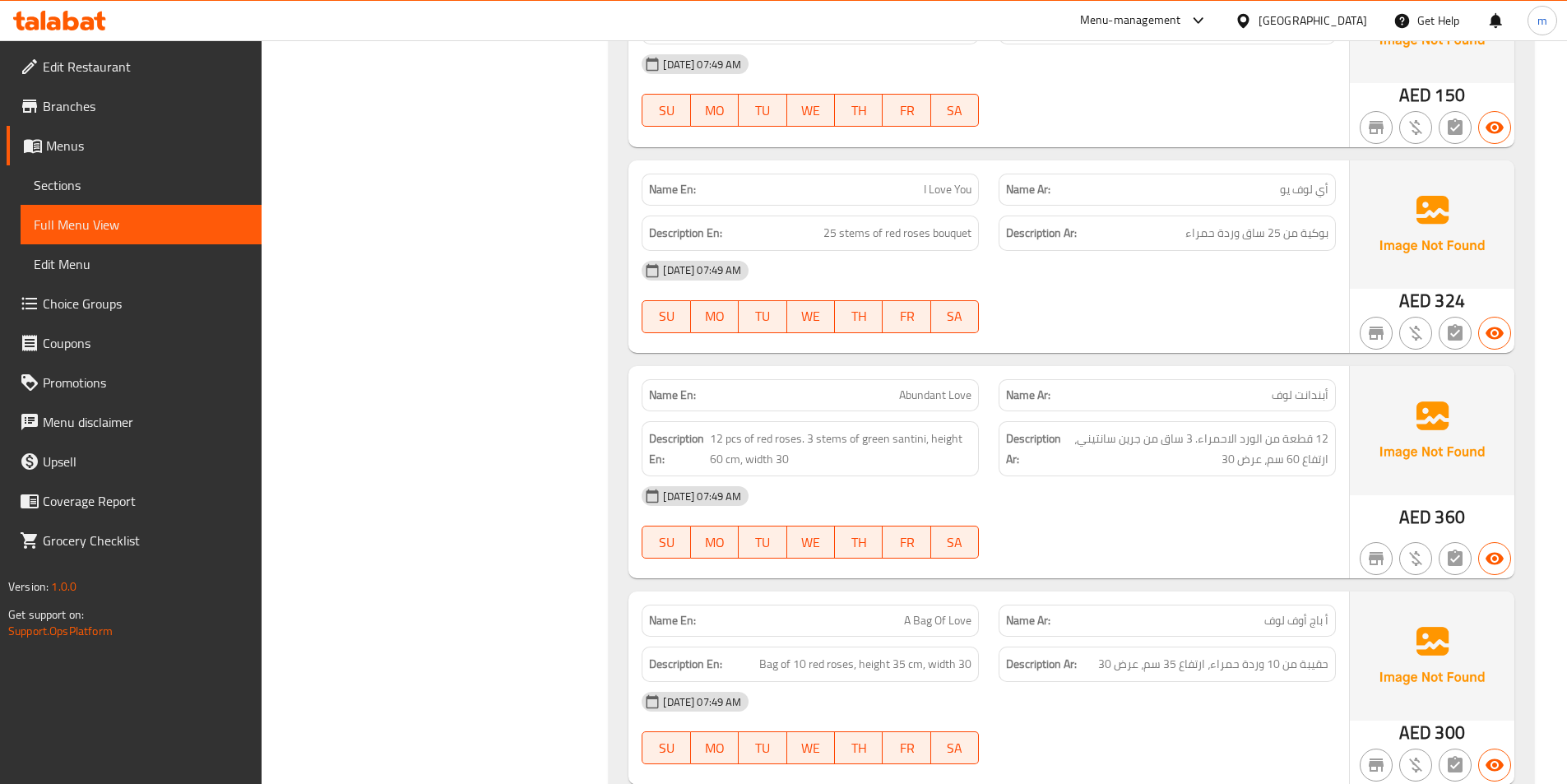
click at [1002, 432] on div "Description Ar: 12 قطعة من الورد الاحمراء. 3 ساق من جرين سانتيني، ارتفاع 60 سم،…" at bounding box center [1167, 449] width 337 height 55
click at [62, 189] on span "Sections" at bounding box center [142, 185] width 215 height 20
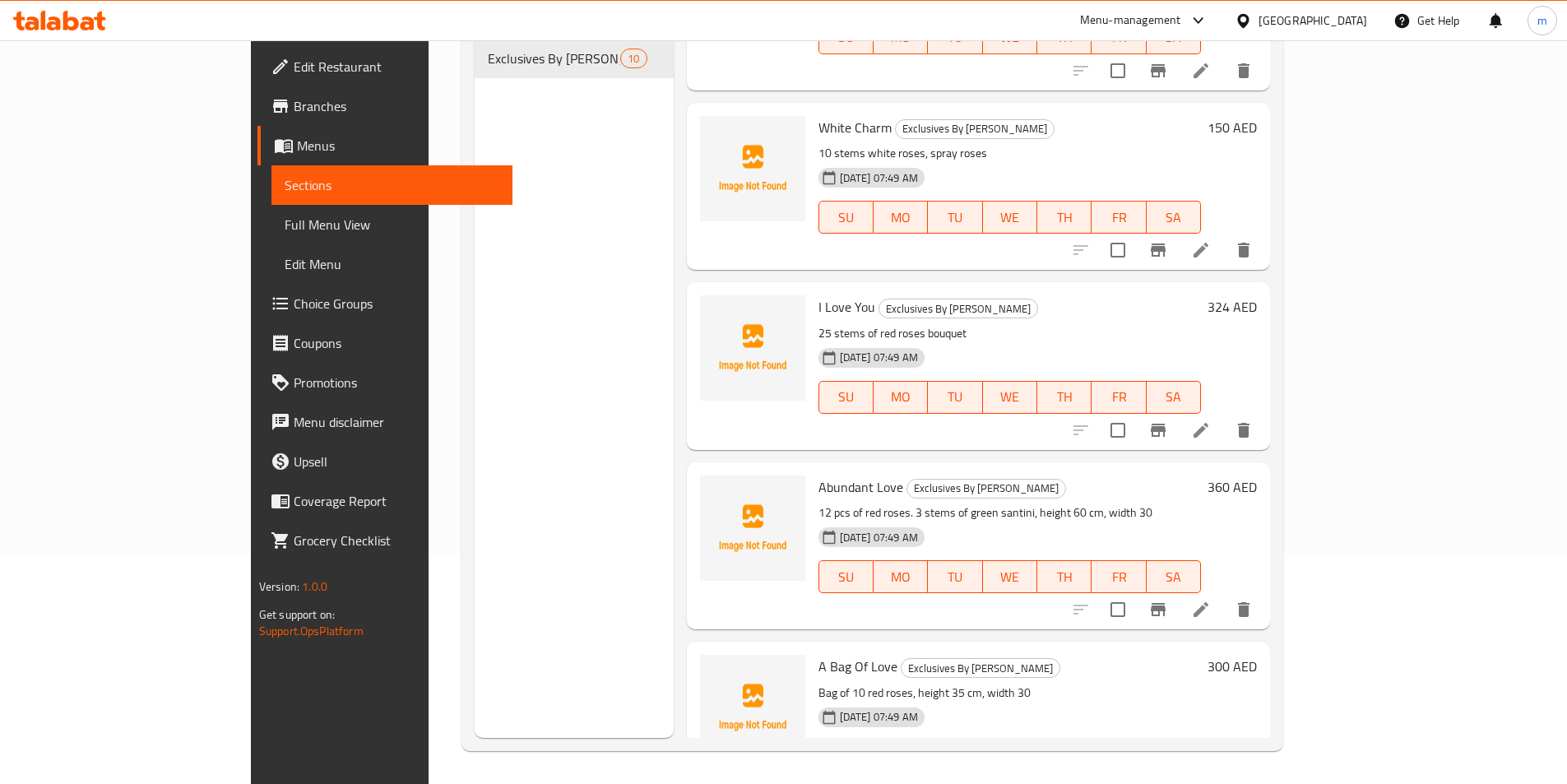
scroll to position [658, 0]
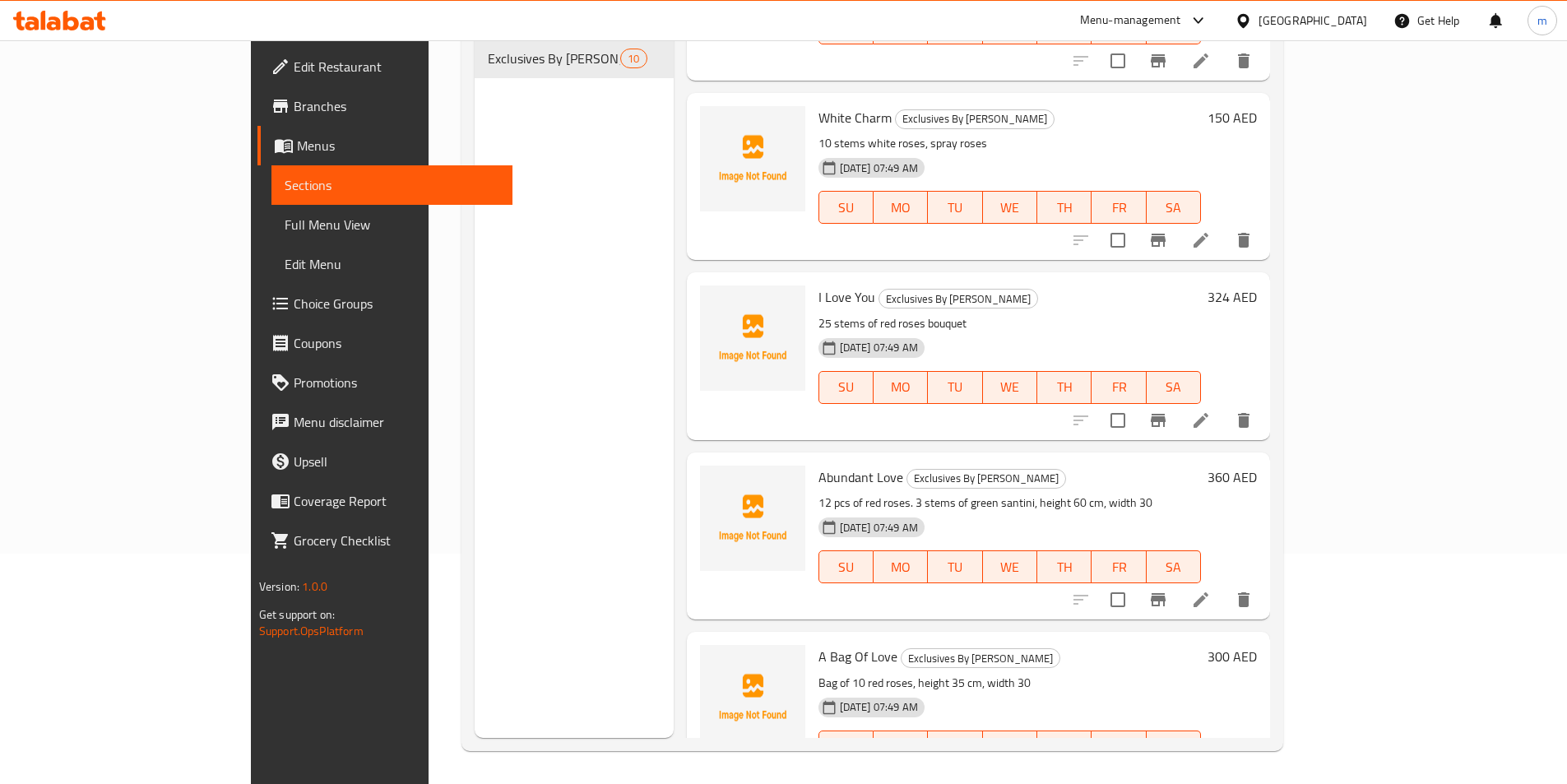
click at [1211, 589] on icon at bounding box center [1201, 599] width 20 height 20
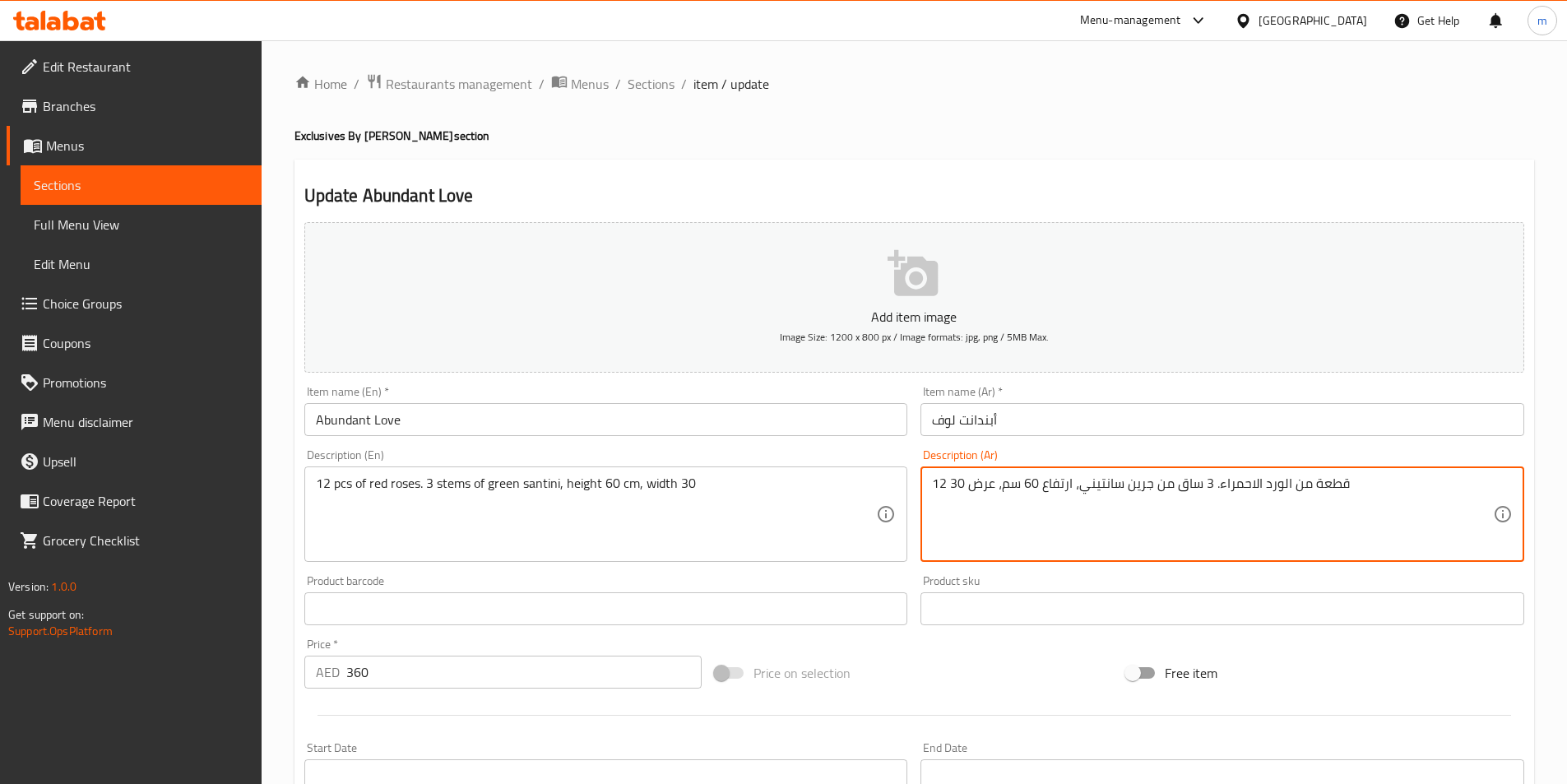
click at [1214, 484] on textarea "12 قطعة من الورد الاحمراء. 3 ساق من جرين سانتيني، ارتفاع 60 سم، عرض 30" at bounding box center [1213, 514] width 561 height 78
click at [1212, 485] on textarea "12 قطعة من الورد الاحمراء. 3 ساق من جرين سانتيني، ارتفاع 60 سم، عرض 30" at bounding box center [1213, 514] width 561 height 78
type textarea "12 قطعة من الورد الاحمراء 3 ساق من جرين سانتيني، ارتفاع 60 سم، عرض 30"
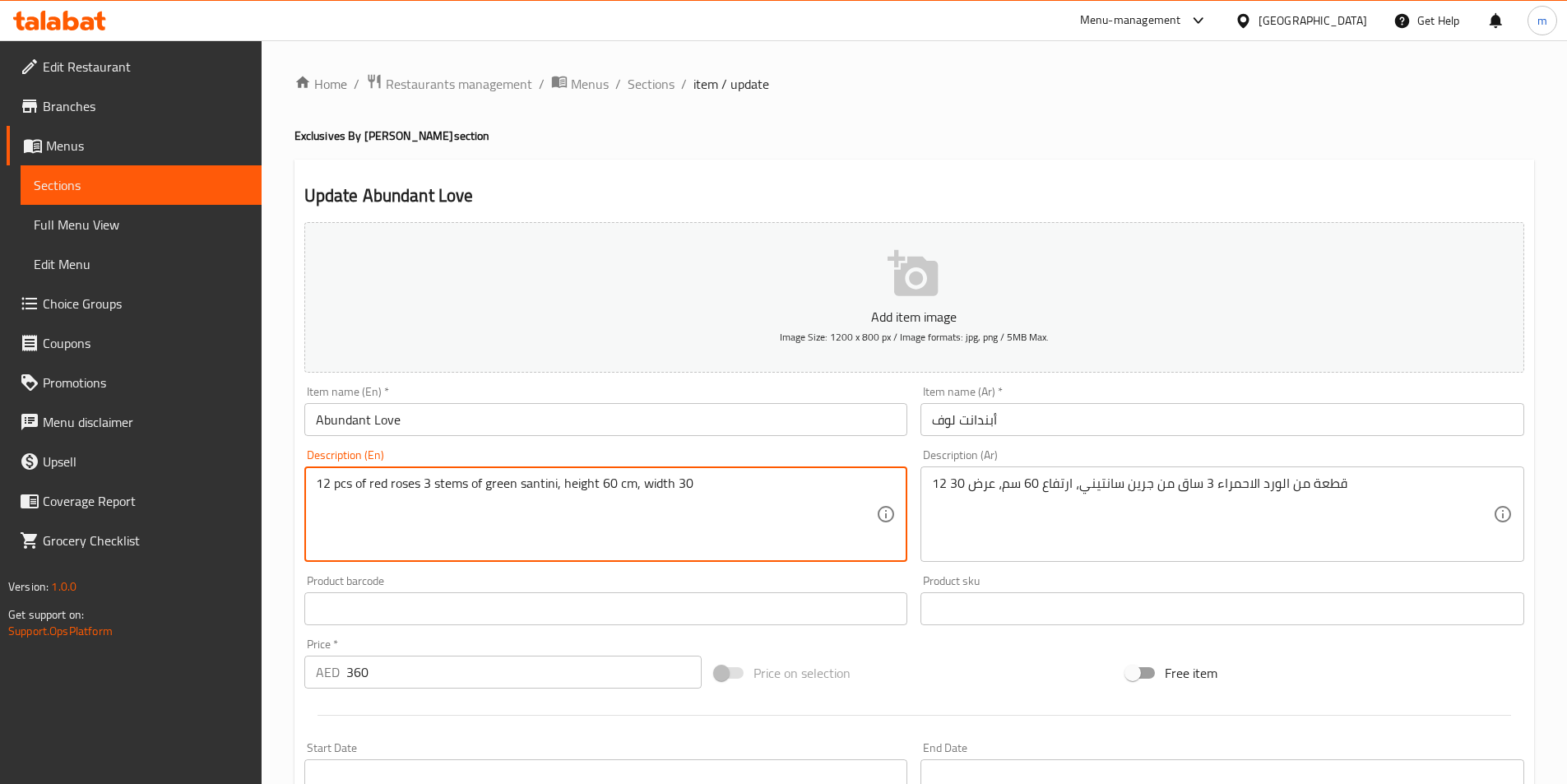
drag, startPoint x: 535, startPoint y: 483, endPoint x: 544, endPoint y: 493, distance: 13.5
click at [541, 486] on textarea "12 pcs of red roses 3 stems of green santini, height 60 cm, width 30" at bounding box center [596, 514] width 561 height 78
click at [719, 488] on textarea "12 pcs of red roses 3 stems of green santini, height 60 cm, width 30" at bounding box center [596, 514] width 561 height 78
type textarea "12 pcs of red roses 3 stems of green santini, height 60 cm, width 30"
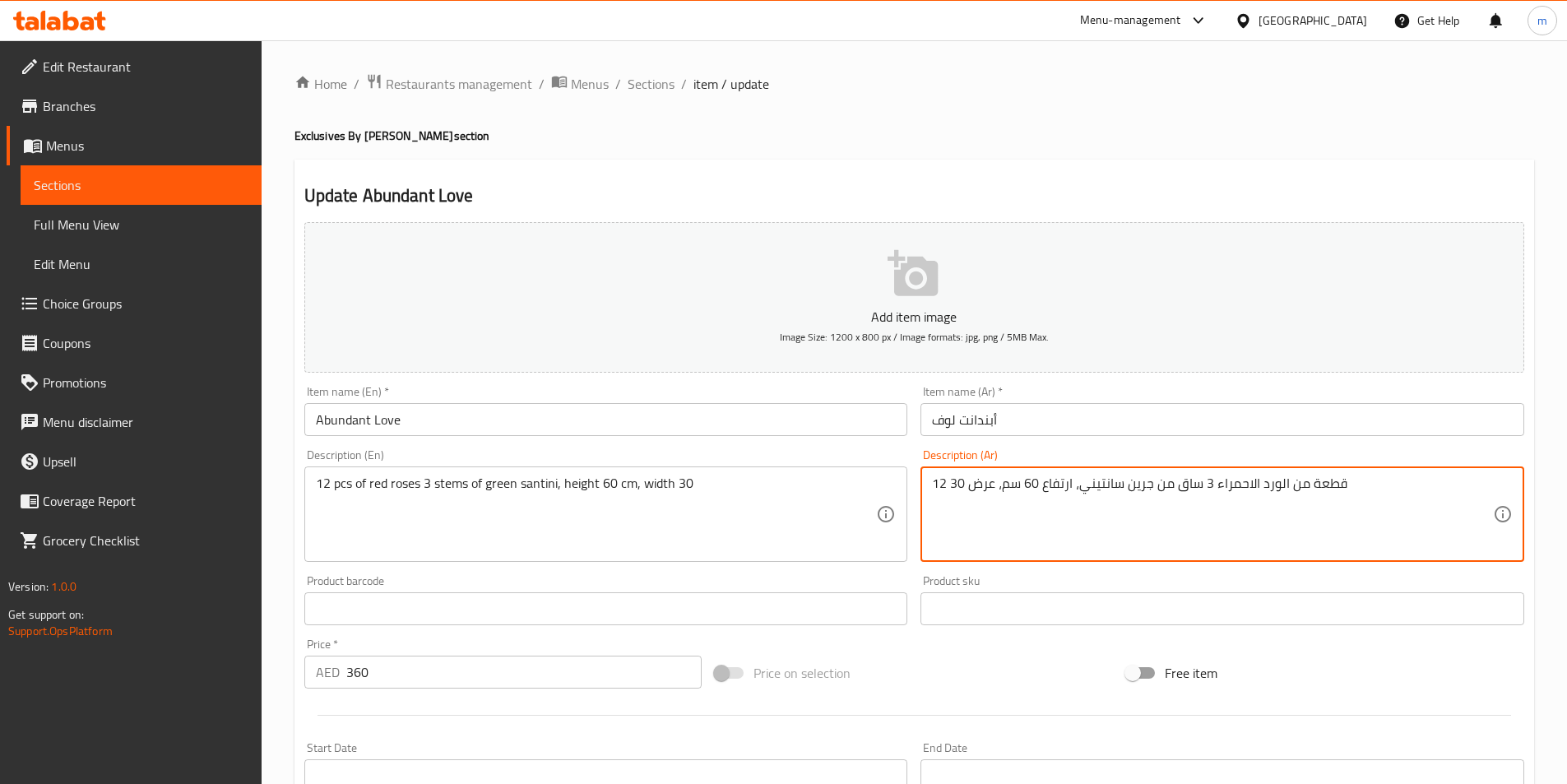
click at [1138, 488] on textarea "12 قطعة من الورد الاحمراء 3 ساق من جرين سانتيني، ارتفاع 60 سم، عرض 30" at bounding box center [1213, 514] width 561 height 78
paste textarea "وردة"
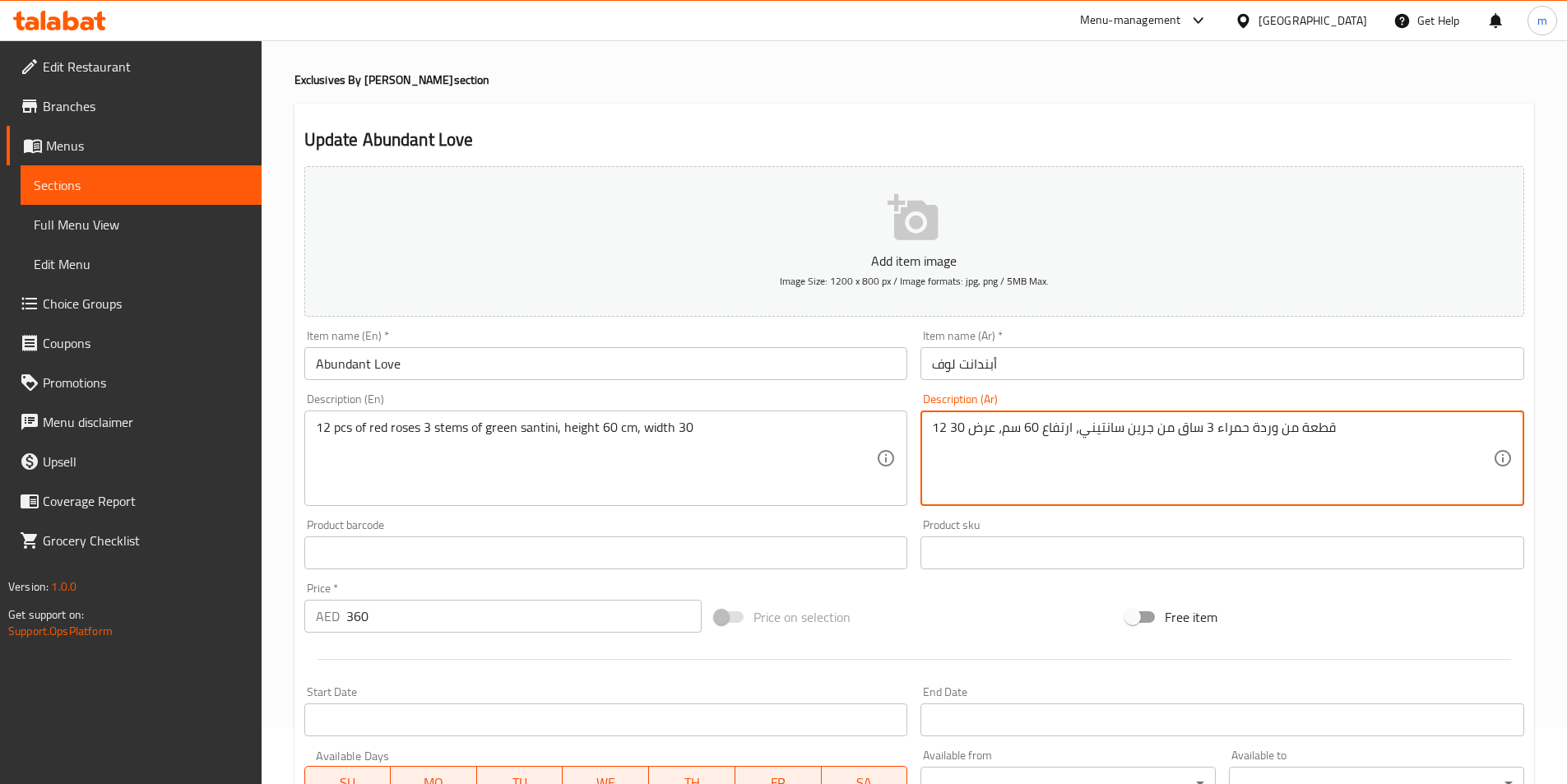
scroll to position [82, 0]
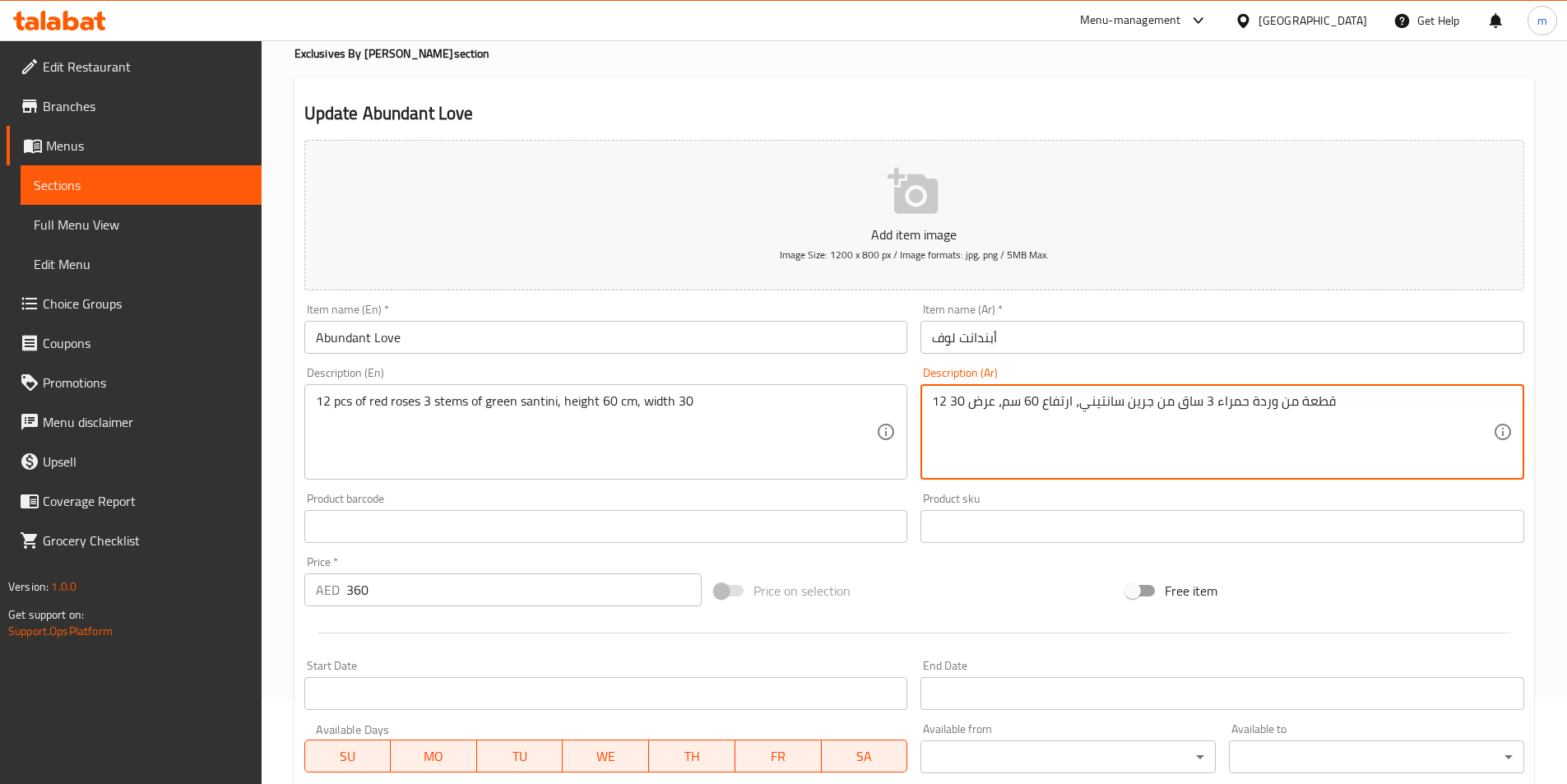
type textarea "12 قطعة من وردة حمراء 3 ساق من جرين سانتيني، ارتفاع 60 سم، عرض 30"
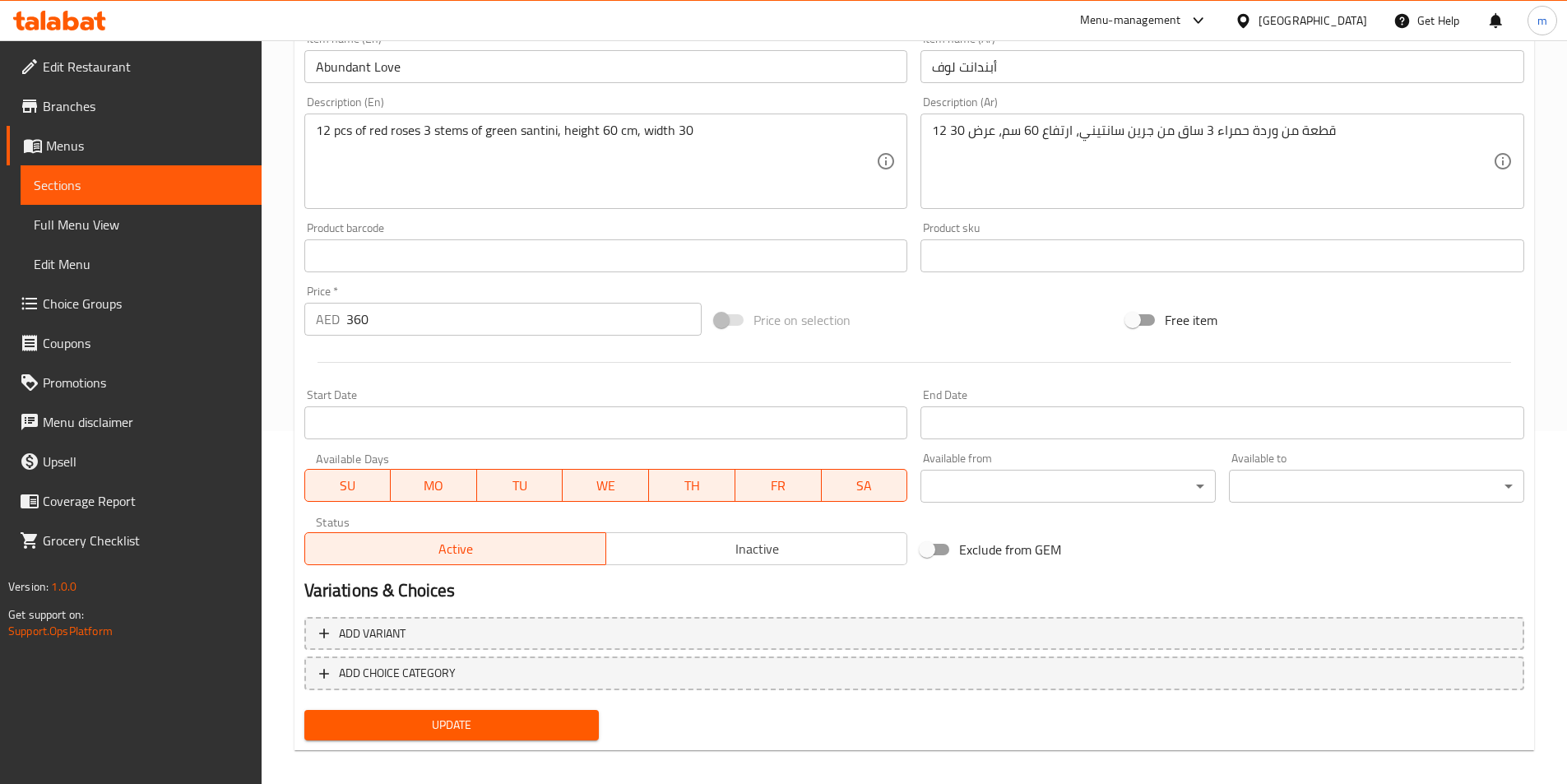
scroll to position [365, 0]
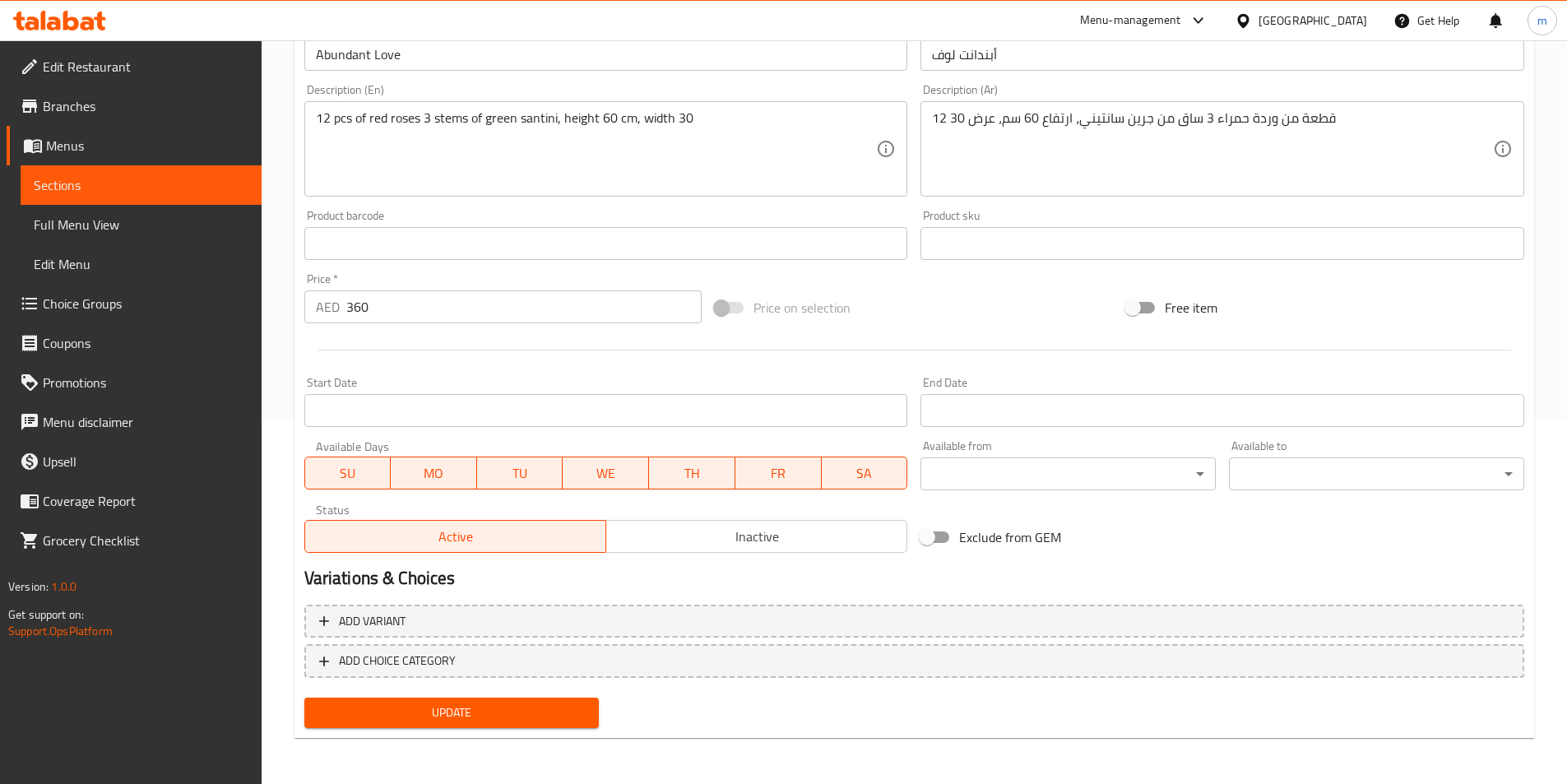
click at [543, 704] on span "Update" at bounding box center [451, 712] width 269 height 21
click at [75, 228] on span "Full Menu View" at bounding box center [142, 225] width 215 height 20
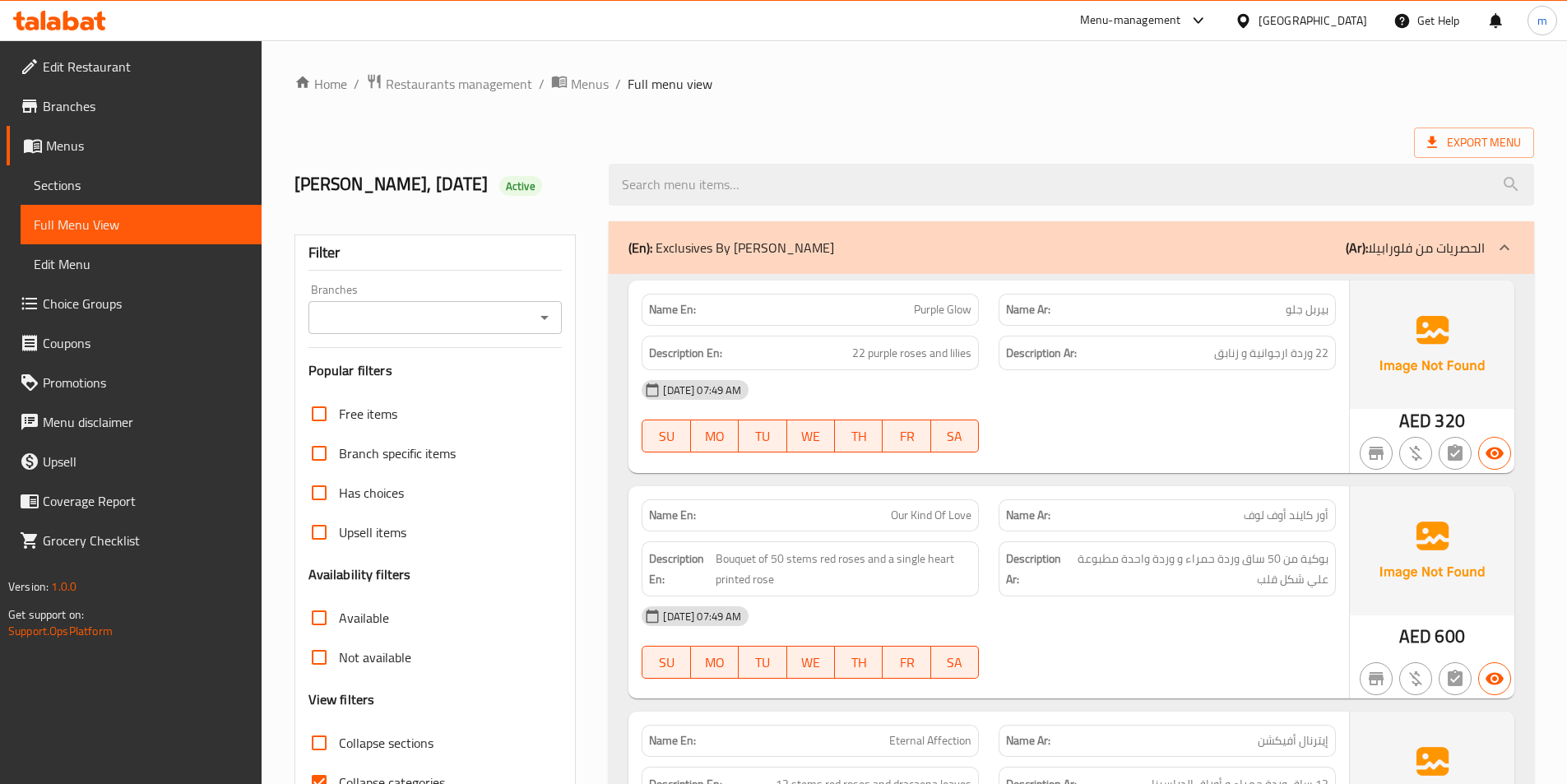
click at [981, 161] on div at bounding box center [1071, 185] width 945 height 62
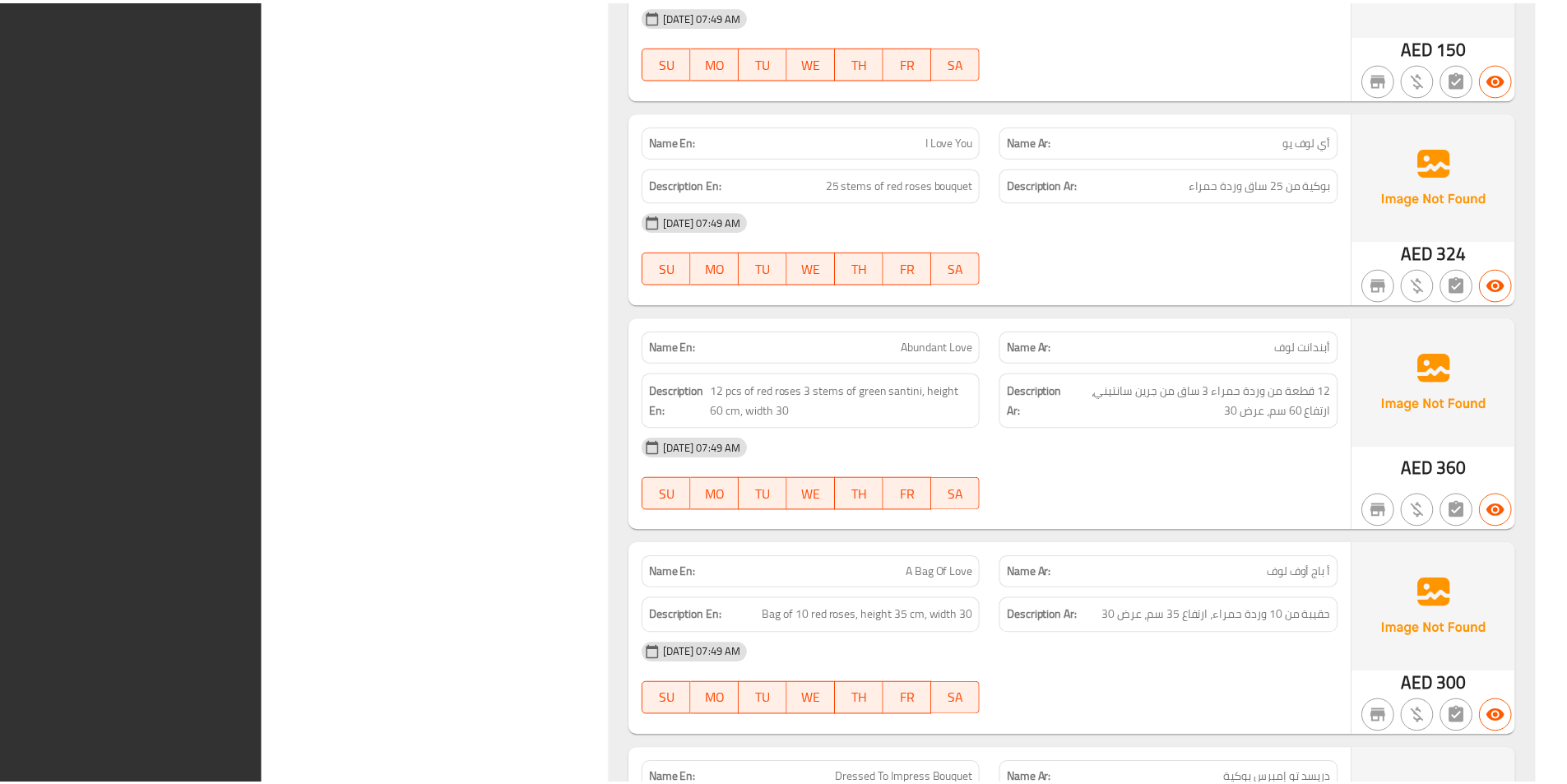
scroll to position [1705, 0]
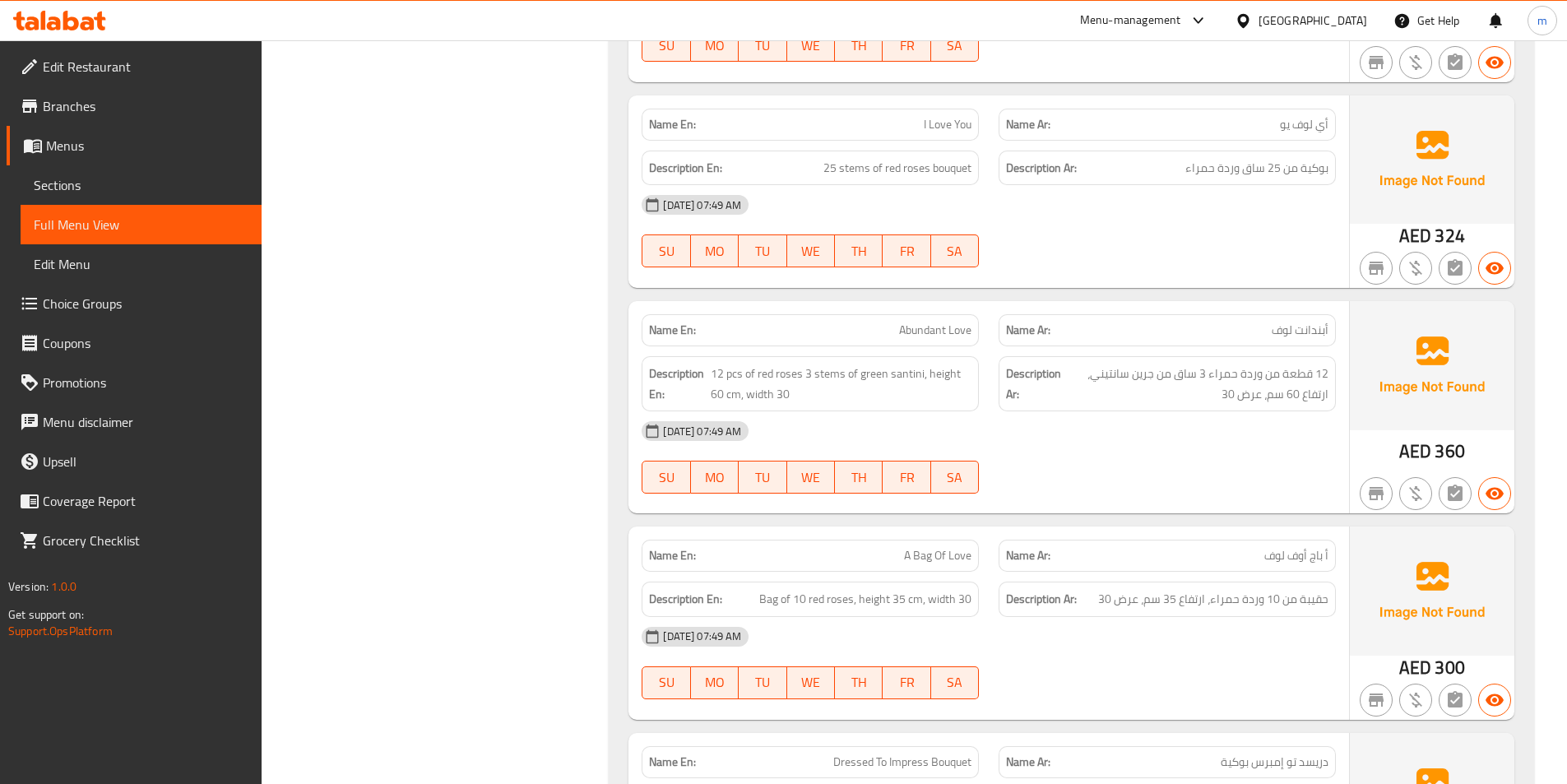
scroll to position [1048, 0]
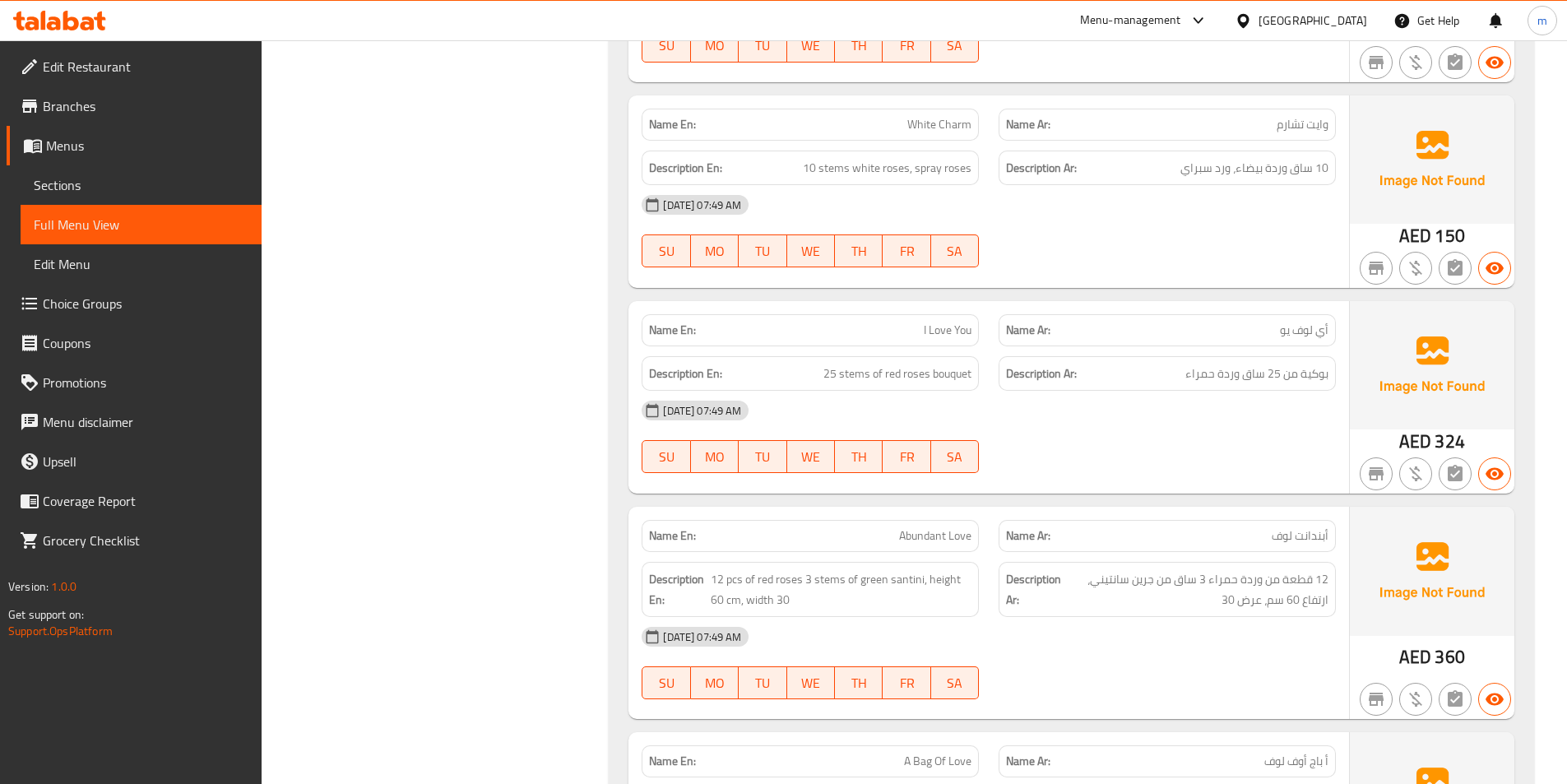
click at [575, 286] on div "Filter Branches Branches Popular filters Free items Branch specific items Has c…" at bounding box center [442, 291] width 315 height 2255
drag, startPoint x: 460, startPoint y: 330, endPoint x: 496, endPoint y: 330, distance: 36.0
click at [460, 330] on div "Filter Branches Branches Popular filters Free items Branch specific items Has c…" at bounding box center [442, 291] width 315 height 2255
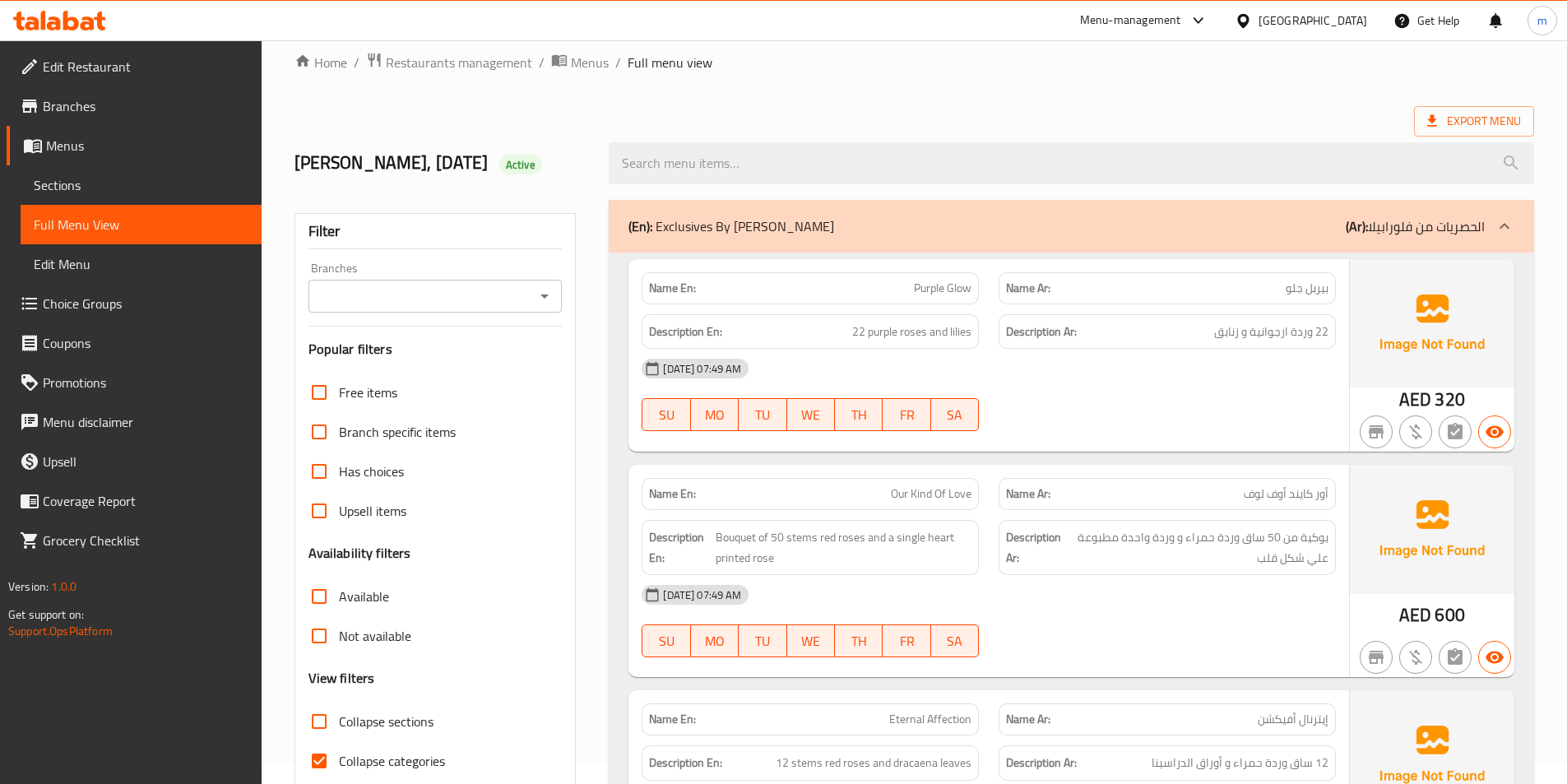
scroll to position [0, 0]
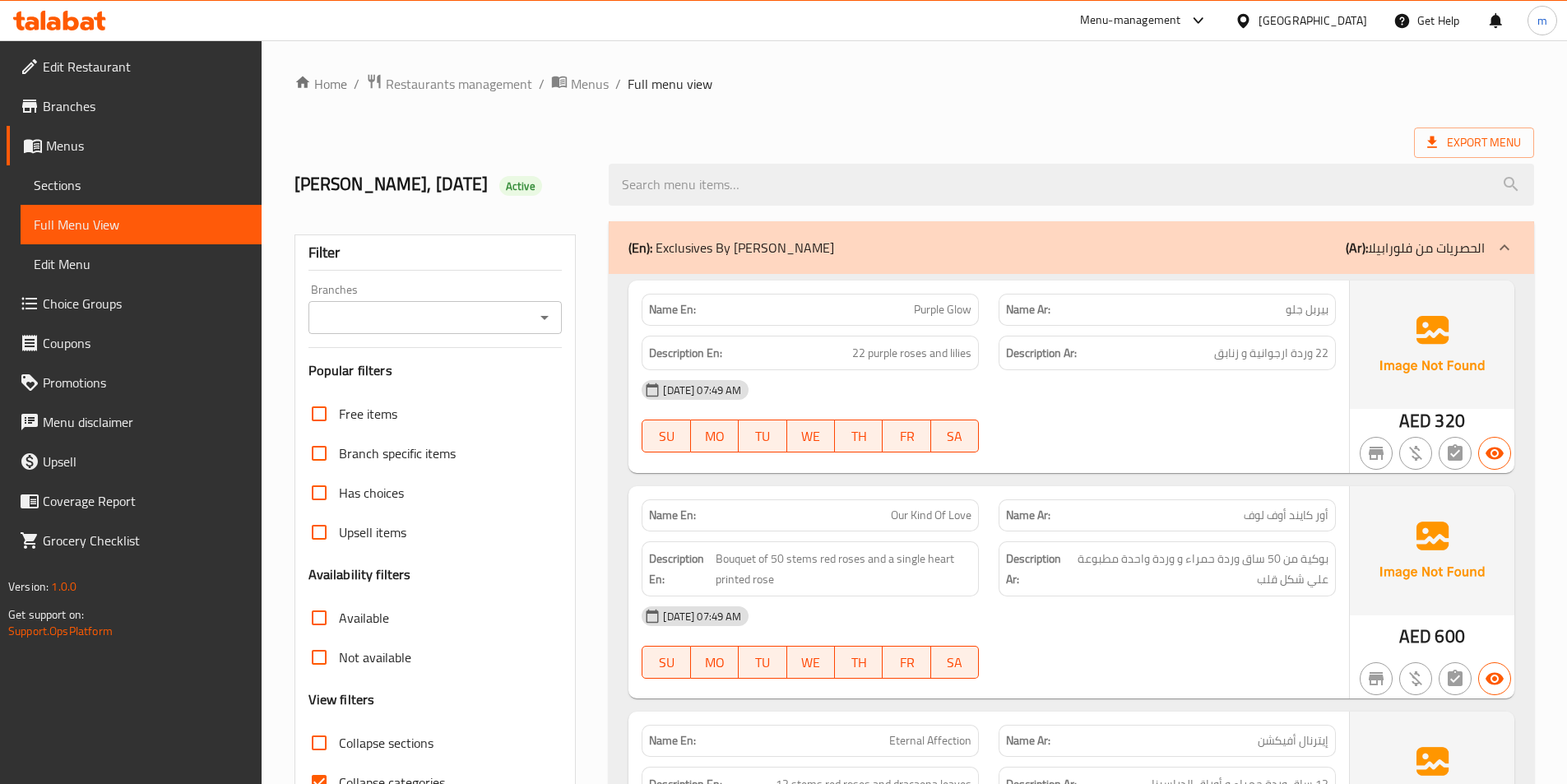
click at [673, 315] on strong "Name En:" at bounding box center [673, 310] width 47 height 17
click at [862, 132] on div "Export Menu" at bounding box center [914, 142] width 1240 height 31
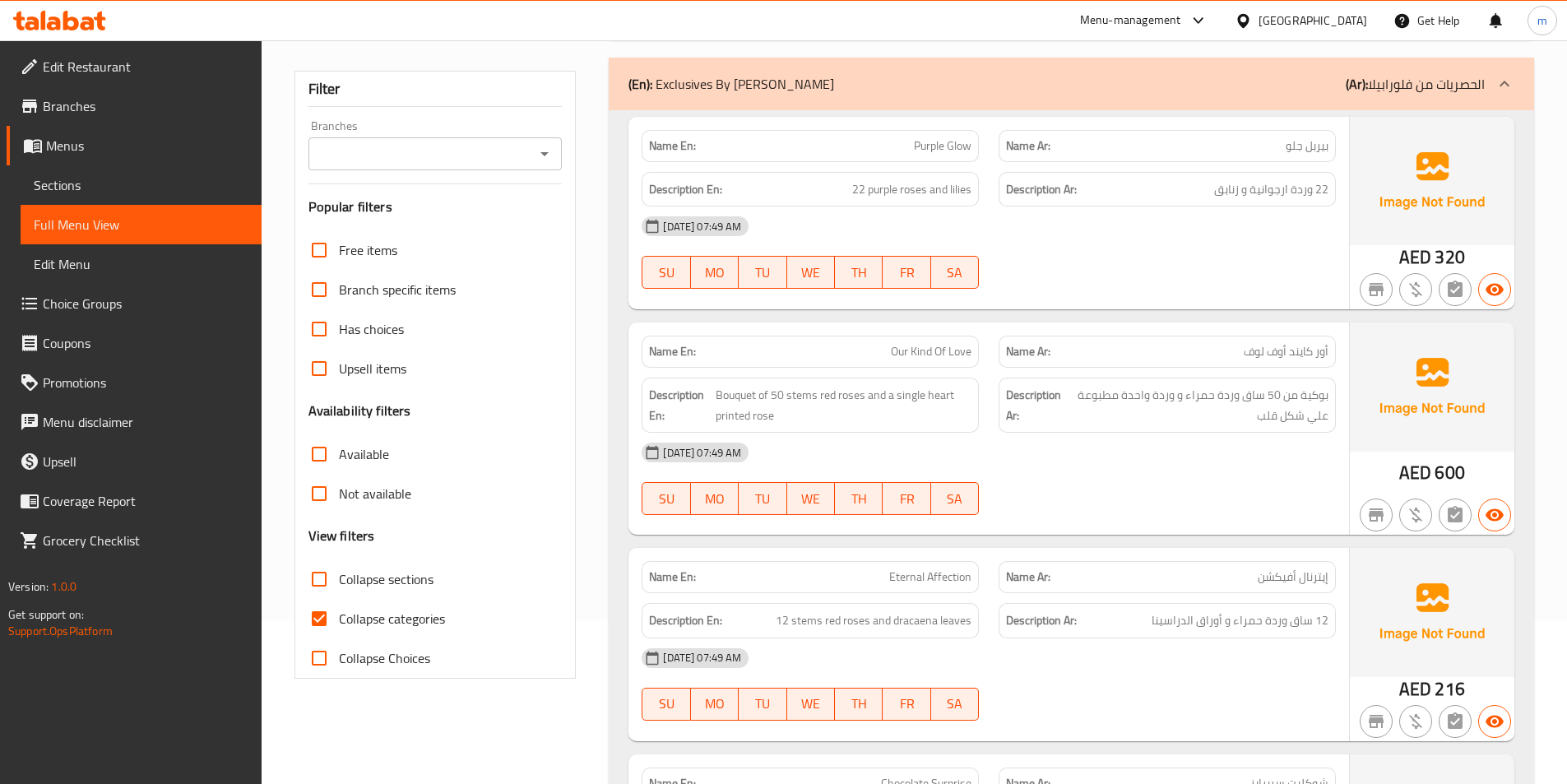
scroll to position [165, 0]
click at [314, 617] on input "Collapse categories" at bounding box center [319, 617] width 39 height 39
checkbox input "false"
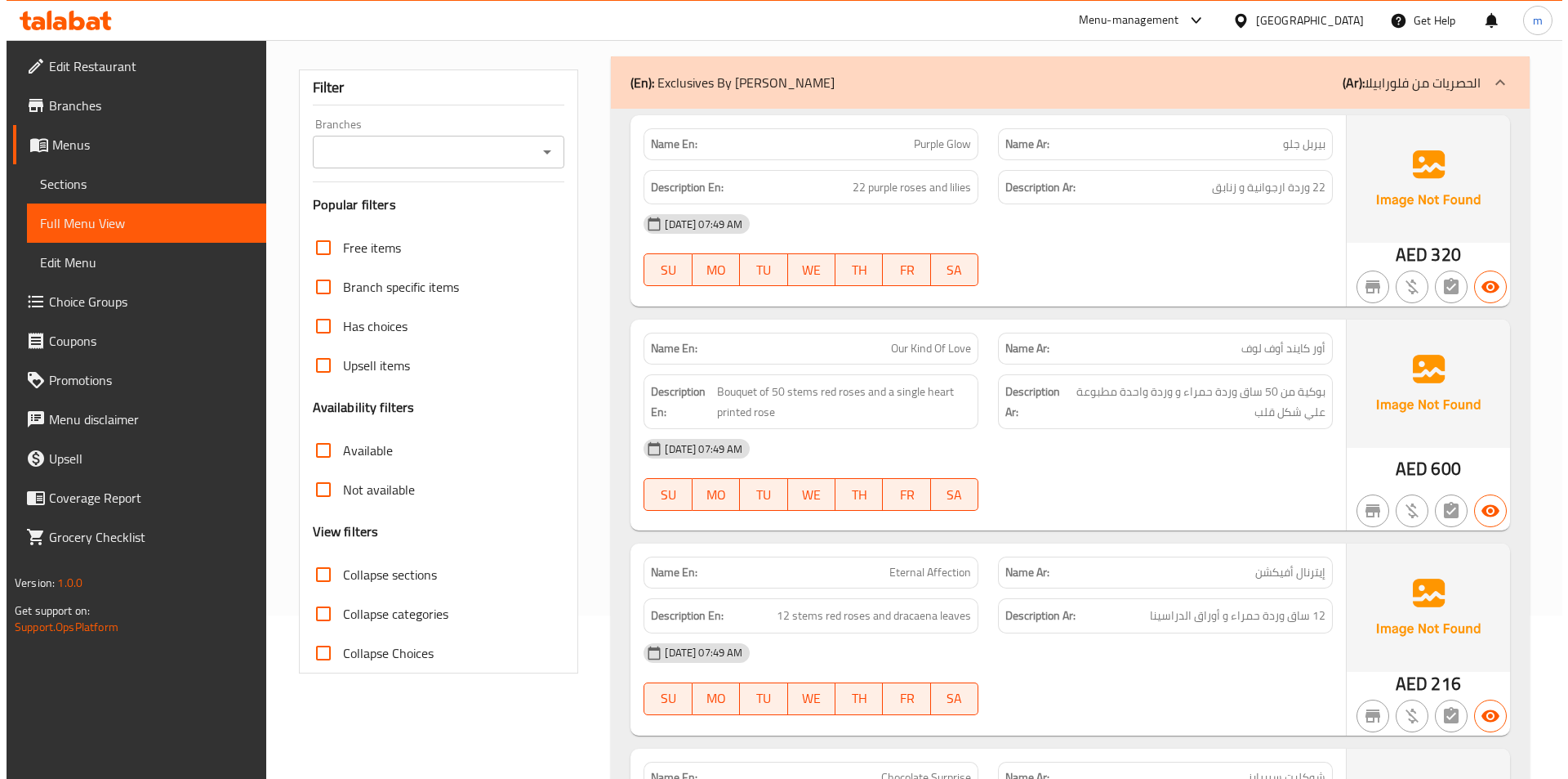
scroll to position [0, 0]
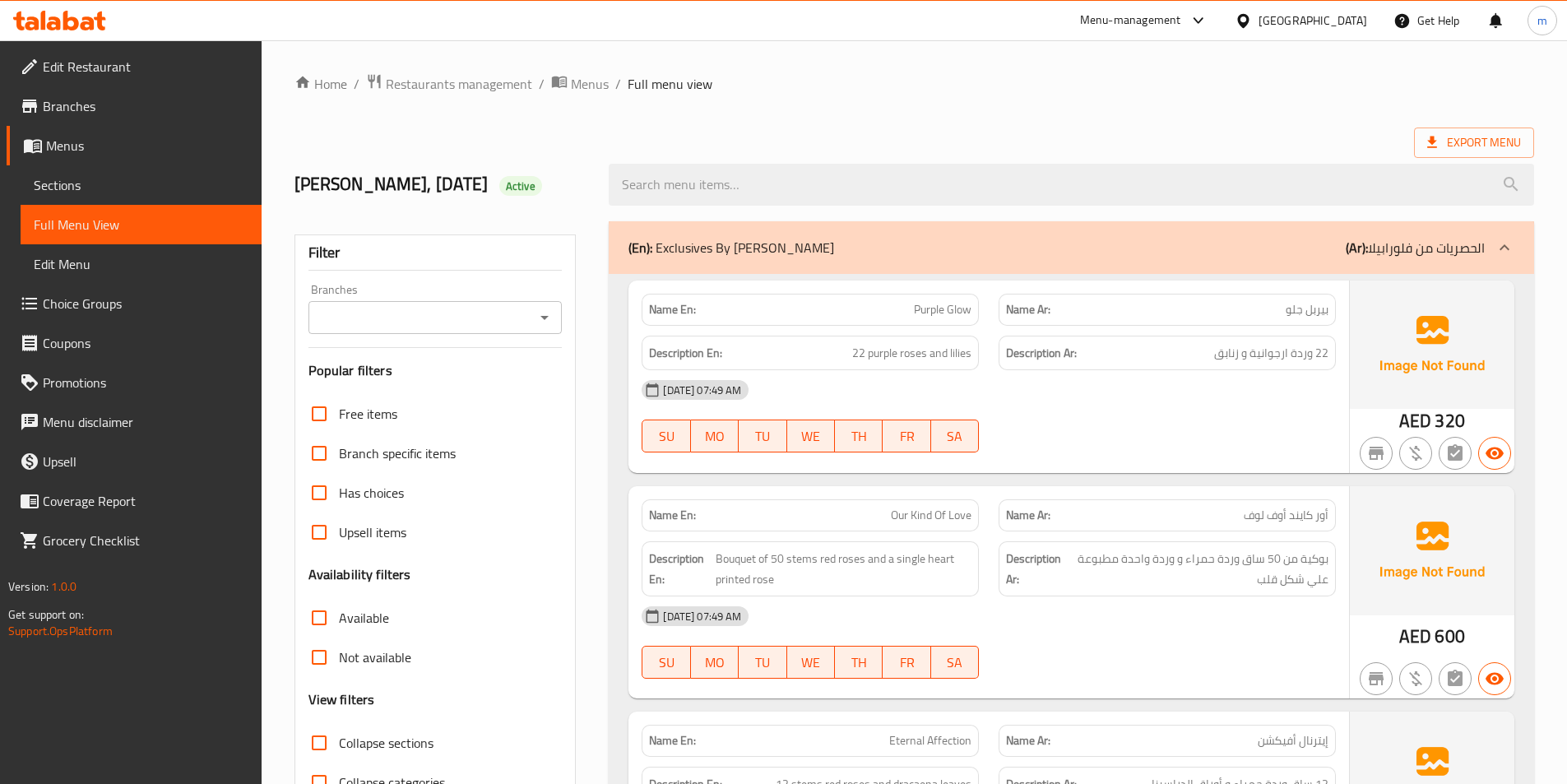
click at [99, 107] on span "Branches" at bounding box center [145, 107] width 206 height 20
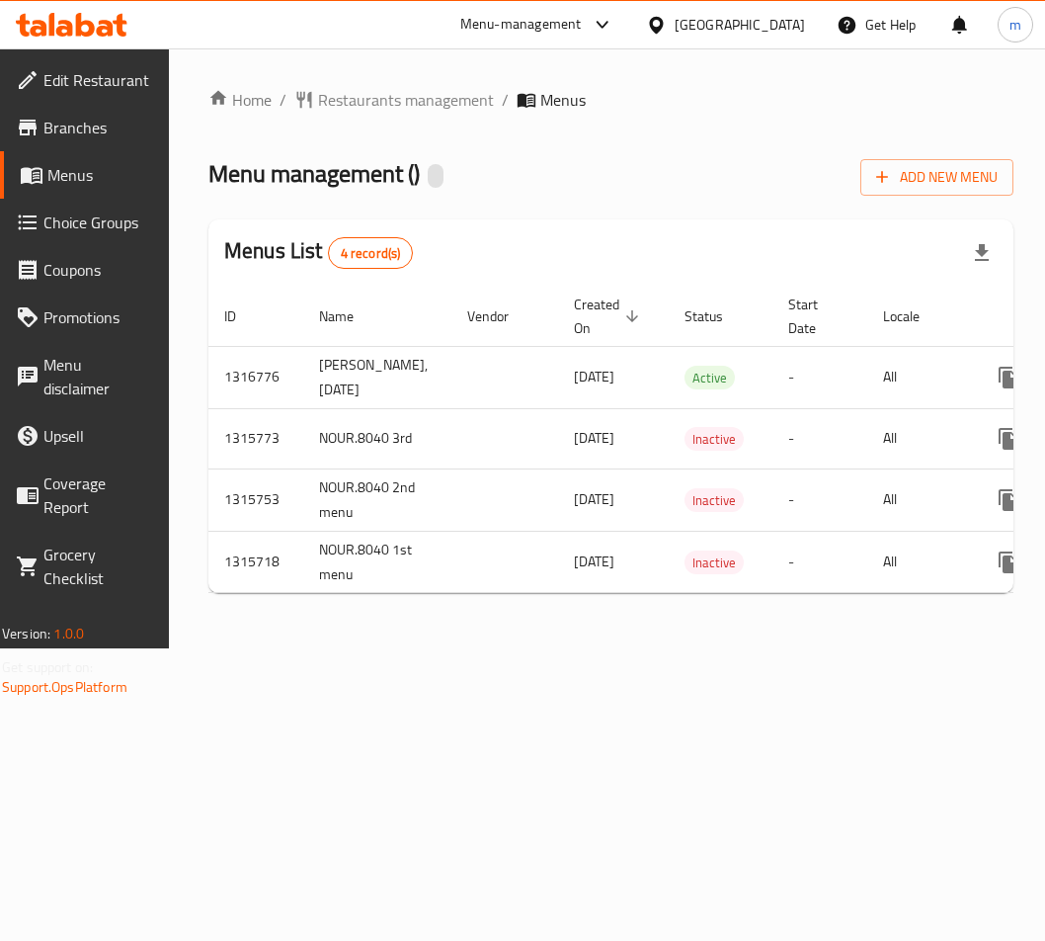
click at [81, 30] on icon at bounding box center [85, 25] width 19 height 24
